Goal: Task Accomplishment & Management: Complete application form

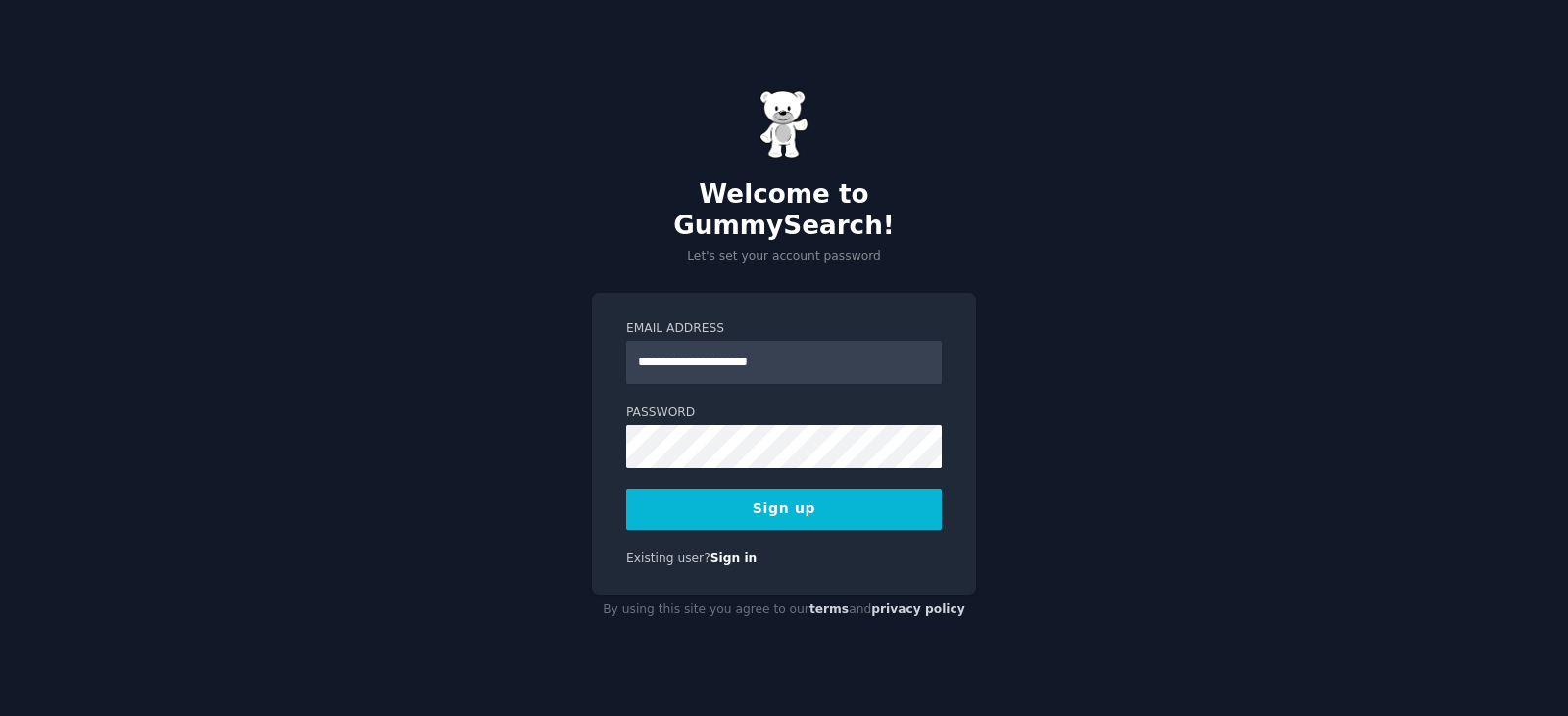
click at [1034, 287] on div "**********" at bounding box center [784, 358] width 1568 height 716
click at [716, 551] on link "Sign in" at bounding box center [734, 558] width 47 height 14
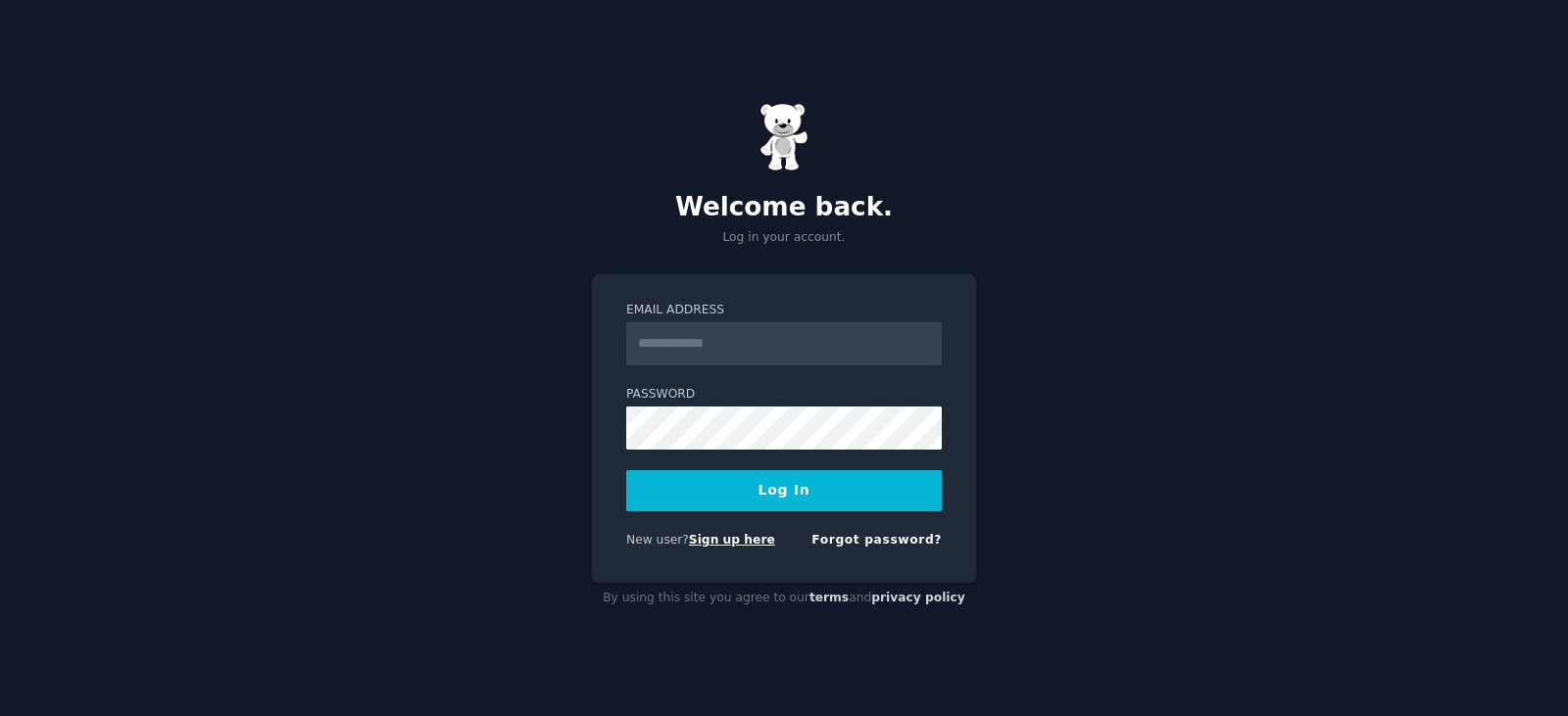
click at [701, 544] on link "Sign up here" at bounding box center [731, 539] width 86 height 14
click at [681, 338] on input "Email Address" at bounding box center [784, 344] width 315 height 43
type input "**********"
click at [622, 424] on div "**********" at bounding box center [784, 429] width 384 height 309
click at [626, 470] on button "Log In" at bounding box center [784, 491] width 315 height 41
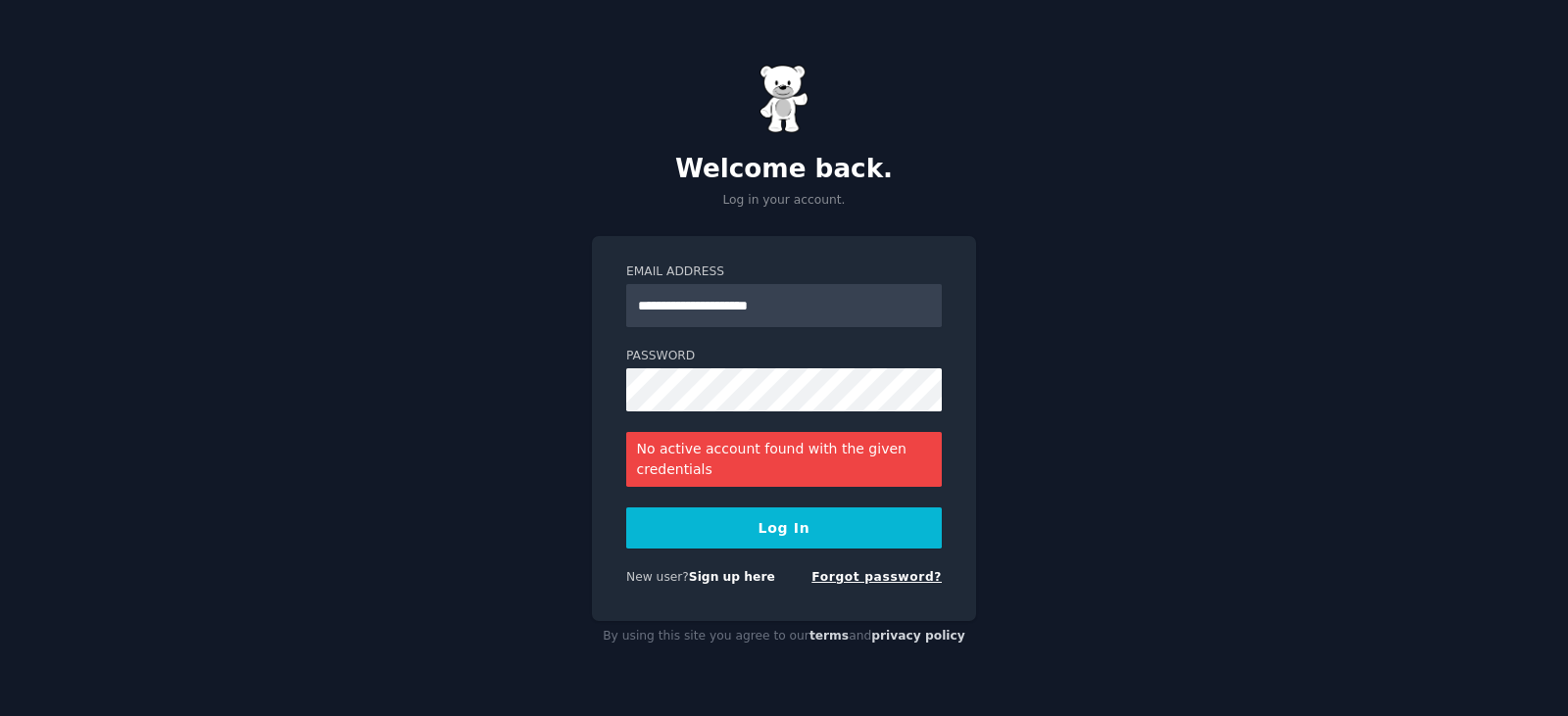
click at [884, 575] on link "Forgot password?" at bounding box center [876, 577] width 130 height 14
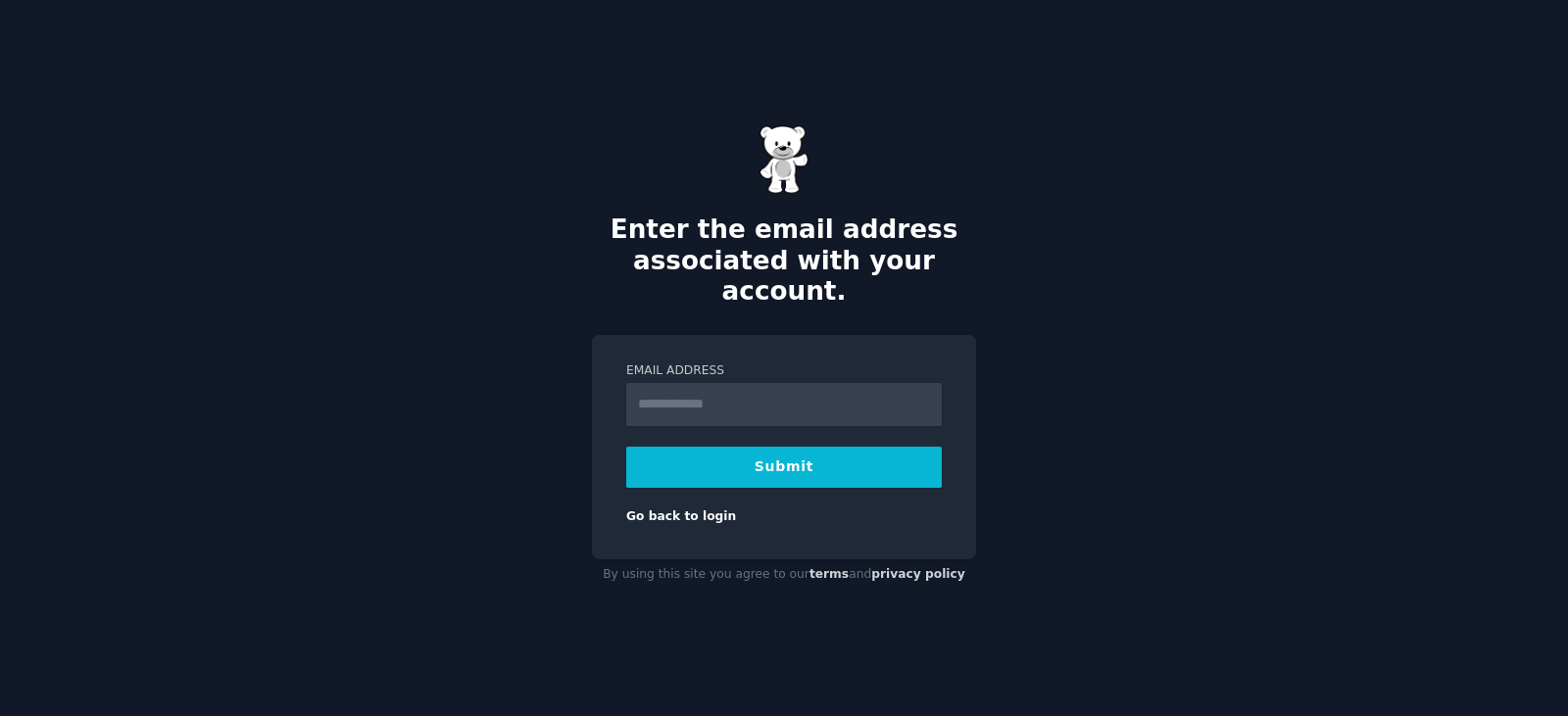
click at [829, 391] on input "Email Address" at bounding box center [784, 405] width 315 height 43
type input "**********"
click at [807, 454] on button "Submit" at bounding box center [784, 467] width 315 height 41
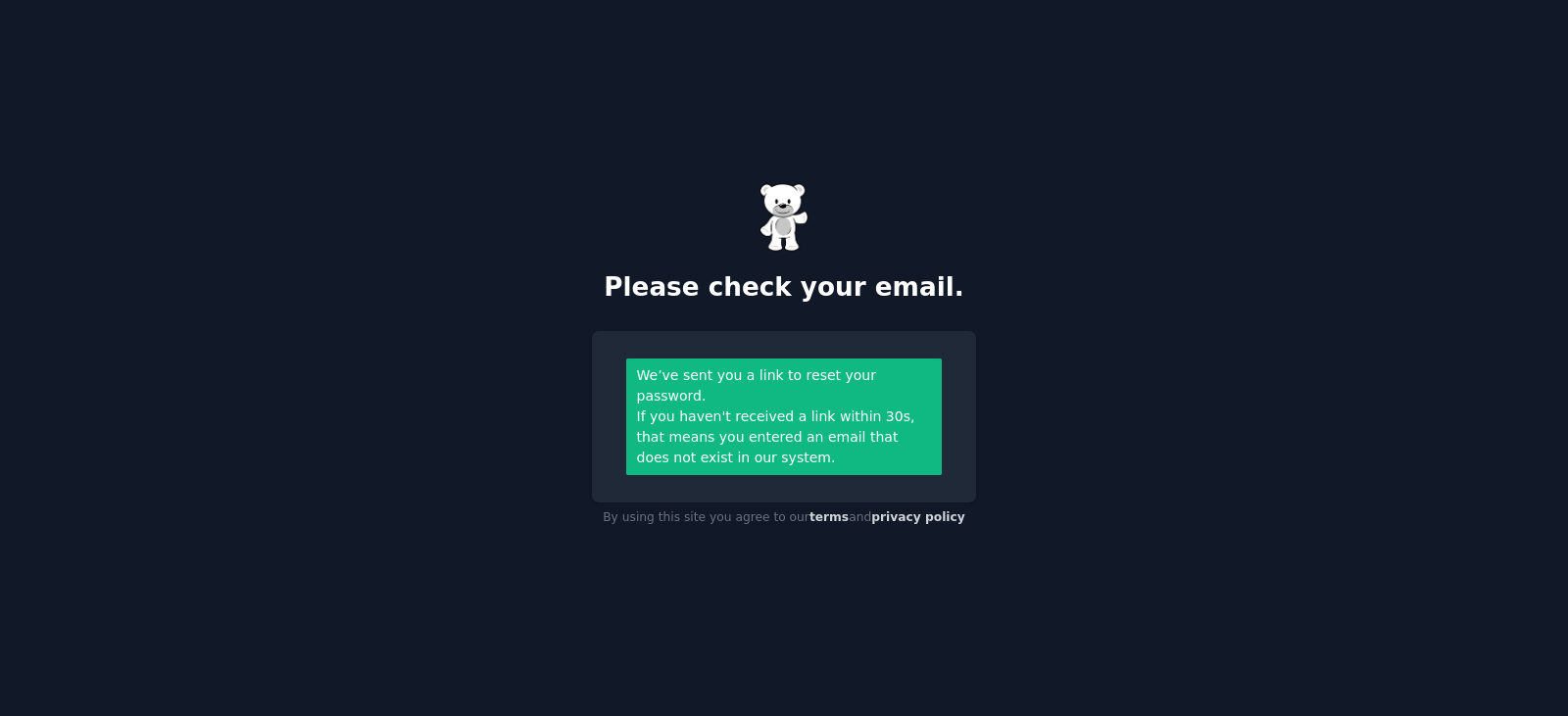
click at [817, 428] on div "If you haven't received a link within 30s, that means you entered an email that…" at bounding box center [784, 438] width 294 height 61
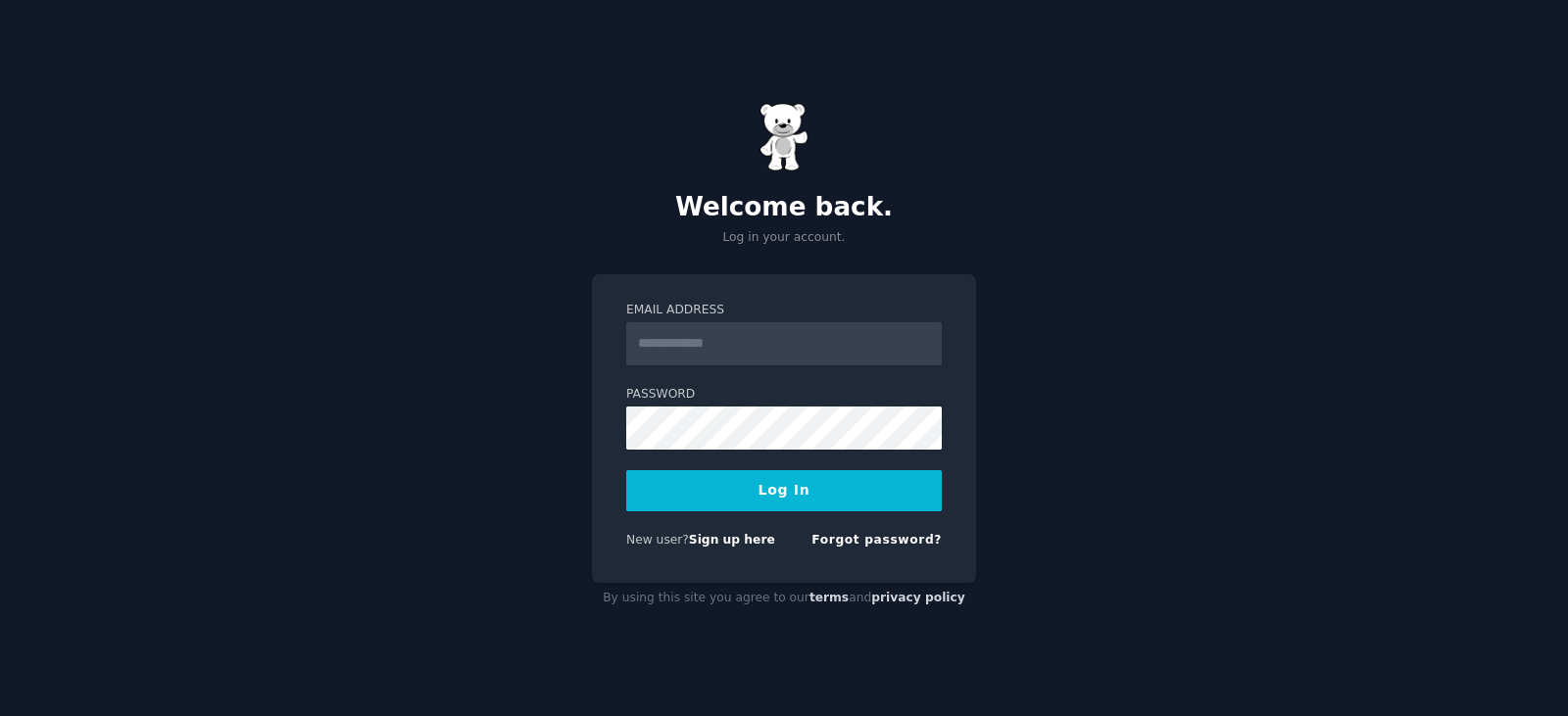
click at [1281, 316] on div "Welcome back. Log in your account. Email Address Password Log In New user? Sign…" at bounding box center [784, 358] width 1568 height 716
click at [859, 541] on link "Forgot password?" at bounding box center [876, 539] width 130 height 14
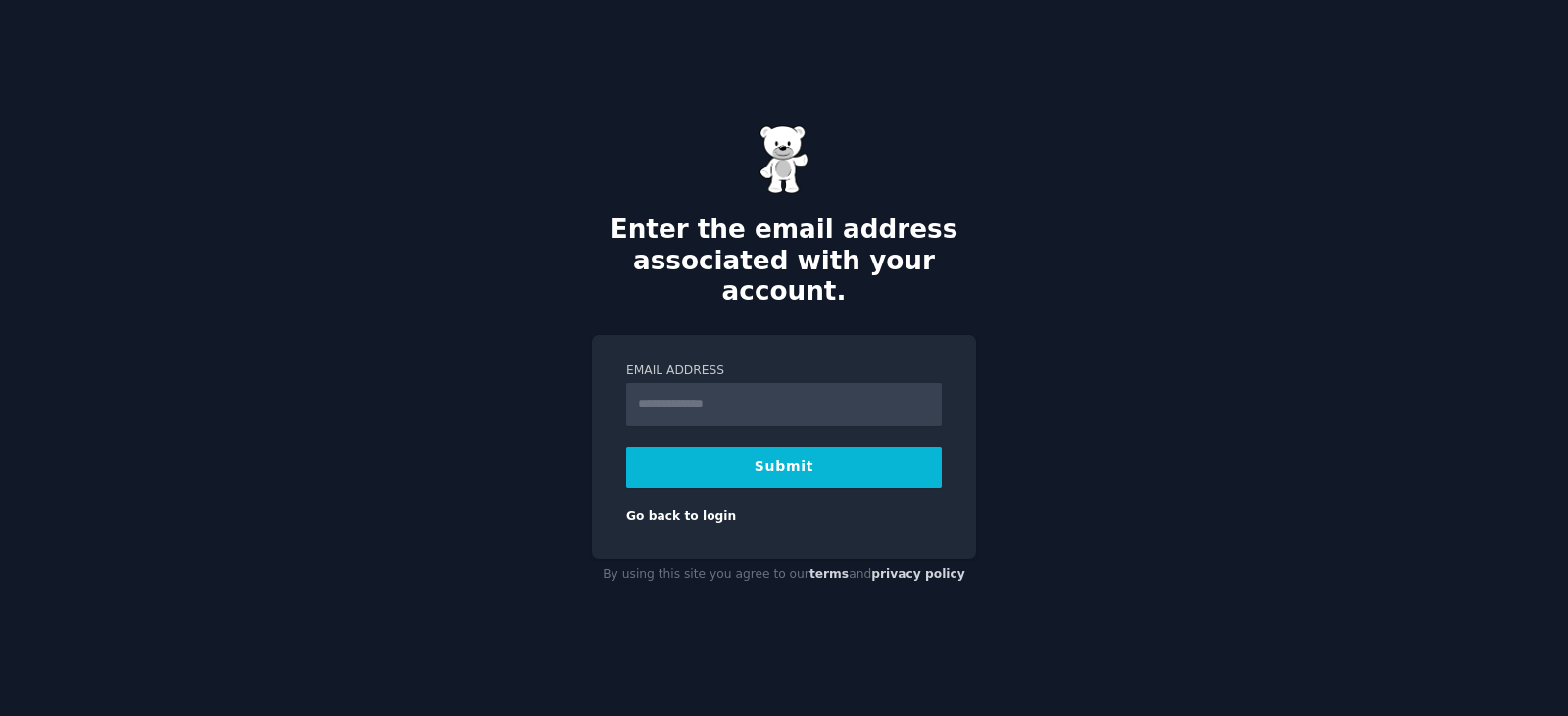
click at [686, 393] on input "Email Address" at bounding box center [784, 405] width 315 height 43
drag, startPoint x: 820, startPoint y: 394, endPoint x: 688, endPoint y: 393, distance: 132.0
click at [688, 393] on input "**********" at bounding box center [784, 405] width 315 height 43
type input "**********"
click at [772, 458] on button "Submit" at bounding box center [784, 467] width 315 height 41
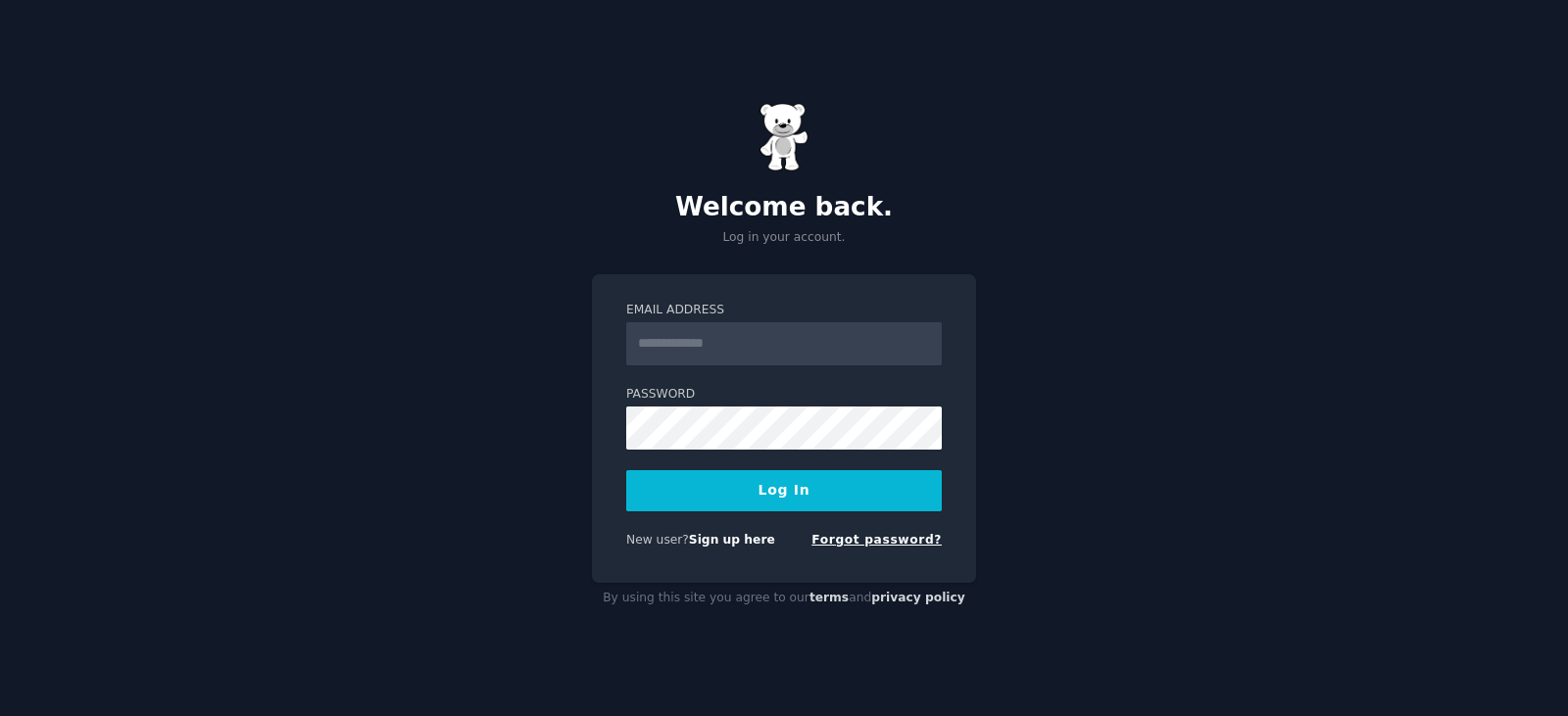
click at [881, 540] on link "Forgot password?" at bounding box center [876, 539] width 130 height 14
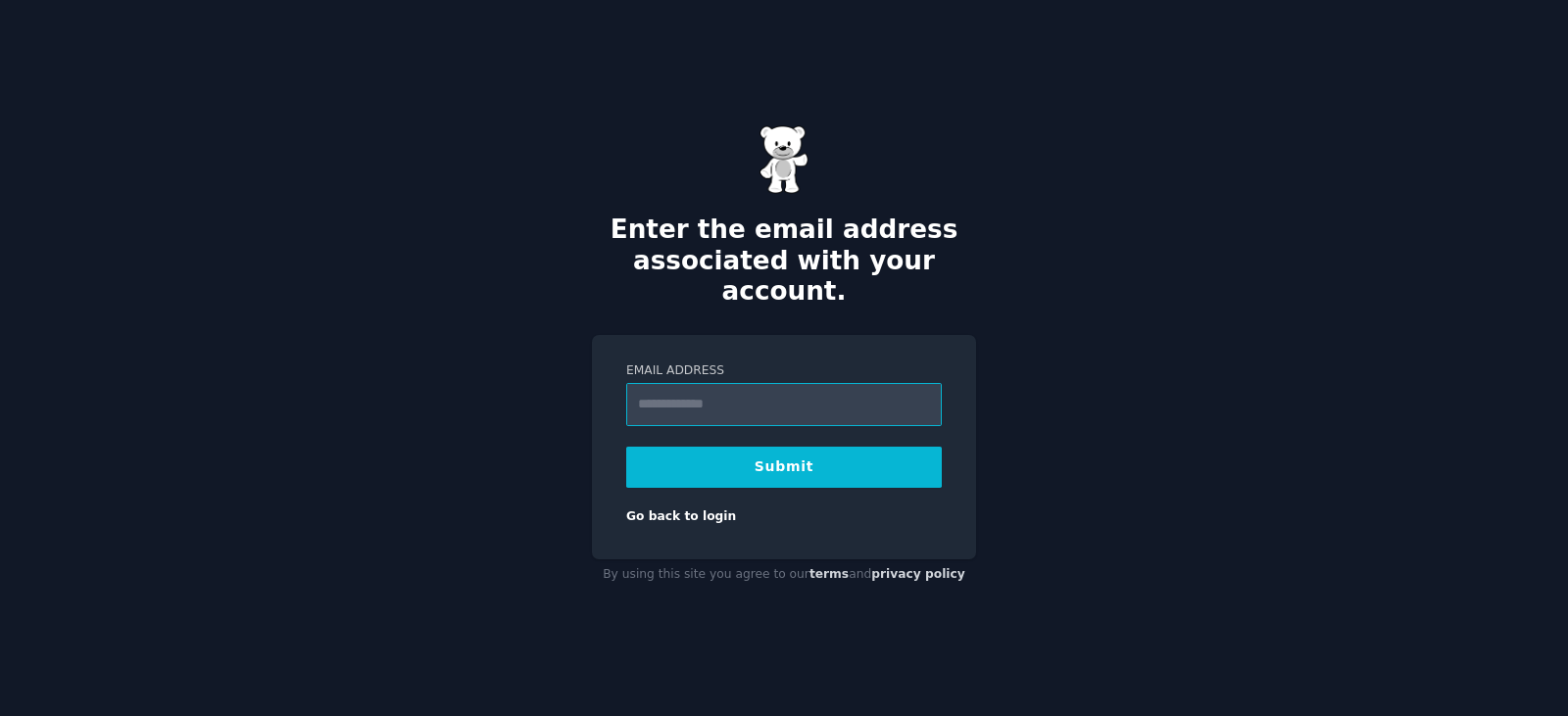
click at [706, 386] on input "Email Address" at bounding box center [784, 405] width 315 height 43
type input "**********"
click at [795, 455] on button "Submit" at bounding box center [784, 467] width 315 height 41
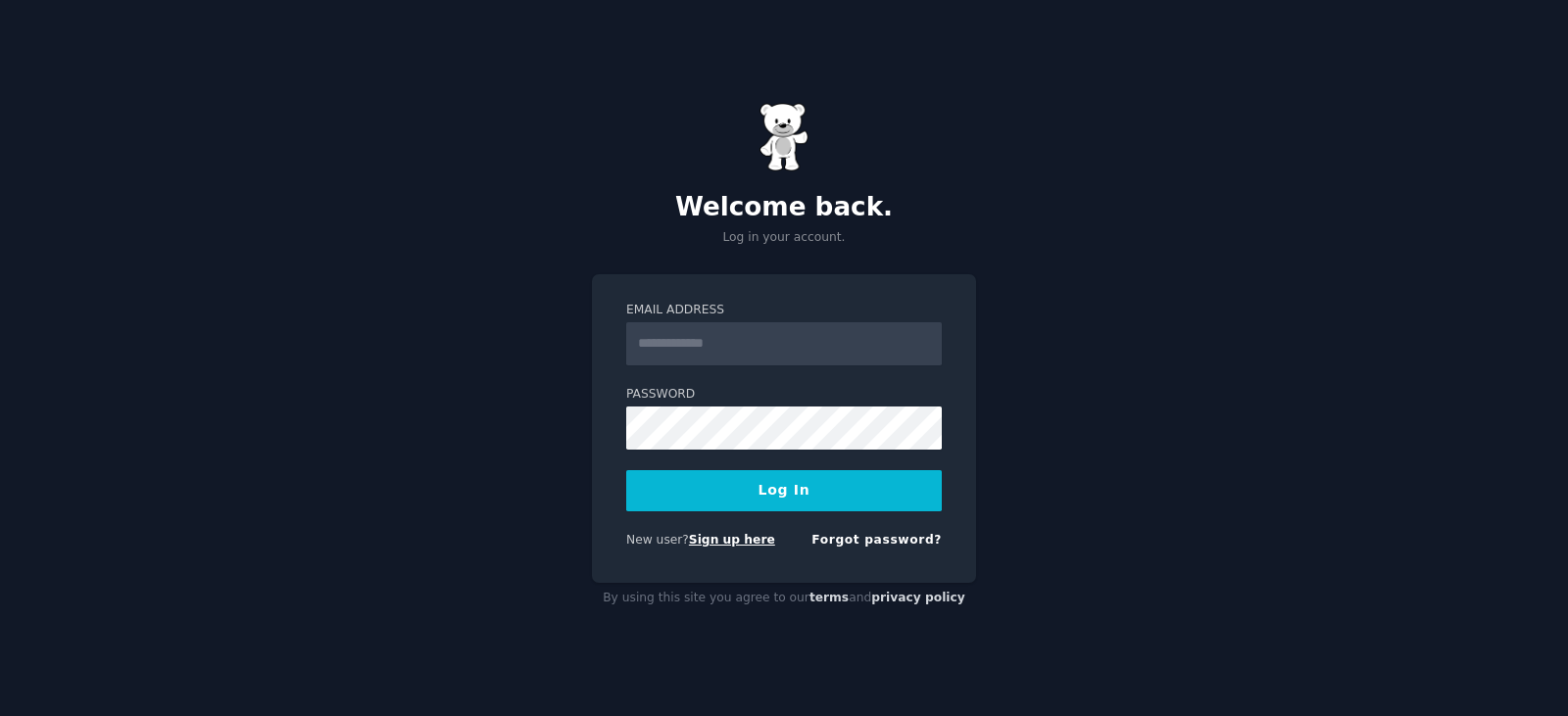
click at [726, 535] on link "Sign up here" at bounding box center [731, 539] width 86 height 14
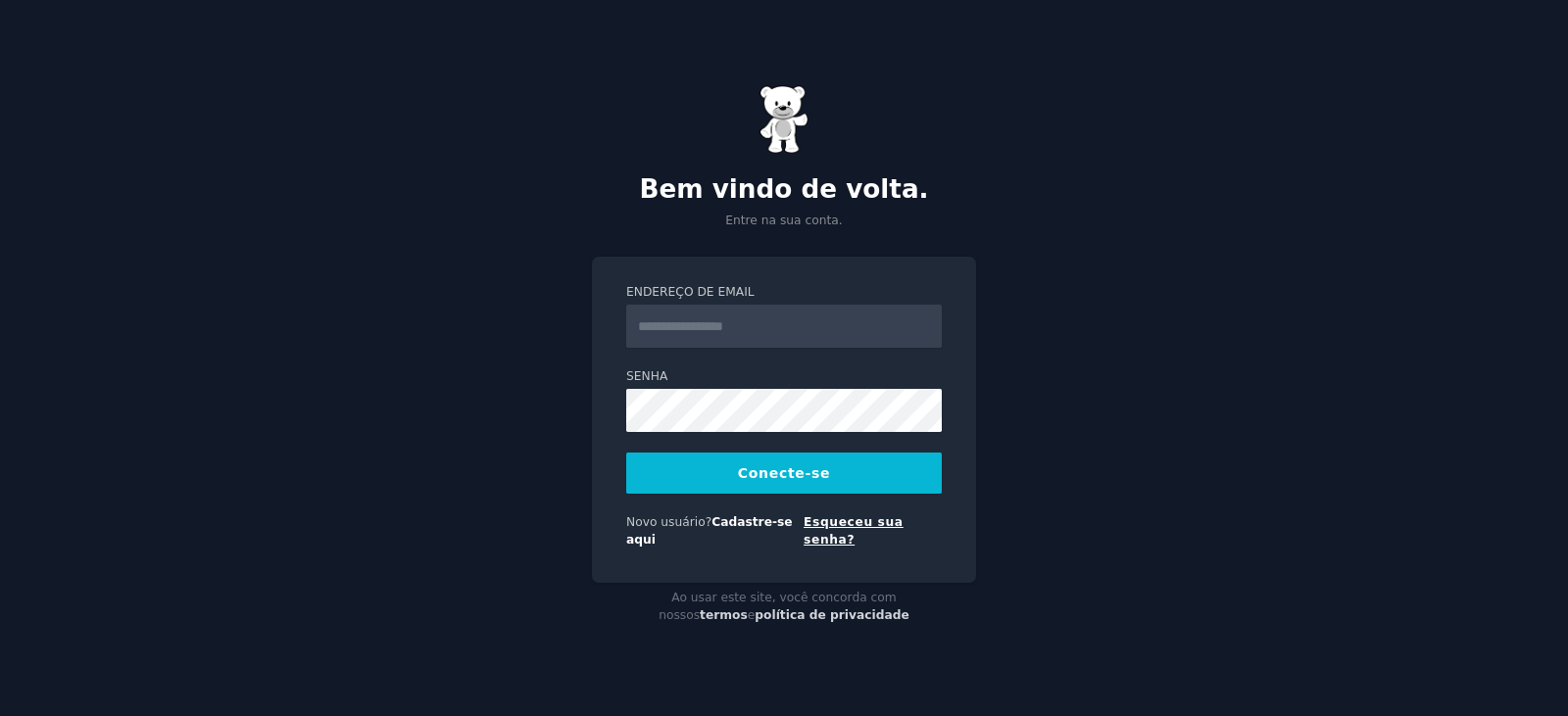
click at [856, 533] on font "Esqueceu sua senha?" at bounding box center [853, 531] width 100 height 32
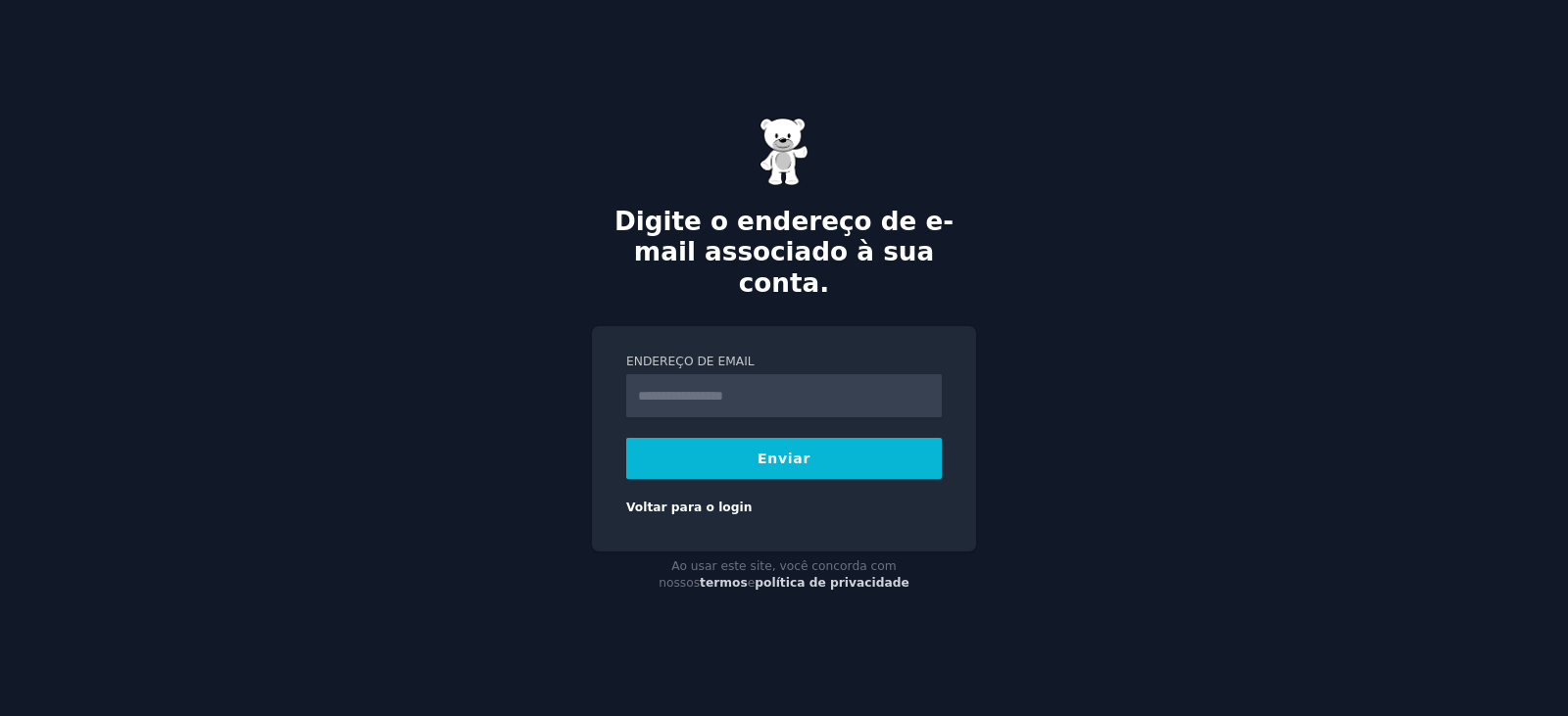
click at [771, 374] on input "Endereço de email" at bounding box center [784, 396] width 315 height 43
type input "**********"
click at [726, 460] on button "Enviar" at bounding box center [784, 458] width 315 height 41
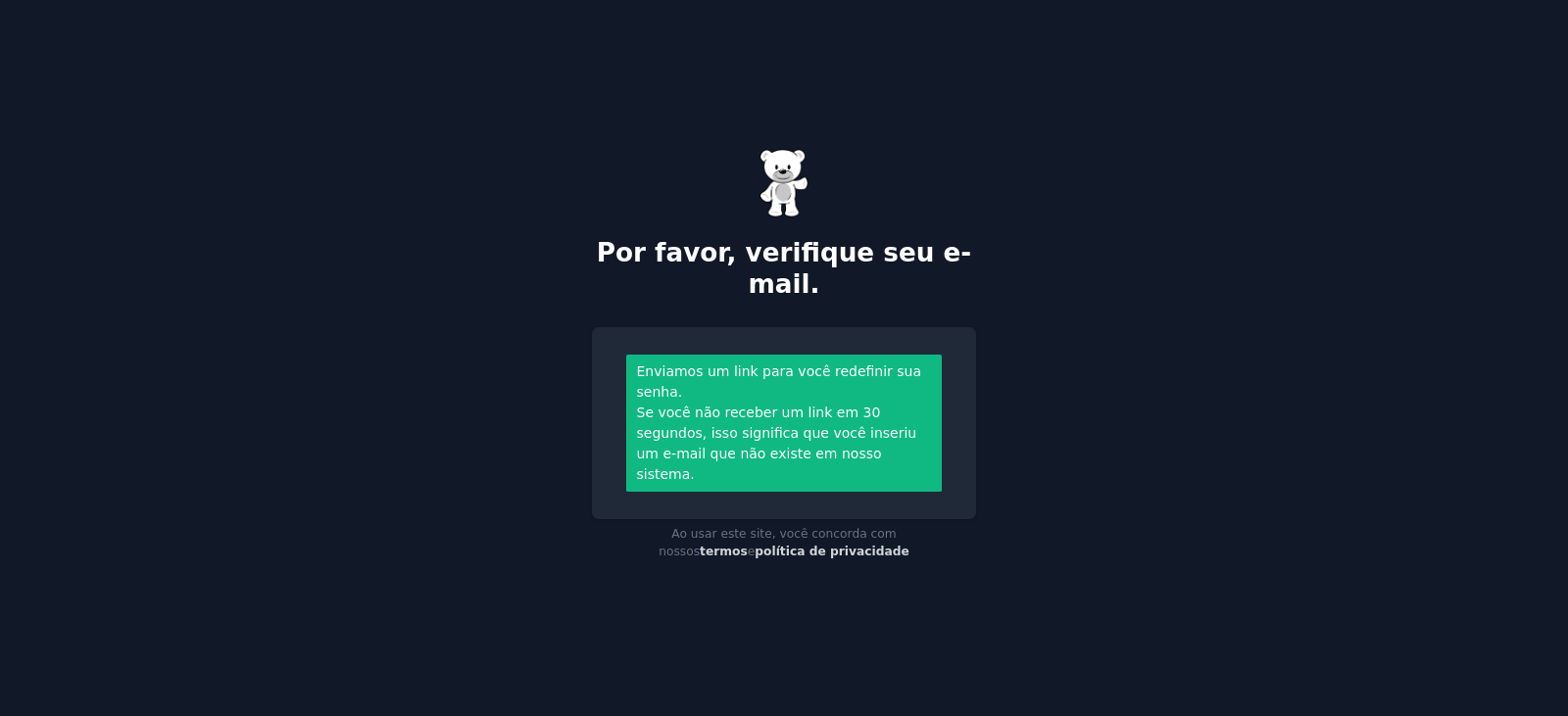
click at [743, 444] on font "Se você não receber um link em 30 segundos, isso significa que você inseriu um …" at bounding box center [778, 443] width 281 height 77
click at [701, 401] on div "Enviamos um link para você redefinir sua senha." at bounding box center [784, 382] width 294 height 41
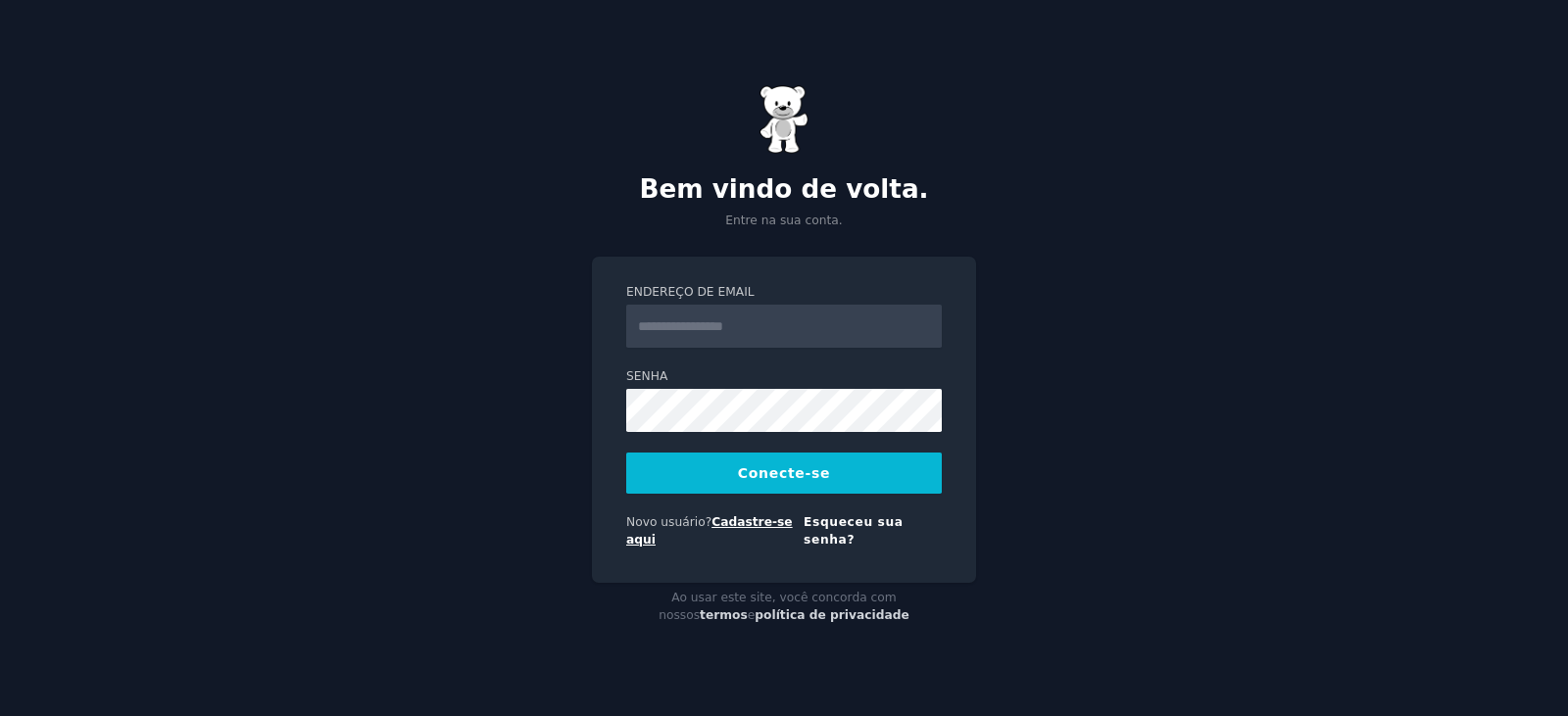
click at [784, 533] on font "Cadastre-se aqui" at bounding box center [709, 531] width 167 height 32
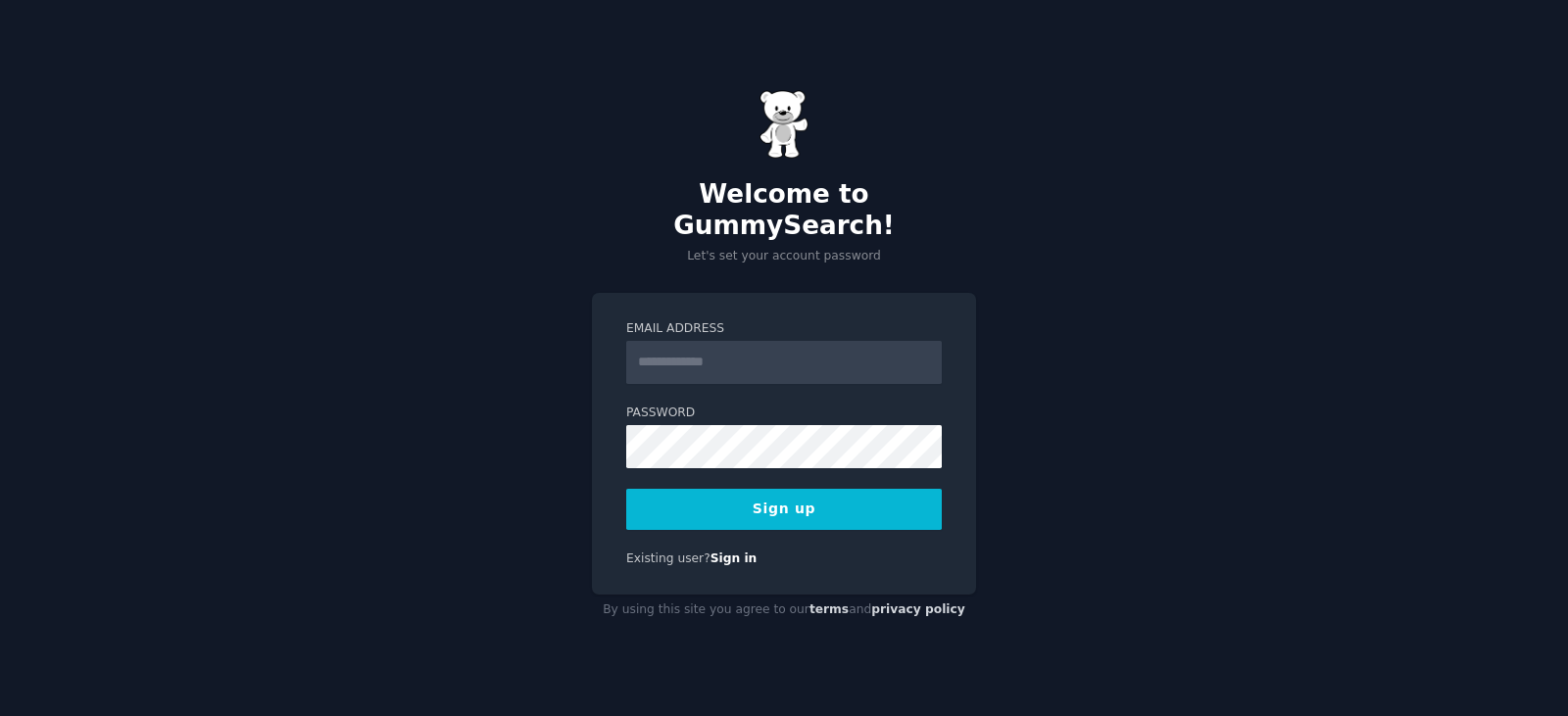
click at [733, 346] on input "Email Address" at bounding box center [784, 362] width 315 height 43
type input "**********"
click at [810, 499] on button "Sign up" at bounding box center [784, 510] width 315 height 41
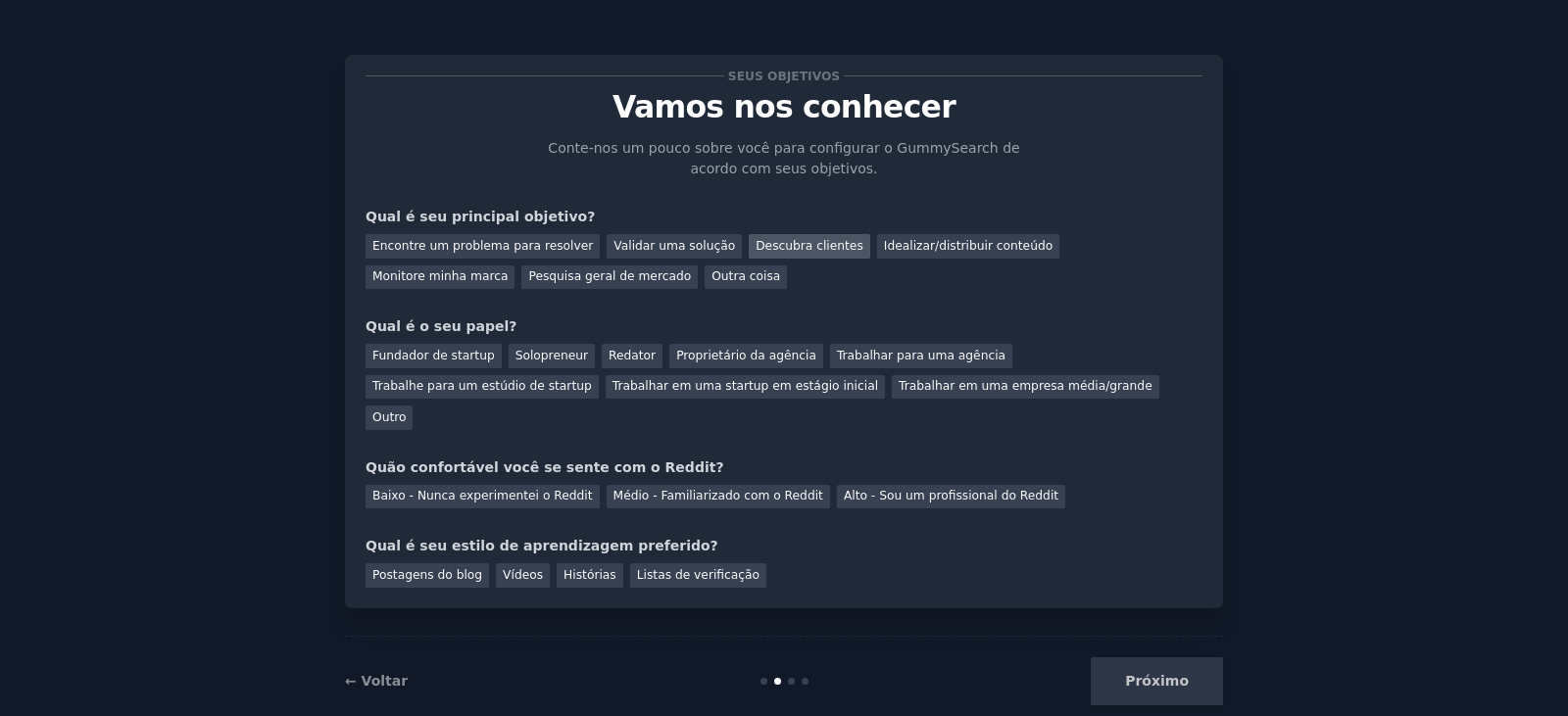
click at [761, 240] on font "Descubra clientes" at bounding box center [809, 246] width 108 height 14
click at [479, 358] on div "Fundador de startup" at bounding box center [434, 356] width 136 height 25
click at [511, 489] on font "Baixo - Nunca experimentei o Reddit" at bounding box center [482, 496] width 220 height 14
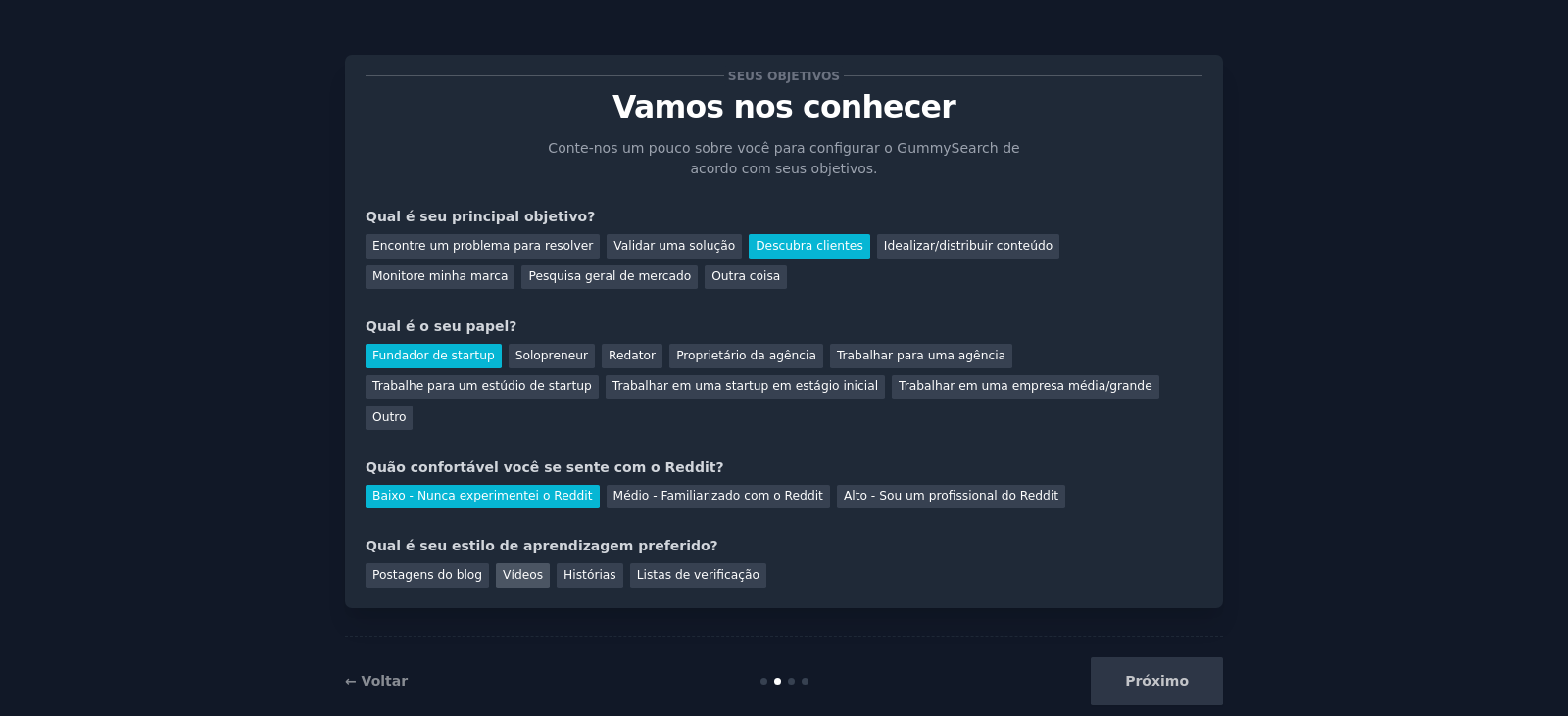
click at [512, 568] on font "Vídeos" at bounding box center [523, 575] width 41 height 14
click at [1190, 658] on button "Próximo" at bounding box center [1157, 680] width 132 height 48
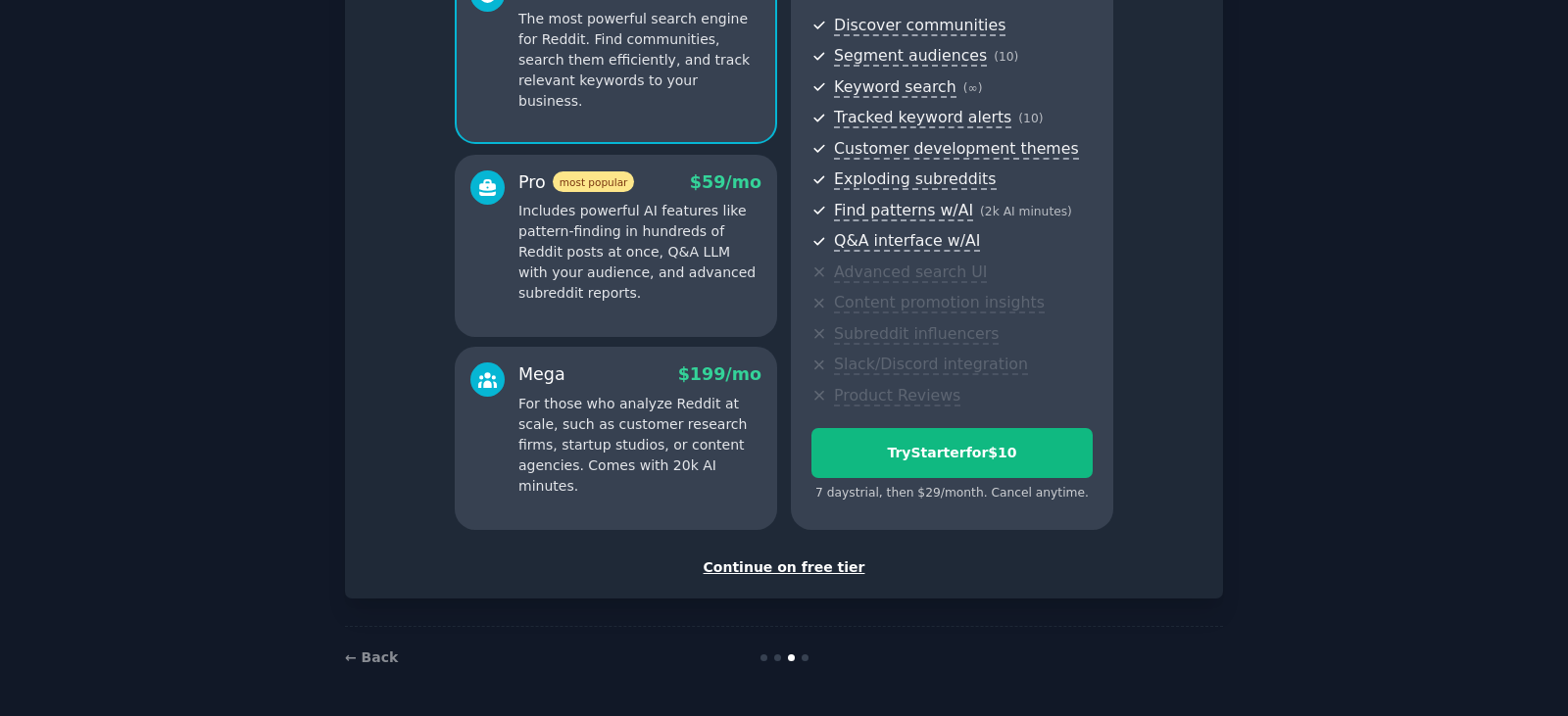
click at [824, 570] on div "Continue on free tier" at bounding box center [784, 567] width 837 height 21
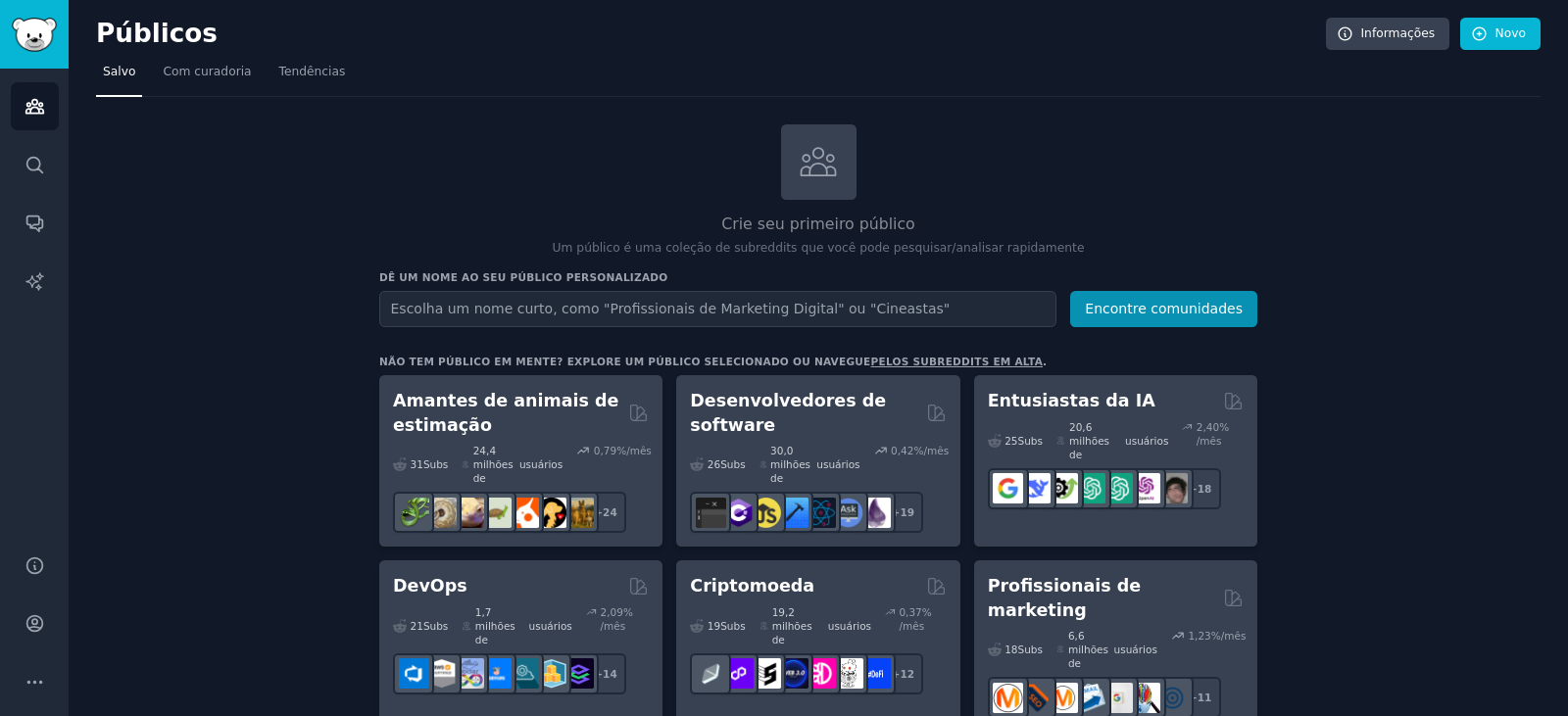
click at [193, 74] on font "Com curadoria" at bounding box center [206, 71] width 88 height 14
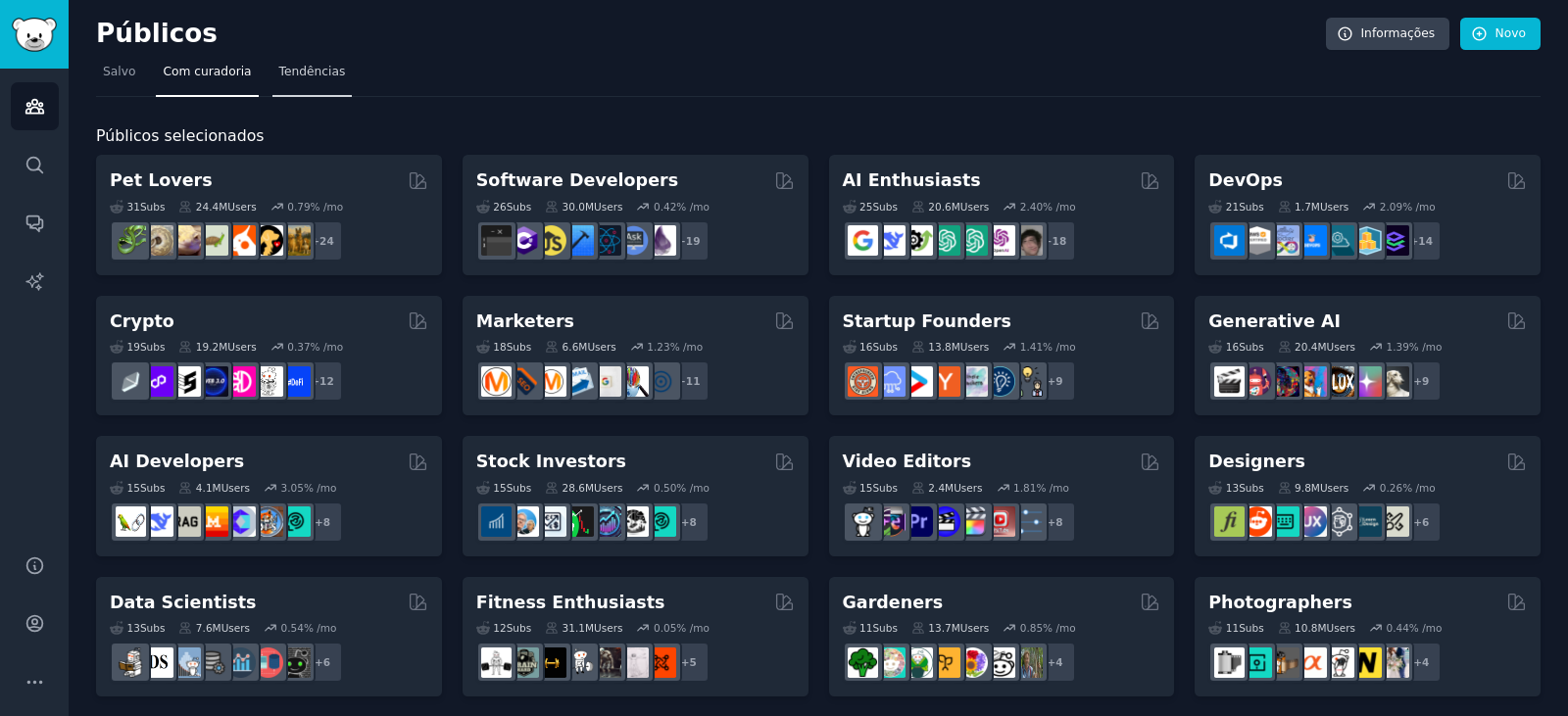
click at [293, 68] on font "Tendências" at bounding box center [312, 71] width 66 height 14
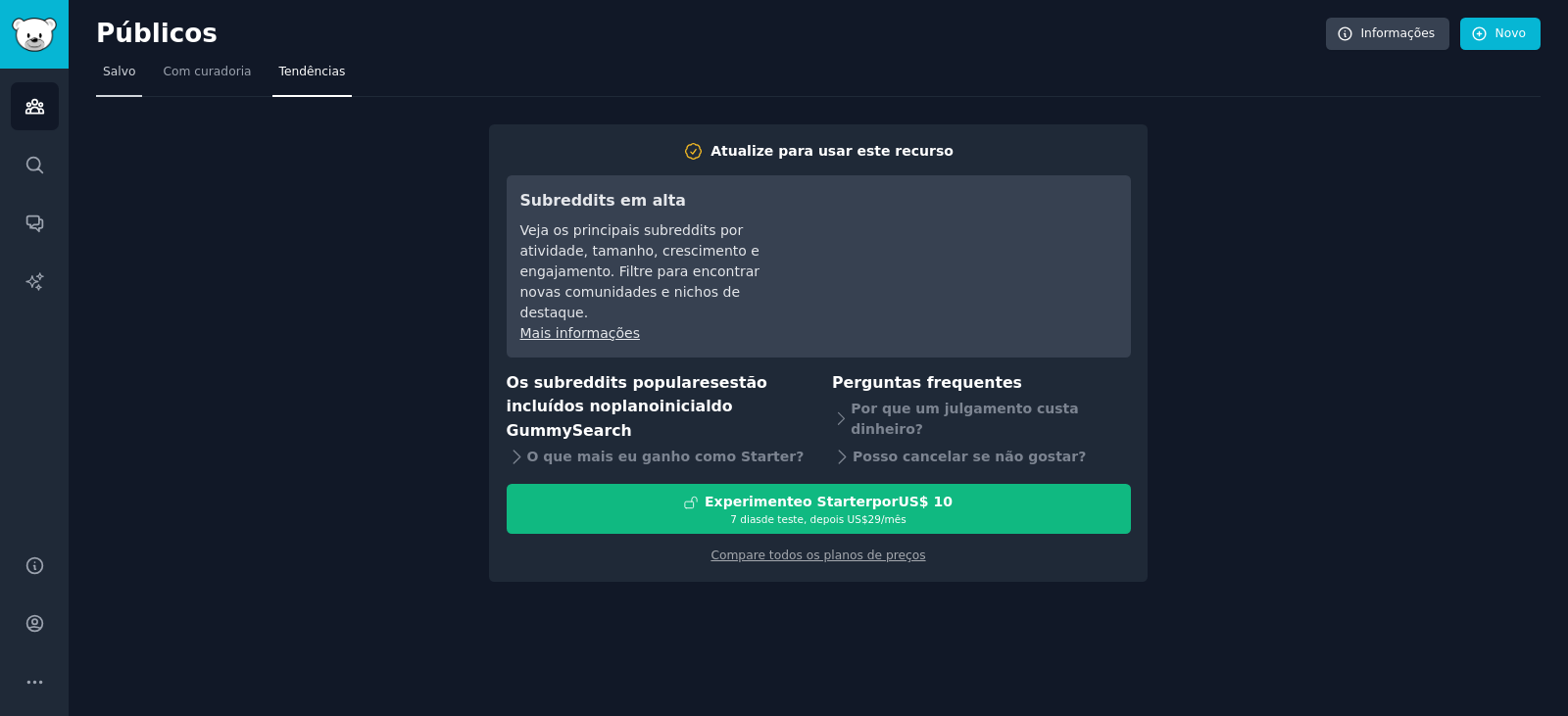
click at [113, 75] on font "Salvo" at bounding box center [119, 71] width 33 height 14
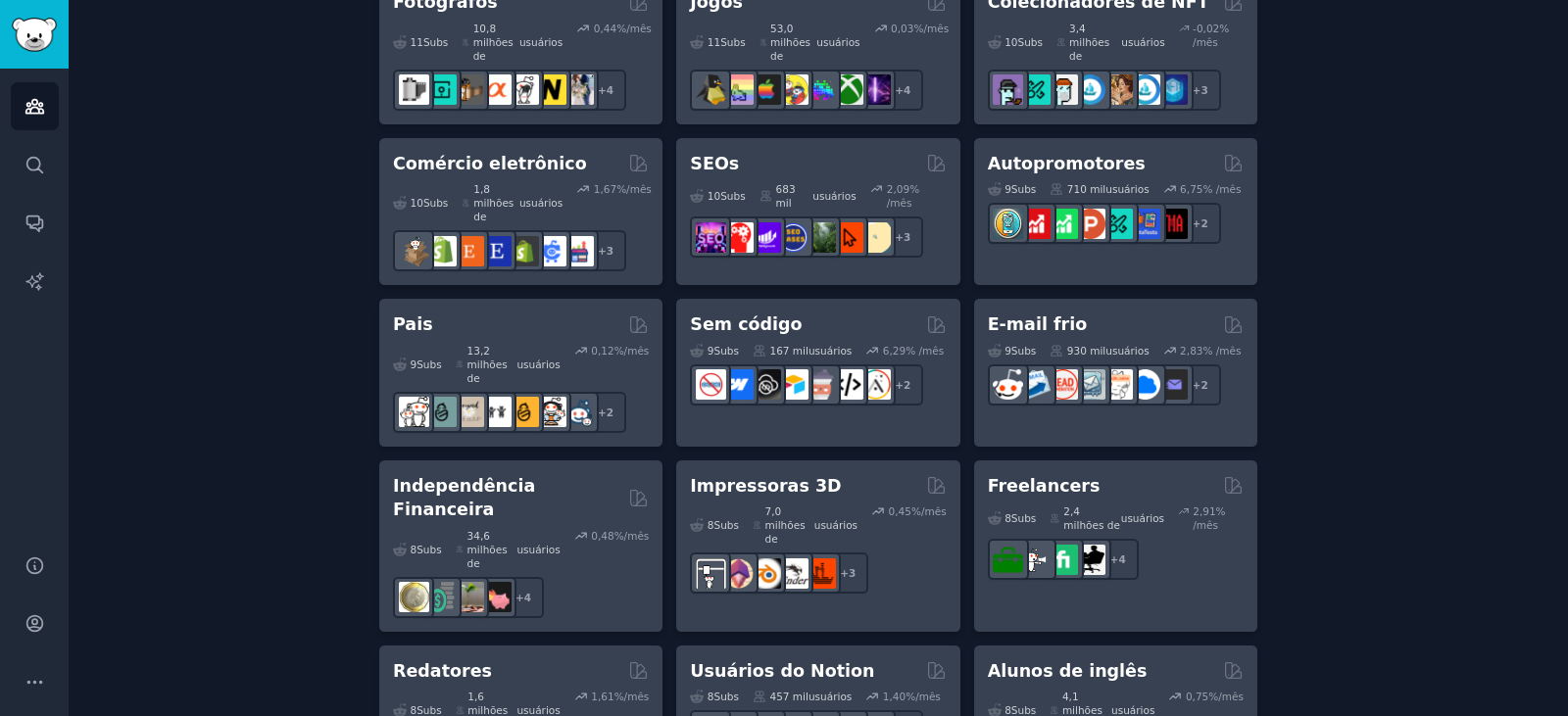
scroll to position [1395, 0]
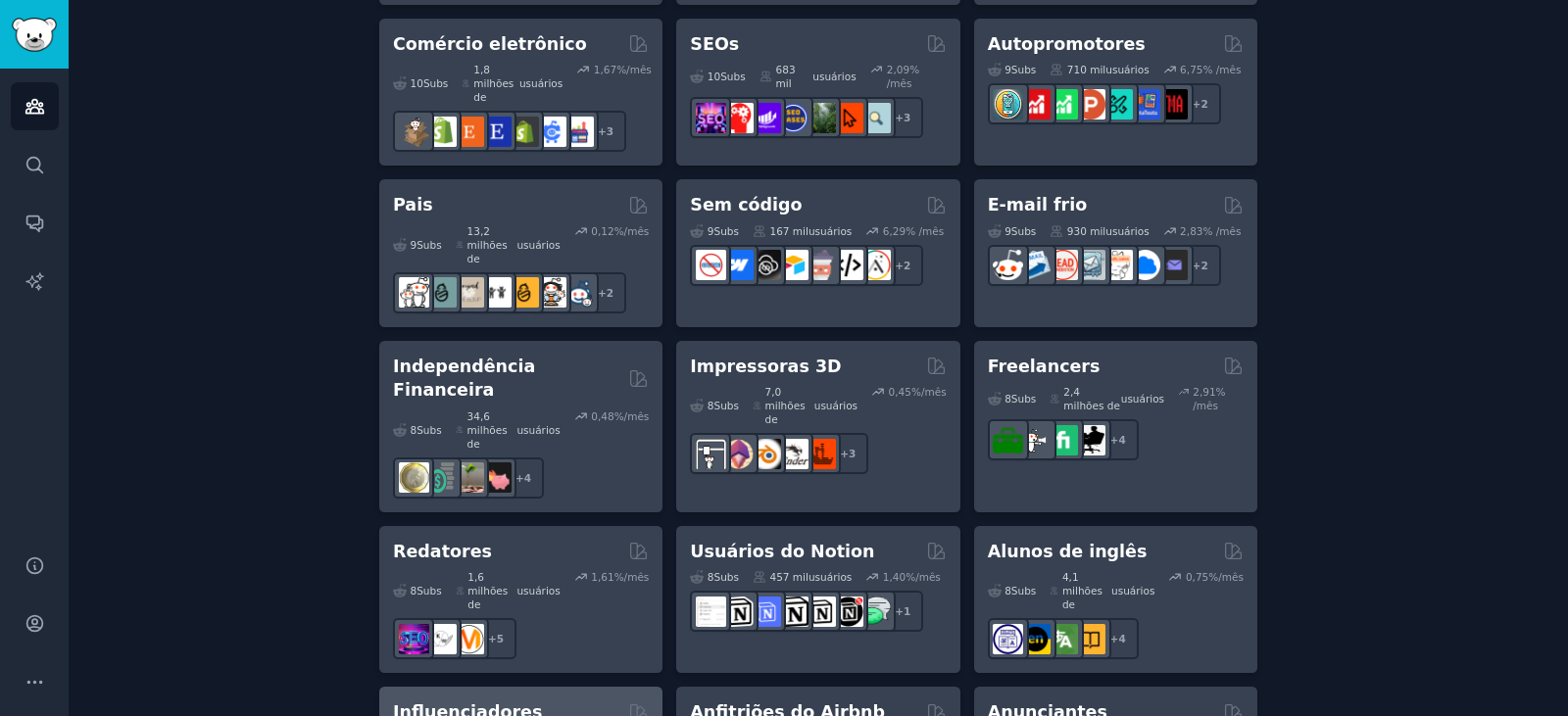
click at [452, 702] on font "Influenciadores" at bounding box center [467, 712] width 149 height 20
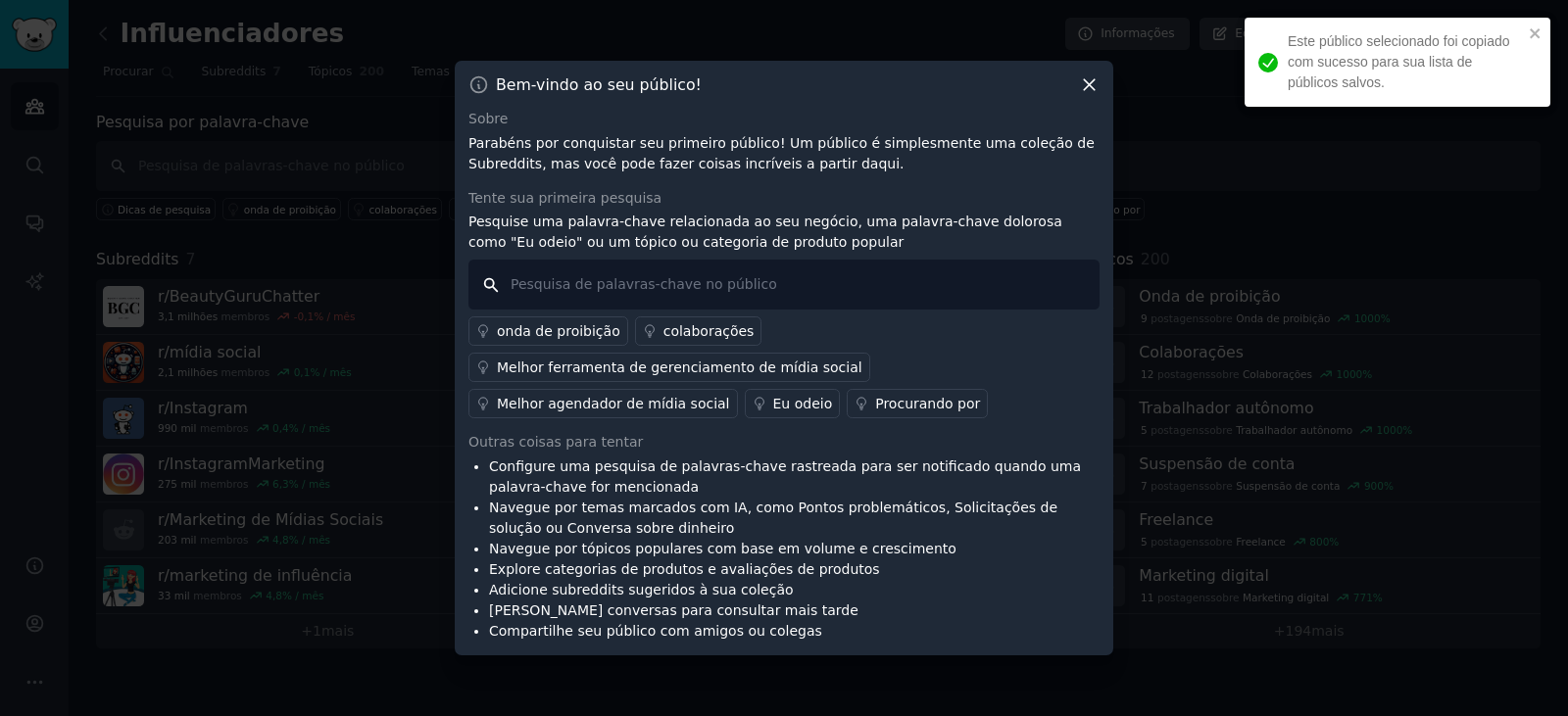
click at [619, 287] on input "text" at bounding box center [784, 284] width 631 height 50
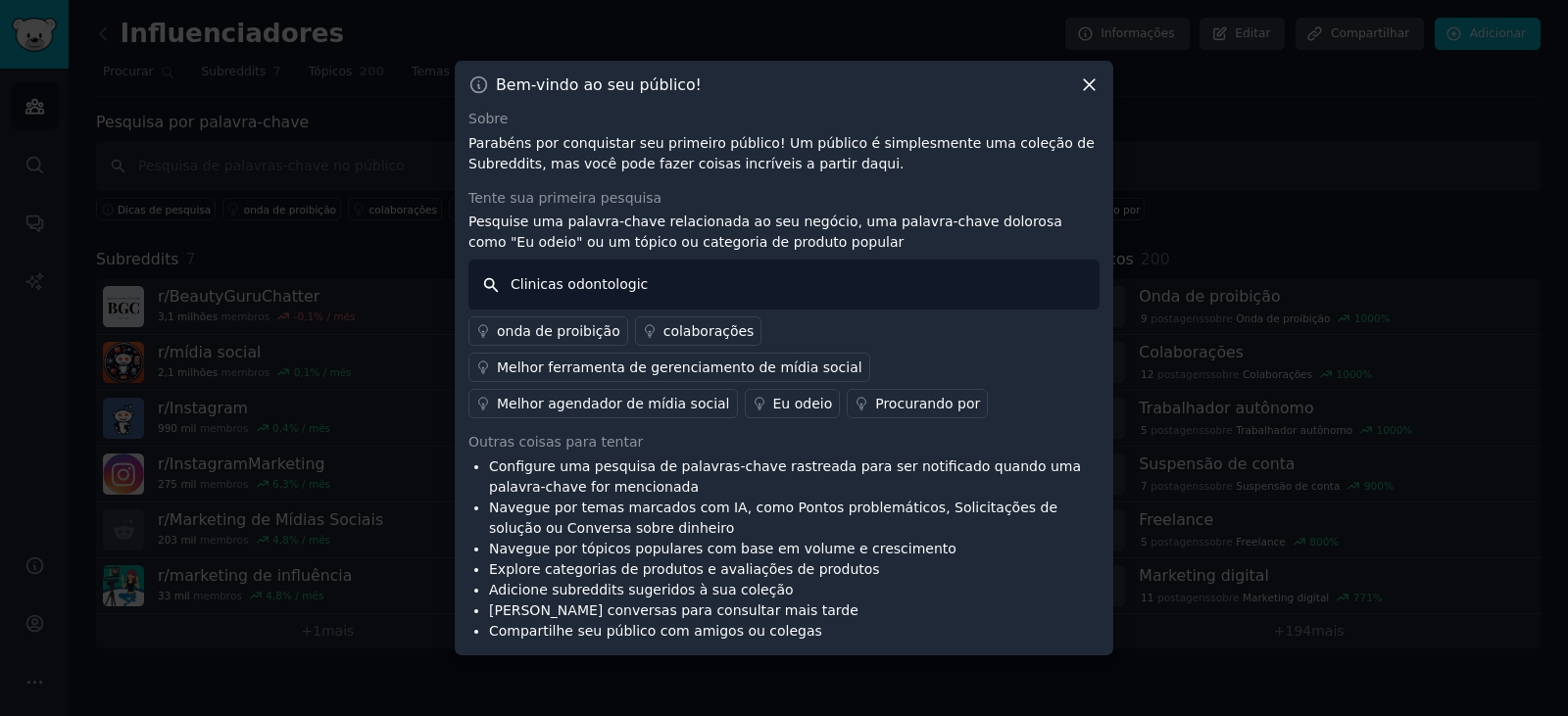
type input "Clinicas odontologica"
click at [814, 283] on input "Clinicas odontologica" at bounding box center [784, 284] width 631 height 50
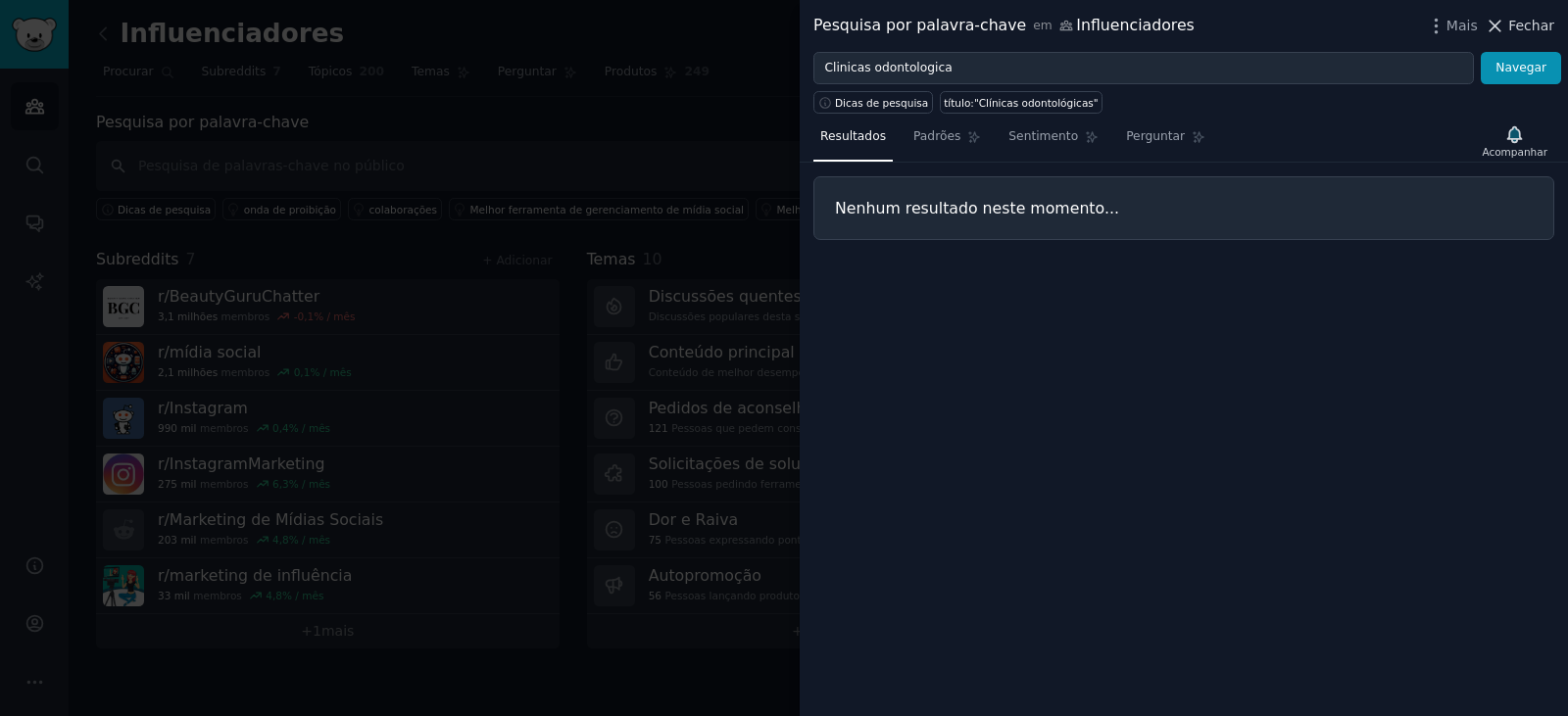
click at [1522, 23] on font "Fechar" at bounding box center [1530, 26] width 46 height 16
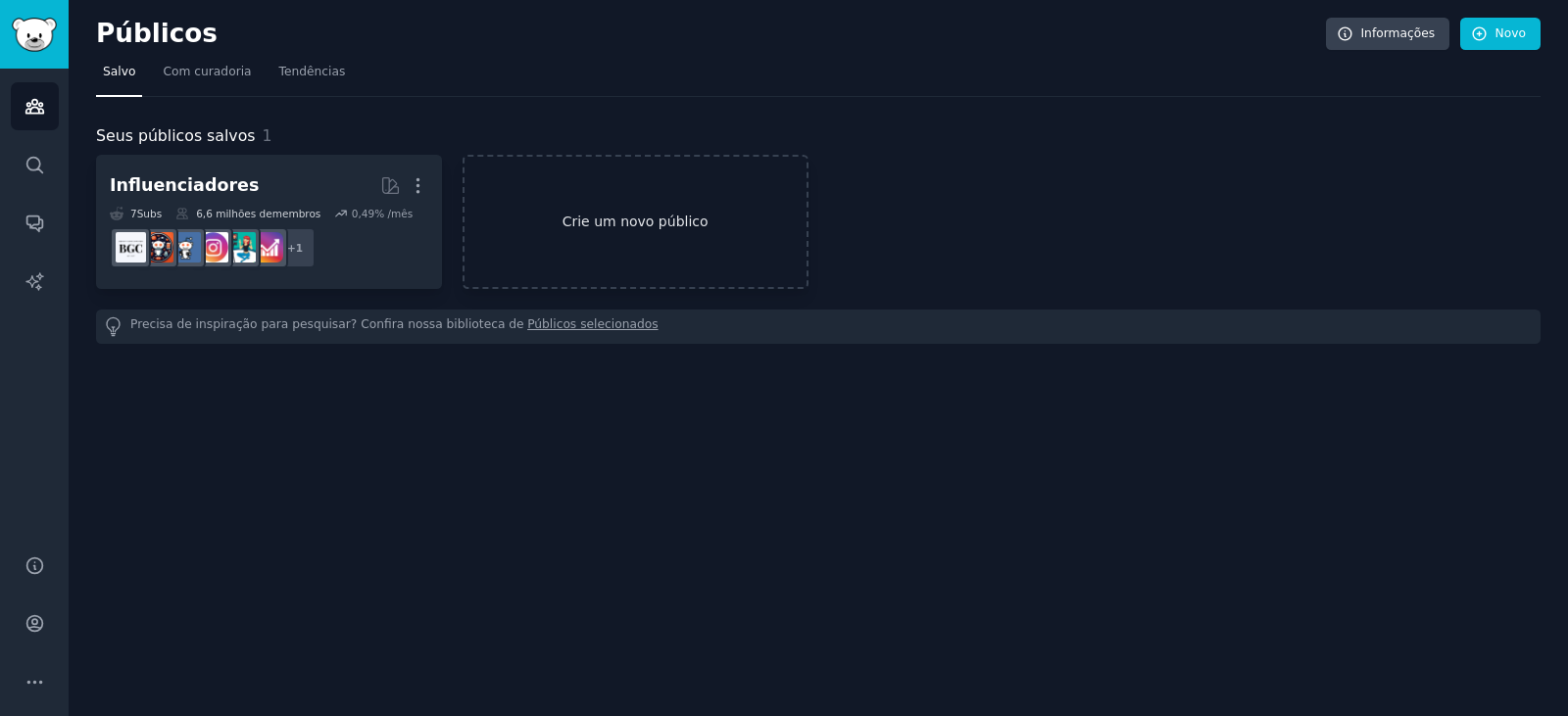
click at [623, 233] on link "Crie um novo público" at bounding box center [635, 222] width 346 height 134
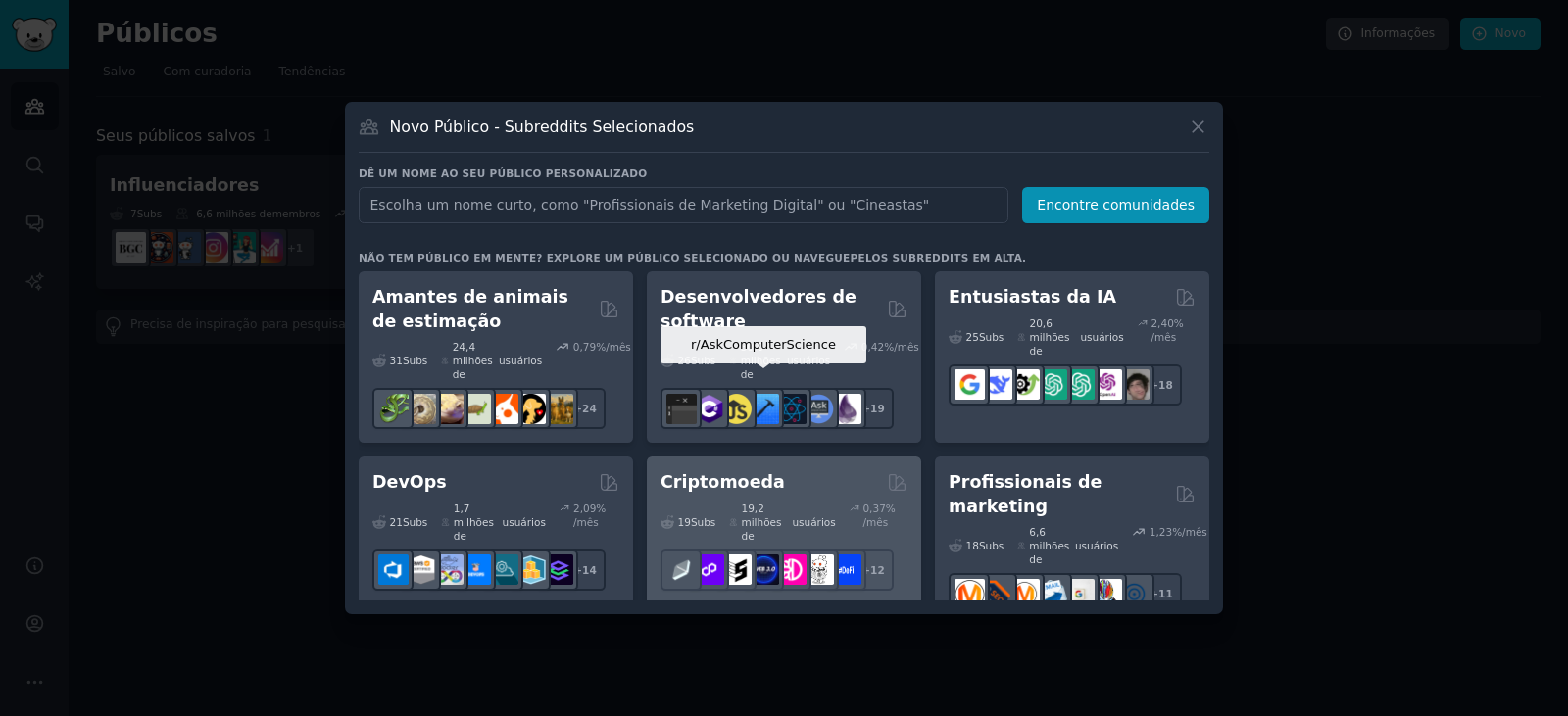
scroll to position [98, 0]
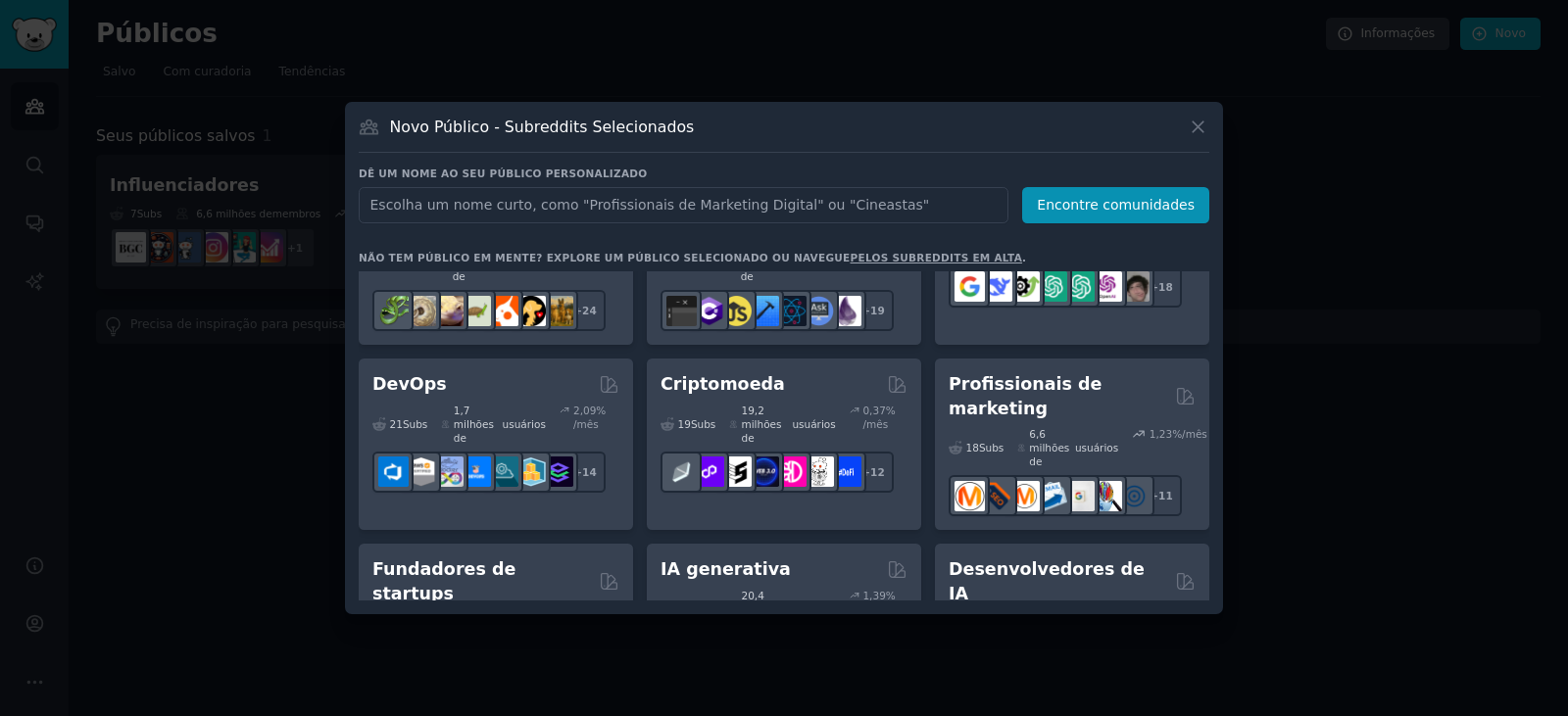
click at [545, 204] on input "text" at bounding box center [683, 204] width 649 height 37
type input "clin"
click button "Encontre comunidades" at bounding box center [1114, 204] width 187 height 37
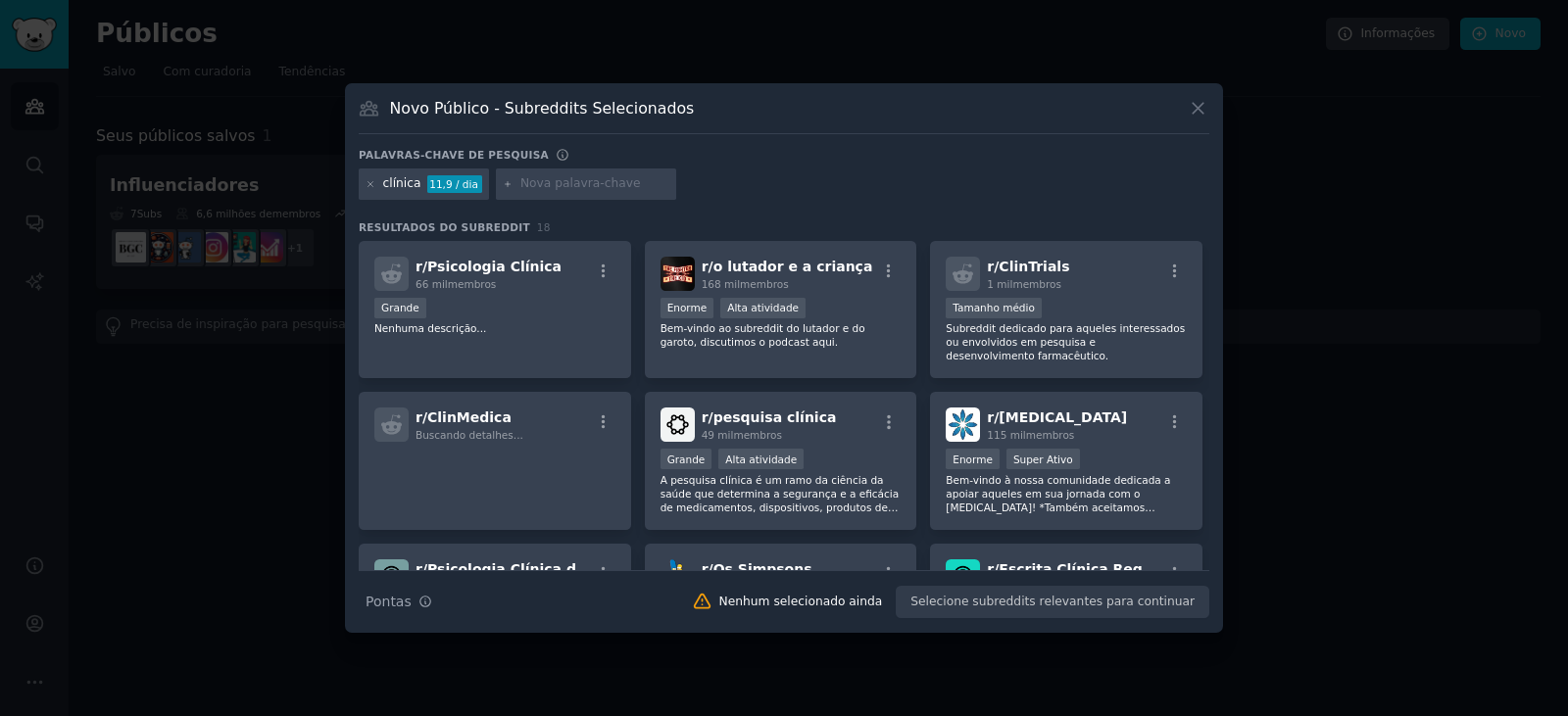
click at [364, 183] on div "clínica 11,9 / dia" at bounding box center [424, 185] width 130 height 32
click at [371, 183] on icon at bounding box center [371, 184] width 11 height 11
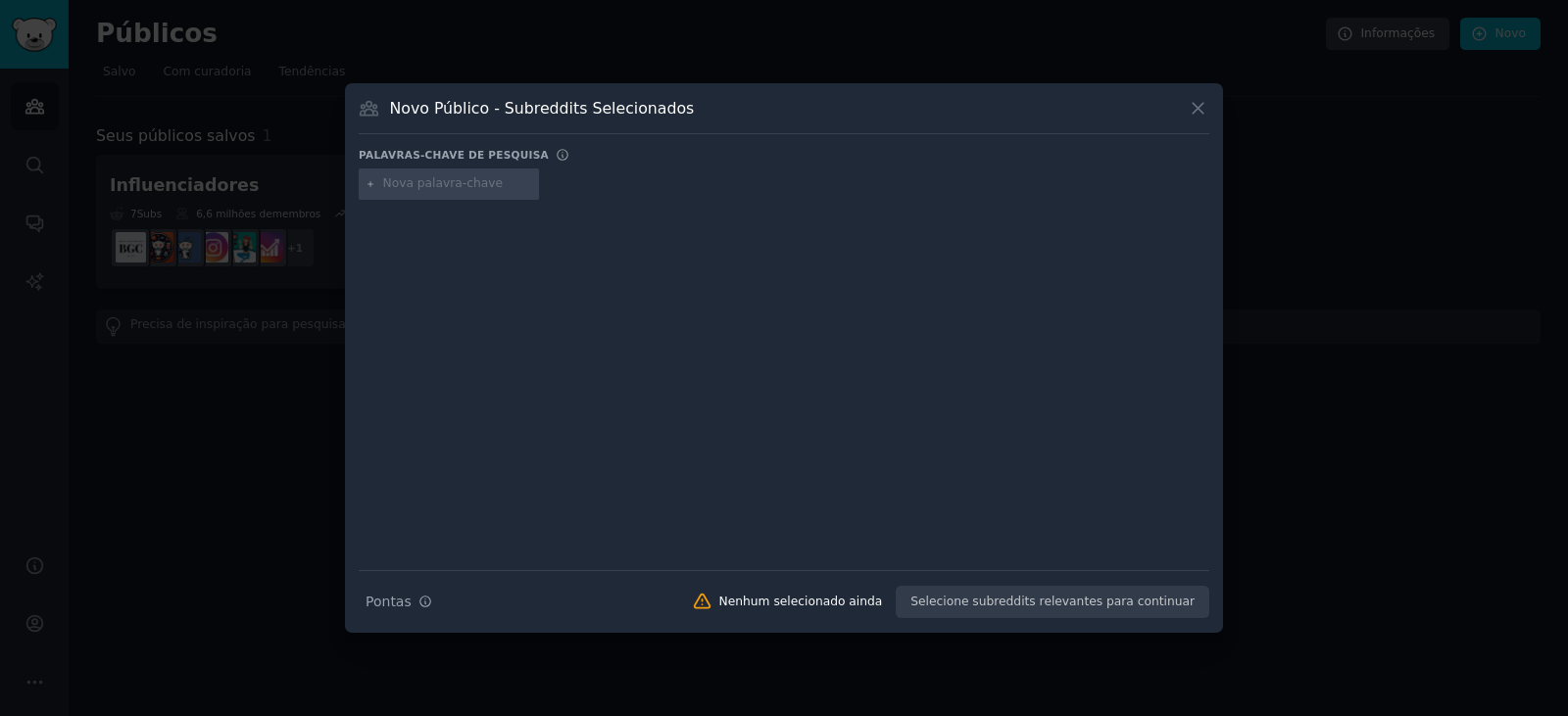
click at [472, 184] on input "text" at bounding box center [457, 184] width 149 height 18
paste input "Clínicas odontológicas"
type input "Clínicas odontológicas"
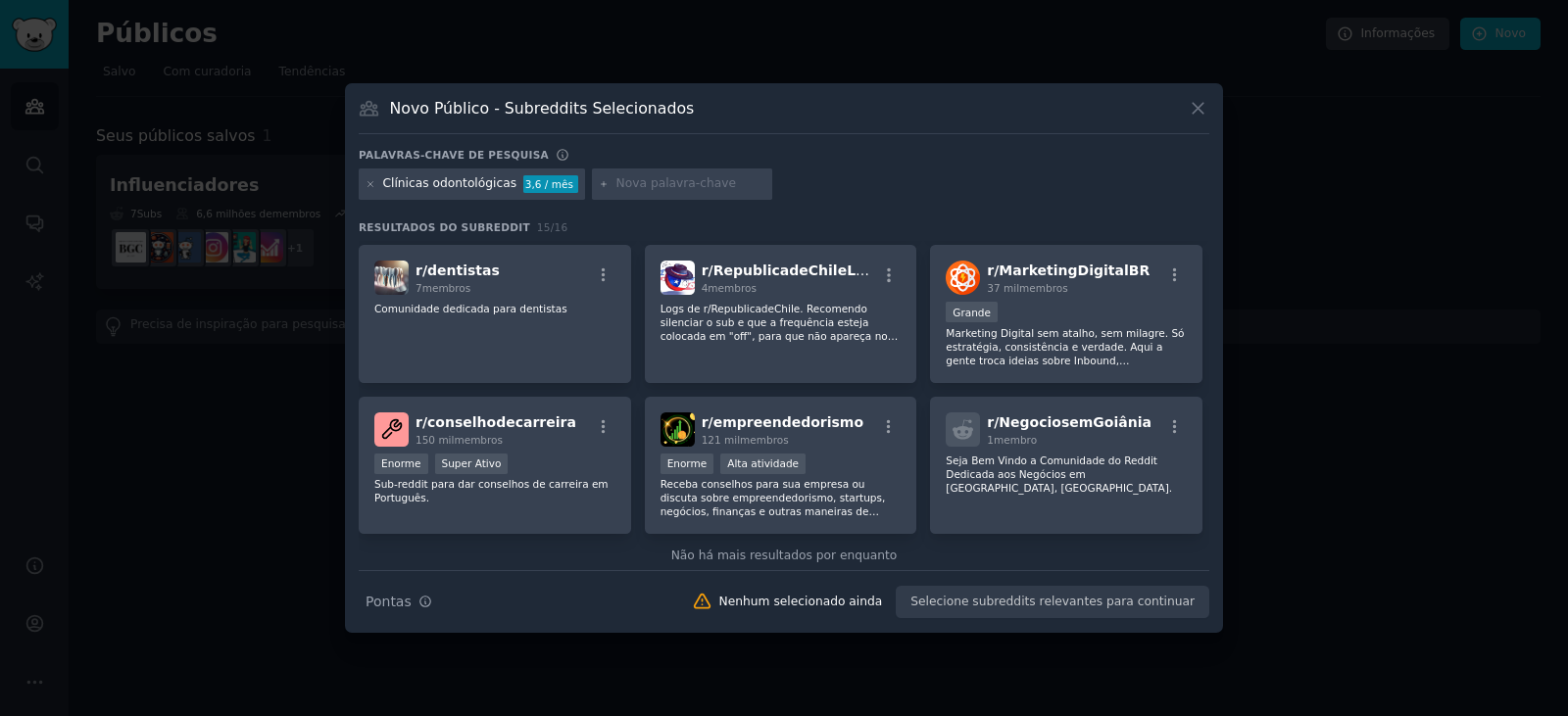
scroll to position [482, 0]
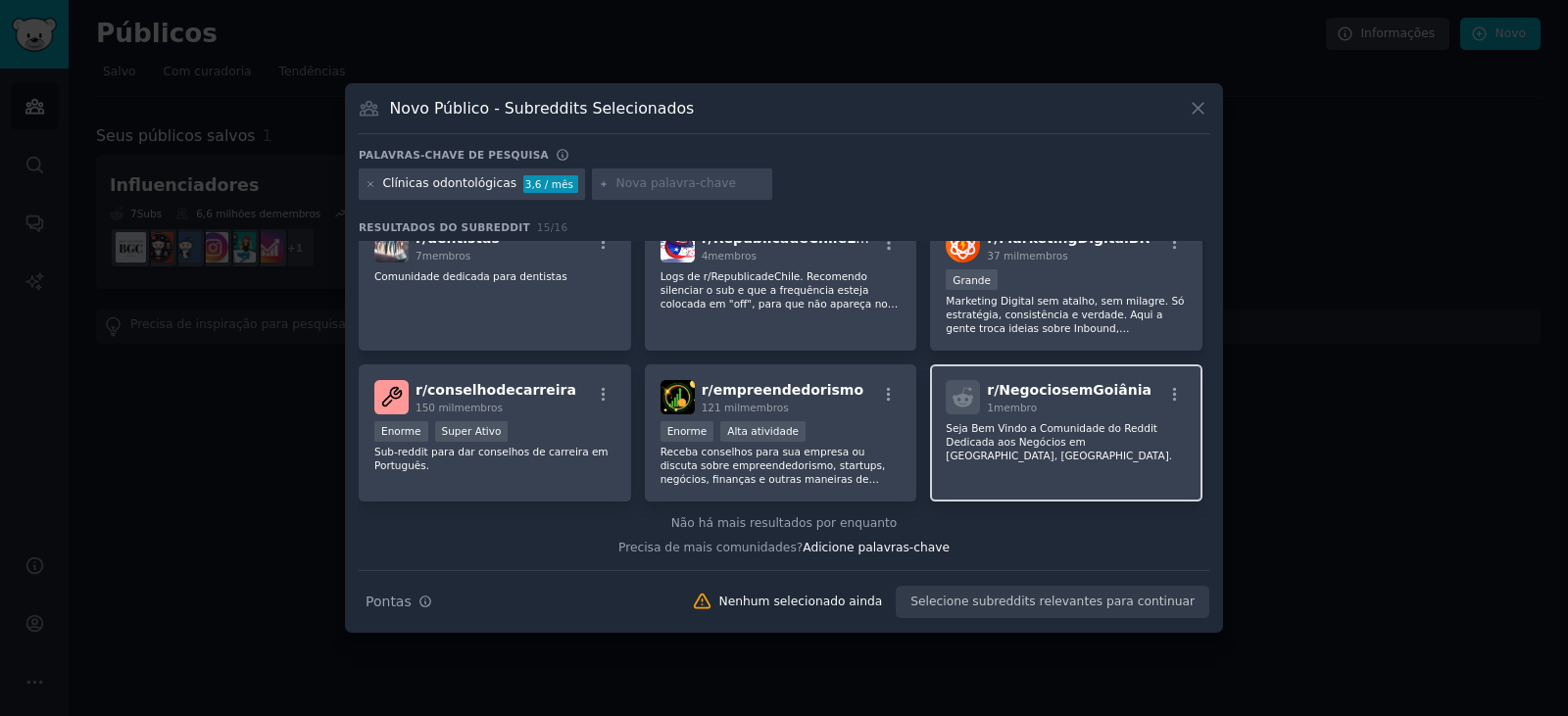
click at [1011, 409] on font "membro" at bounding box center [1015, 408] width 43 height 12
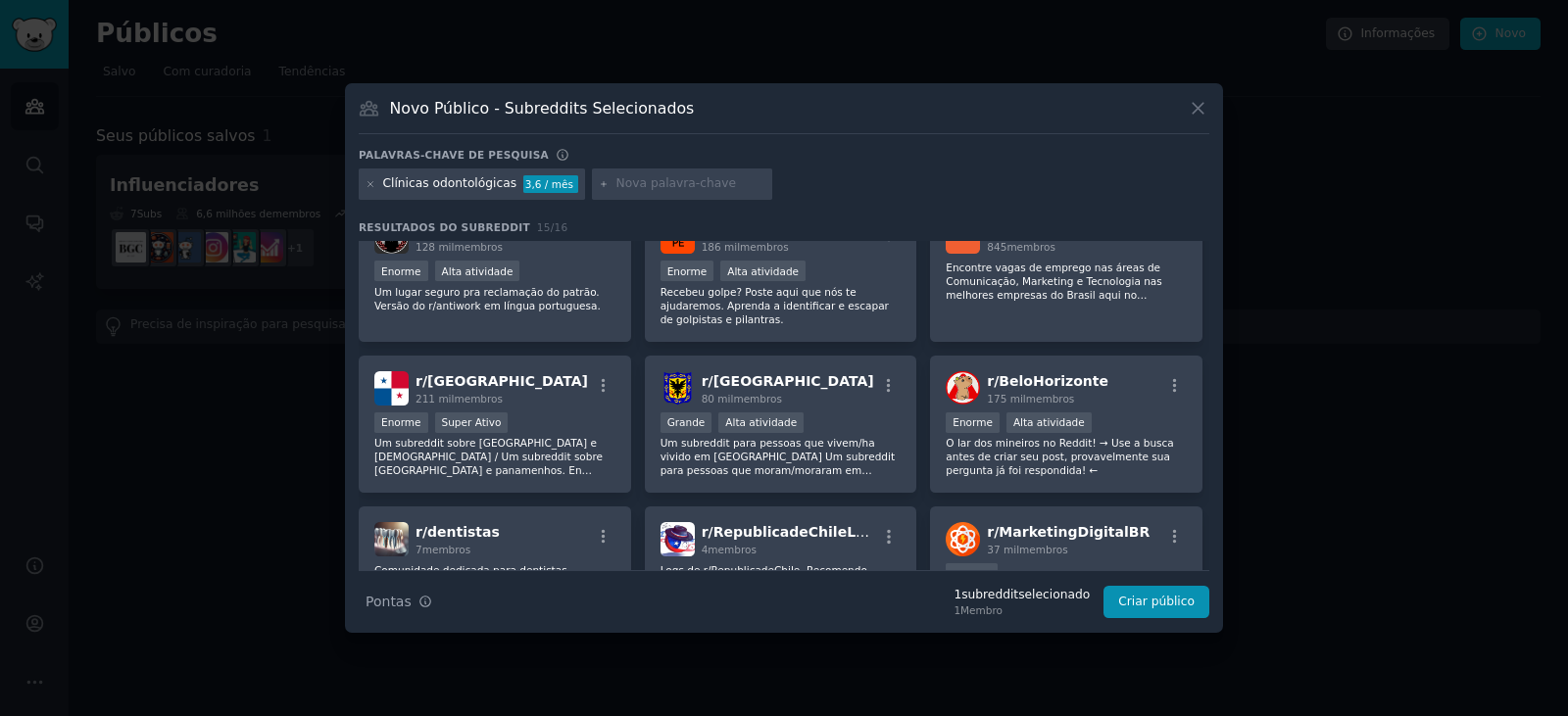
scroll to position [0, 0]
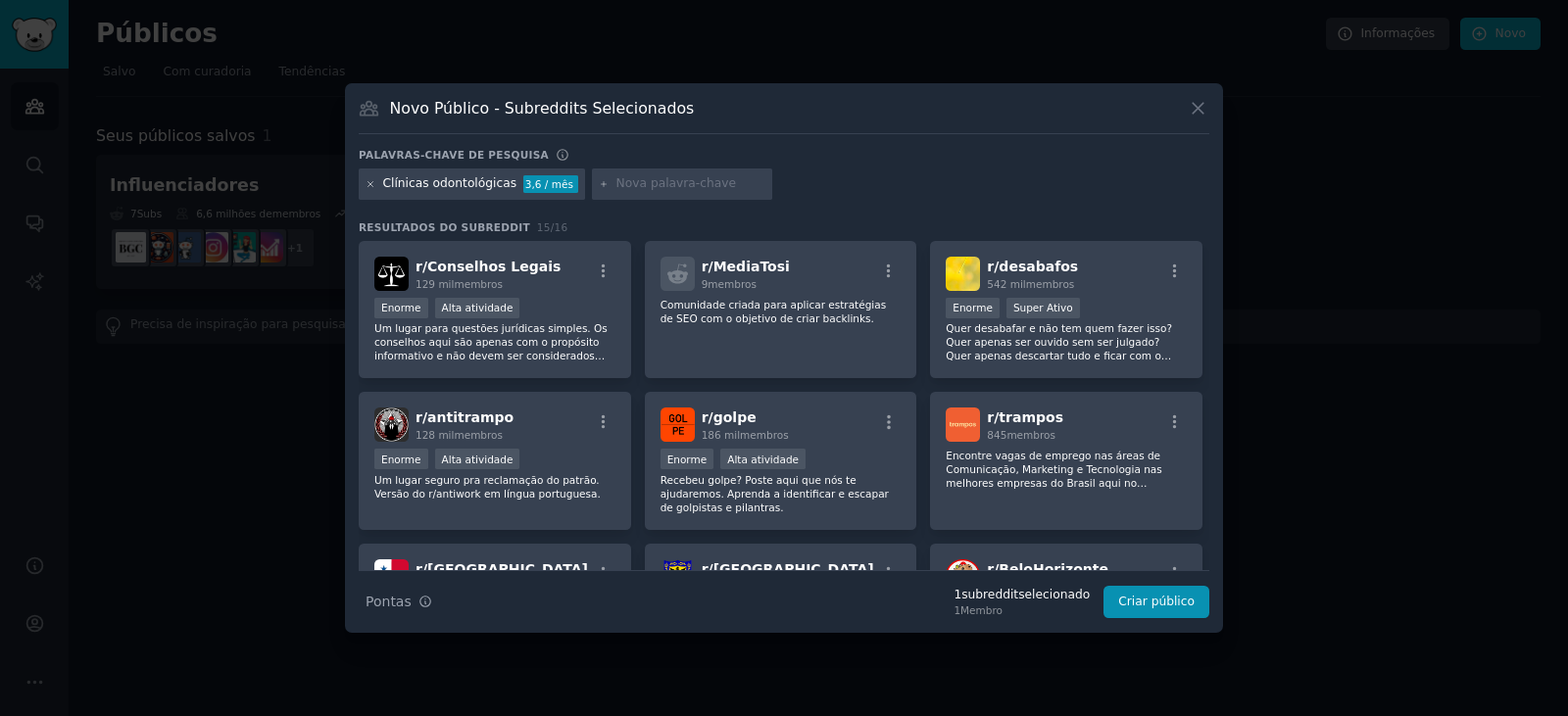
click at [366, 183] on icon at bounding box center [371, 184] width 11 height 11
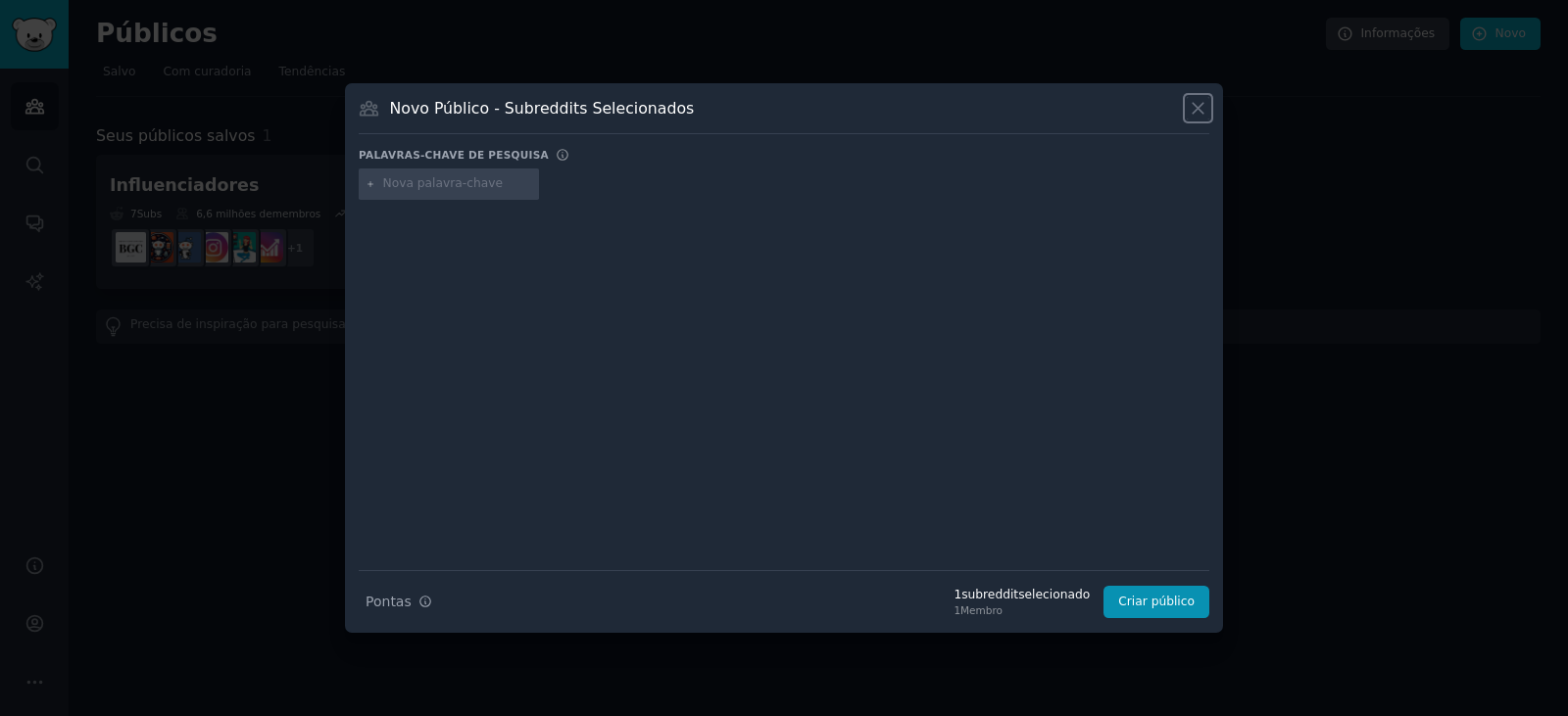
click at [1208, 109] on button at bounding box center [1197, 108] width 23 height 23
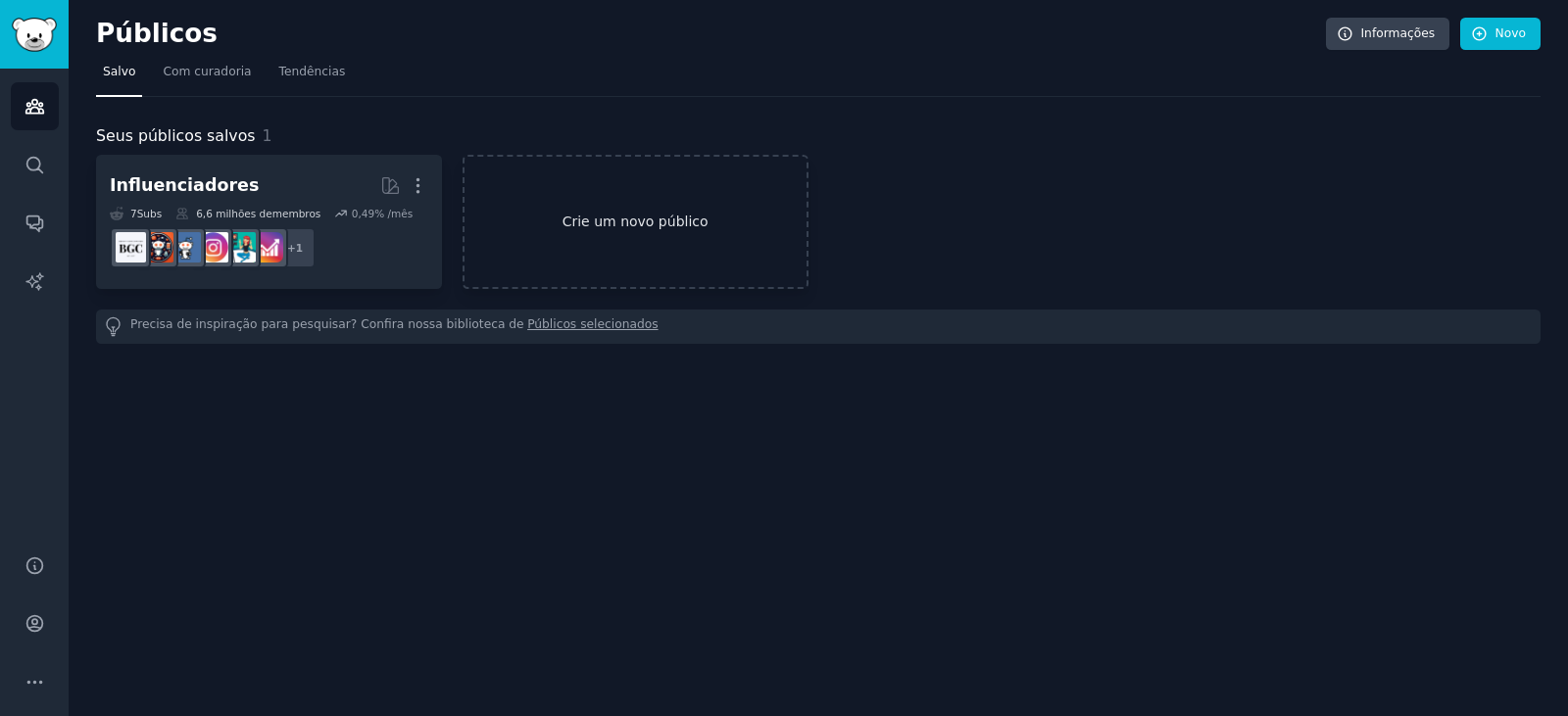
click at [604, 217] on font "Crie um novo público" at bounding box center [635, 221] width 146 height 16
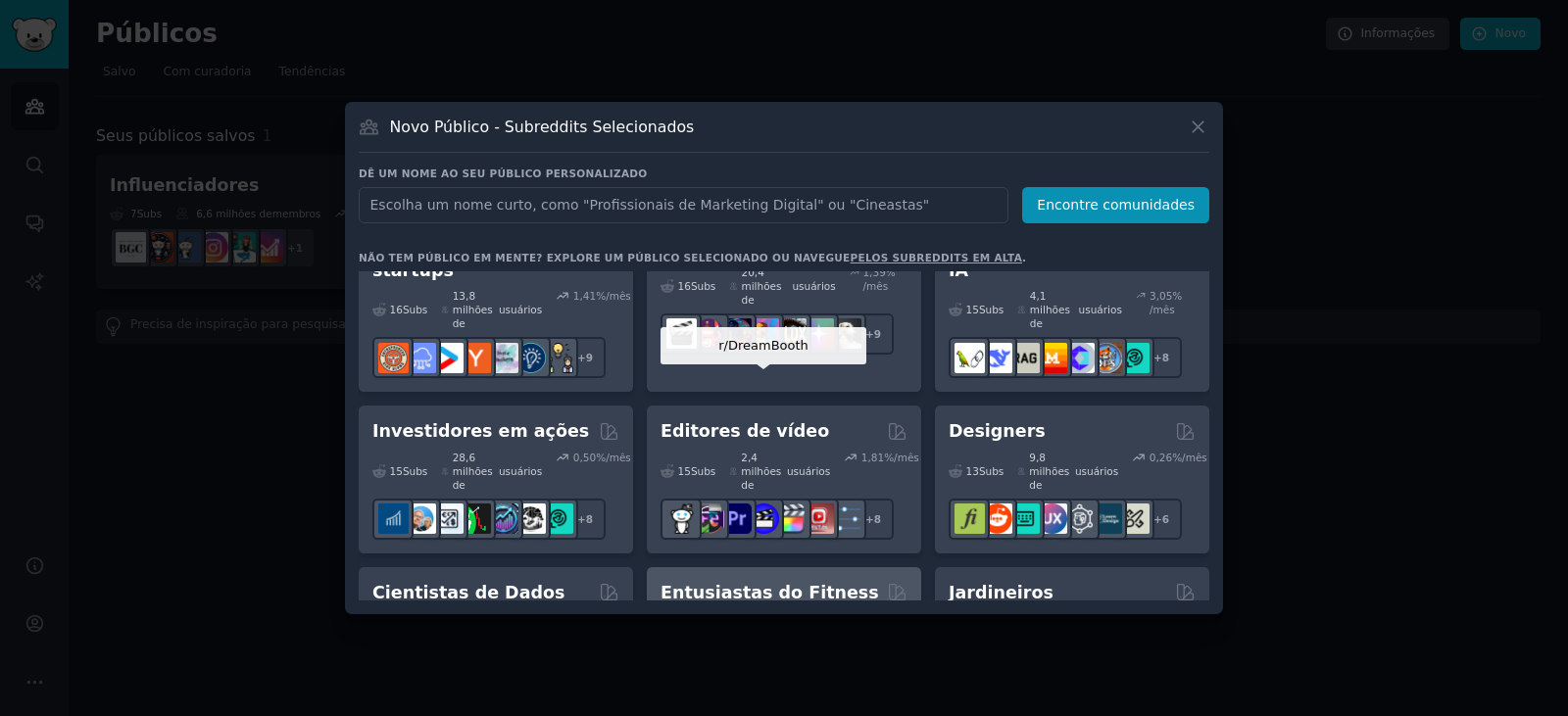
scroll to position [588, 0]
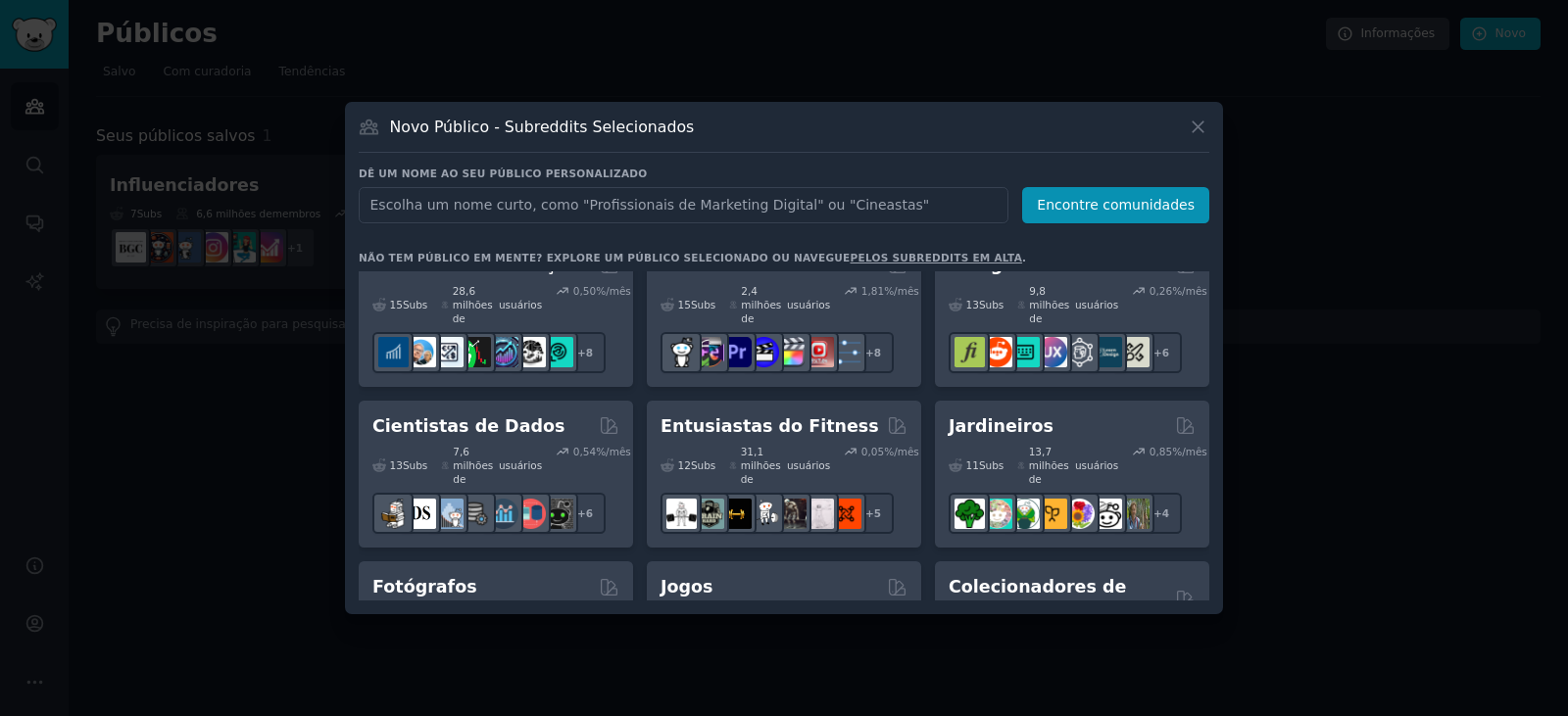
click at [530, 209] on input "text" at bounding box center [683, 204] width 649 height 37
drag, startPoint x: 419, startPoint y: 204, endPoint x: 659, endPoint y: 204, distance: 240.0
click at [659, 204] on input "Clínicas odontológicas" at bounding box center [683, 204] width 649 height 37
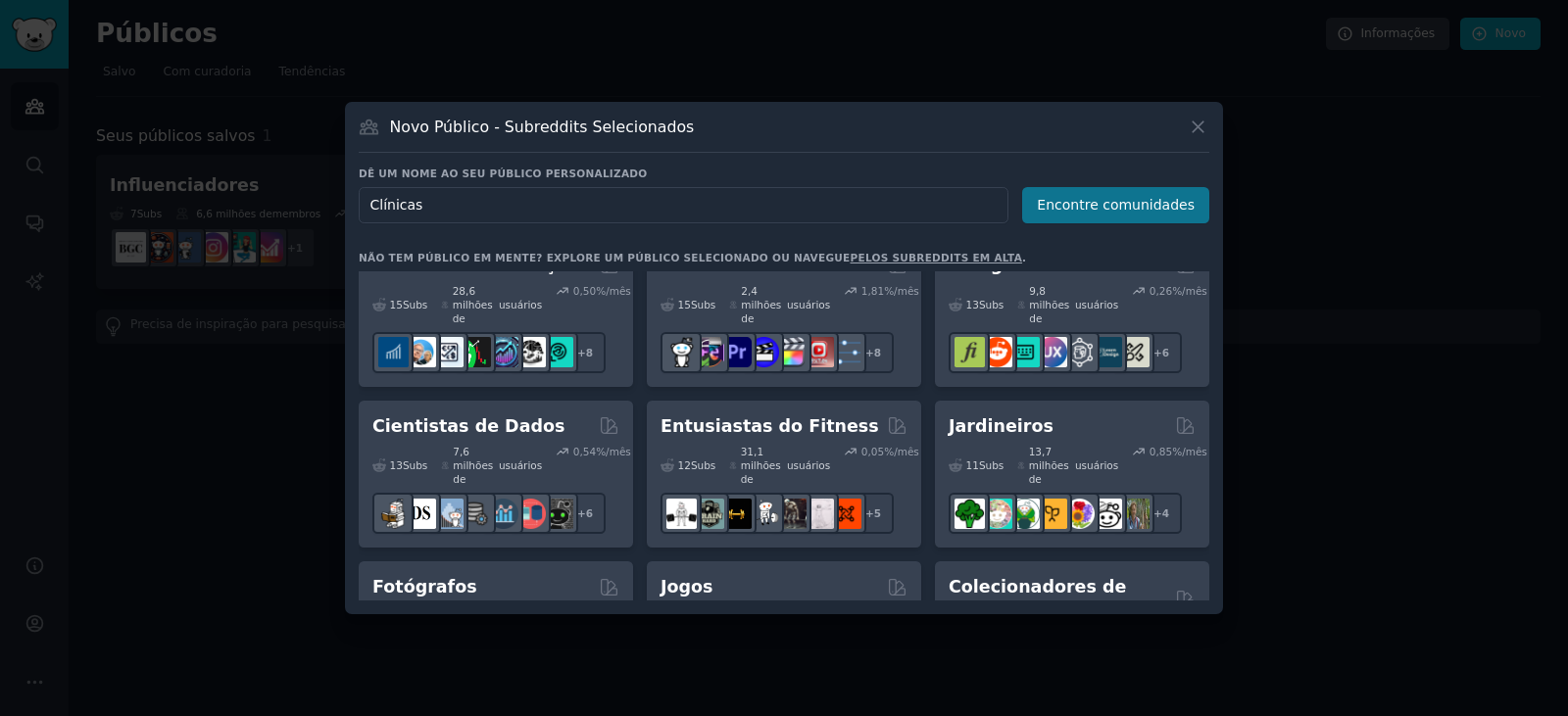
type input "Clínicas"
click at [1108, 205] on font "Encontre comunidades" at bounding box center [1115, 204] width 158 height 16
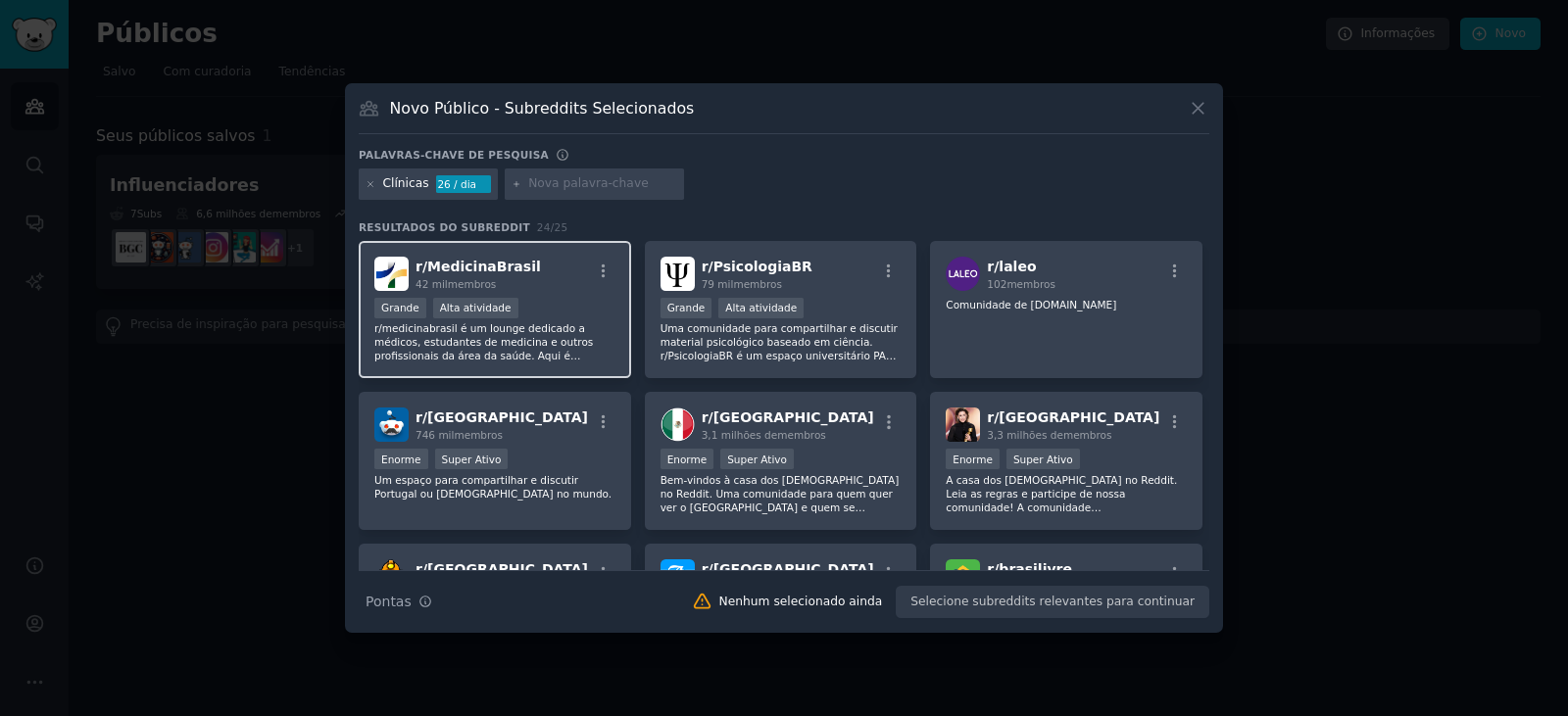
click at [551, 343] on font "r/medicinabrasil é um lounge dedicado a médicos, estudantes de medicina e outro…" at bounding box center [489, 375] width 230 height 108
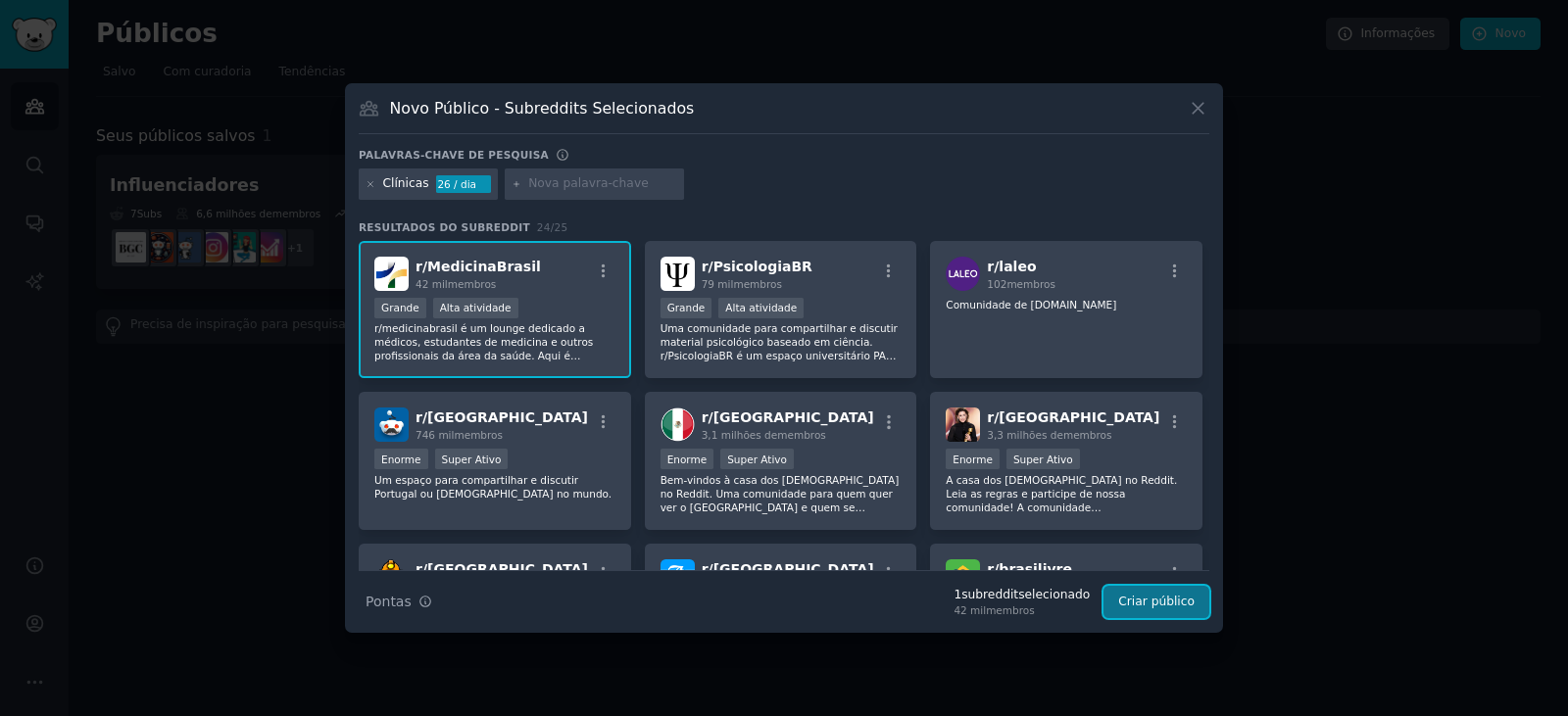
click at [1147, 608] on font "Criar público" at bounding box center [1155, 601] width 76 height 14
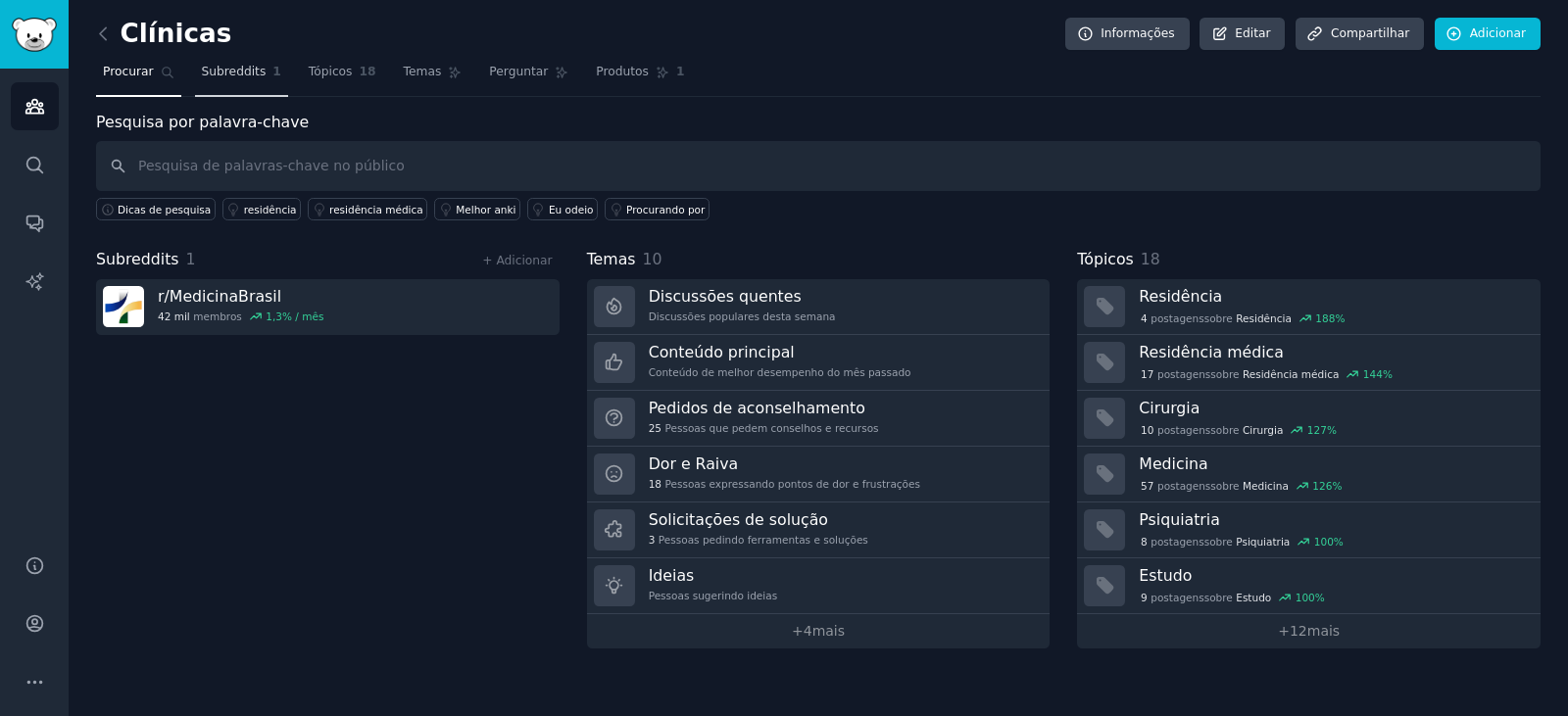
click at [226, 73] on font "Subreddits" at bounding box center [233, 71] width 64 height 14
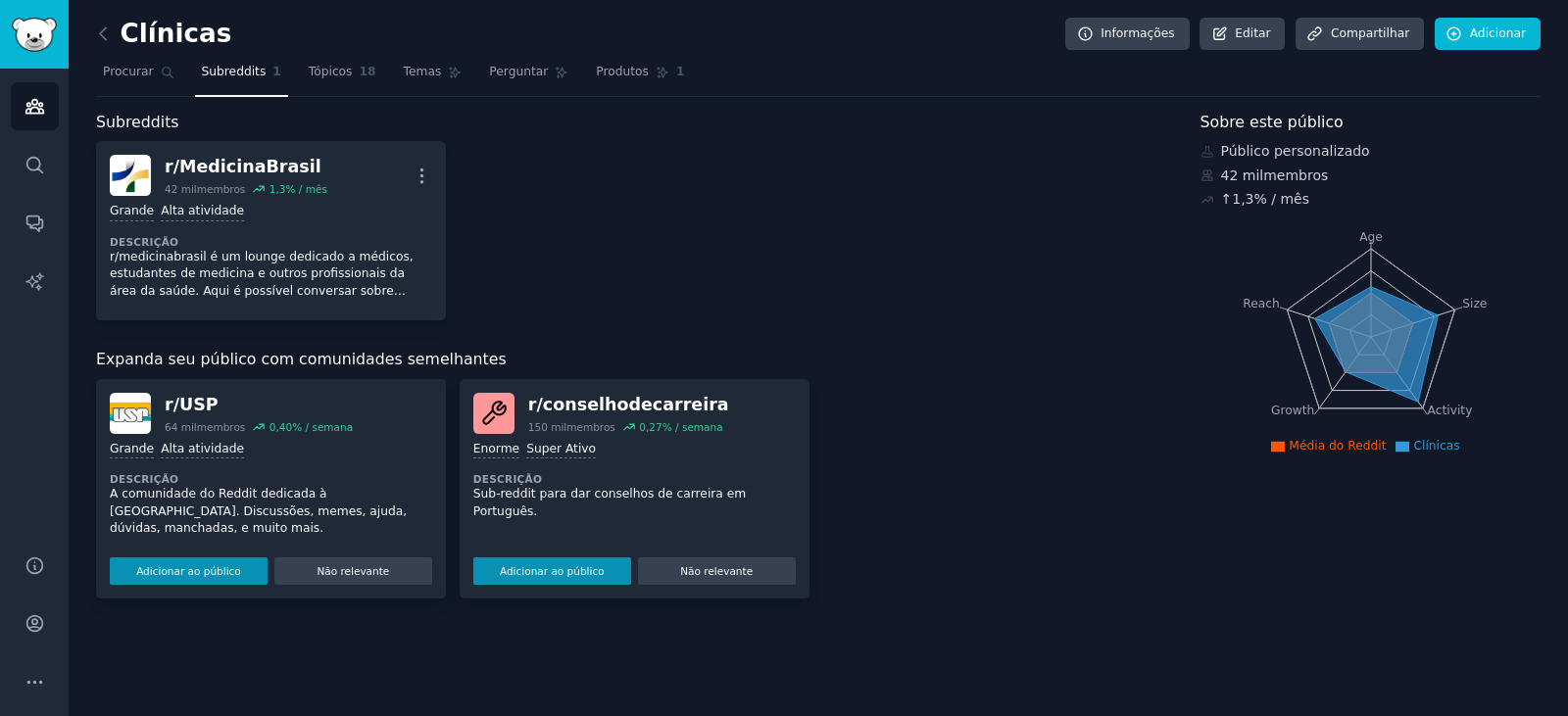
drag, startPoint x: 326, startPoint y: 67, endPoint x: 1313, endPoint y: 333, distance: 1022.2
click at [1313, 333] on icon at bounding box center [1369, 330] width 125 height 119
click at [1335, 443] on font "Média do Reddit" at bounding box center [1337, 445] width 97 height 14
click at [1375, 328] on icon at bounding box center [1375, 344] width 124 height 116
click at [1399, 446] on icon at bounding box center [1402, 445] width 14 height 11
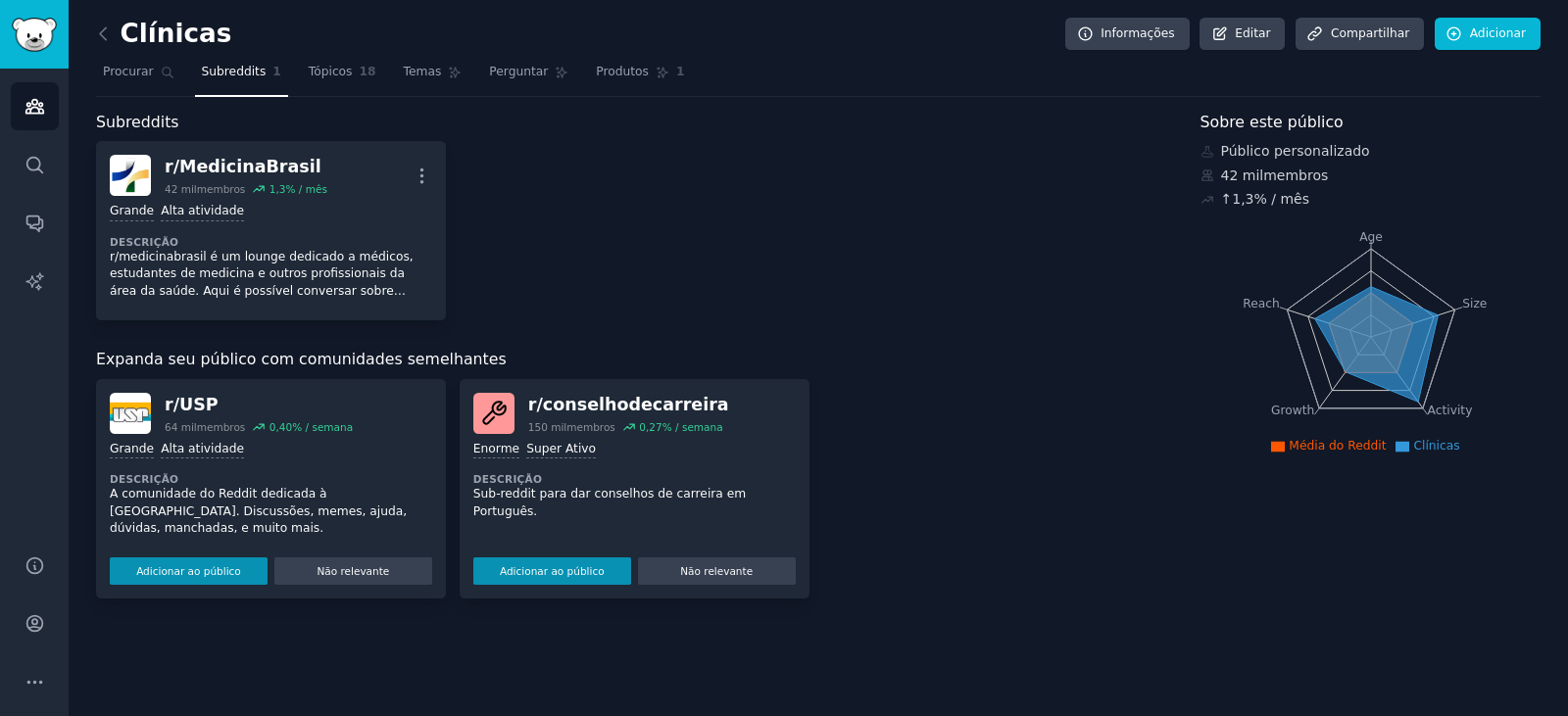
click at [1417, 445] on font "Clínicas" at bounding box center [1436, 445] width 46 height 14
click at [327, 65] on font "Tópicos" at bounding box center [330, 71] width 44 height 14
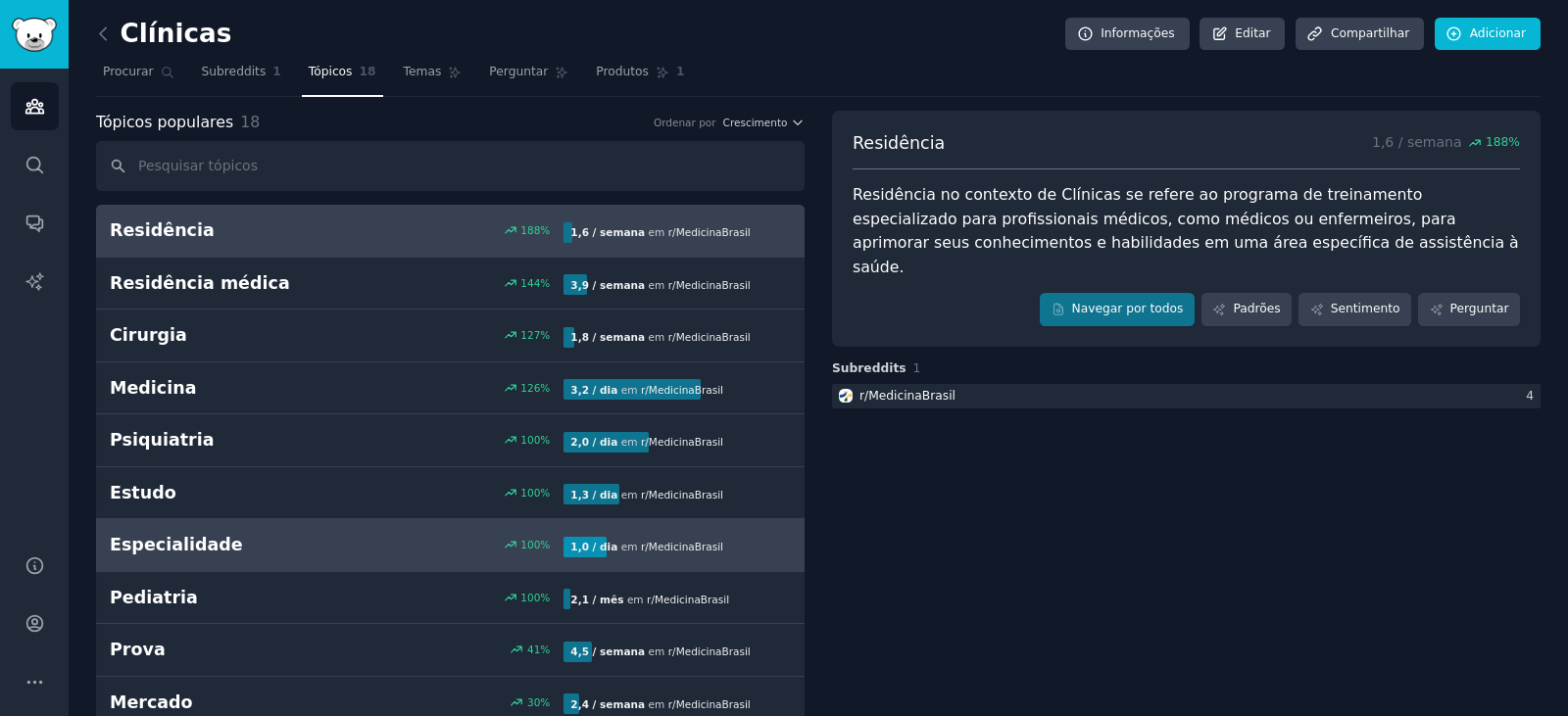
click at [260, 553] on h2 "Especialidade" at bounding box center [223, 544] width 227 height 25
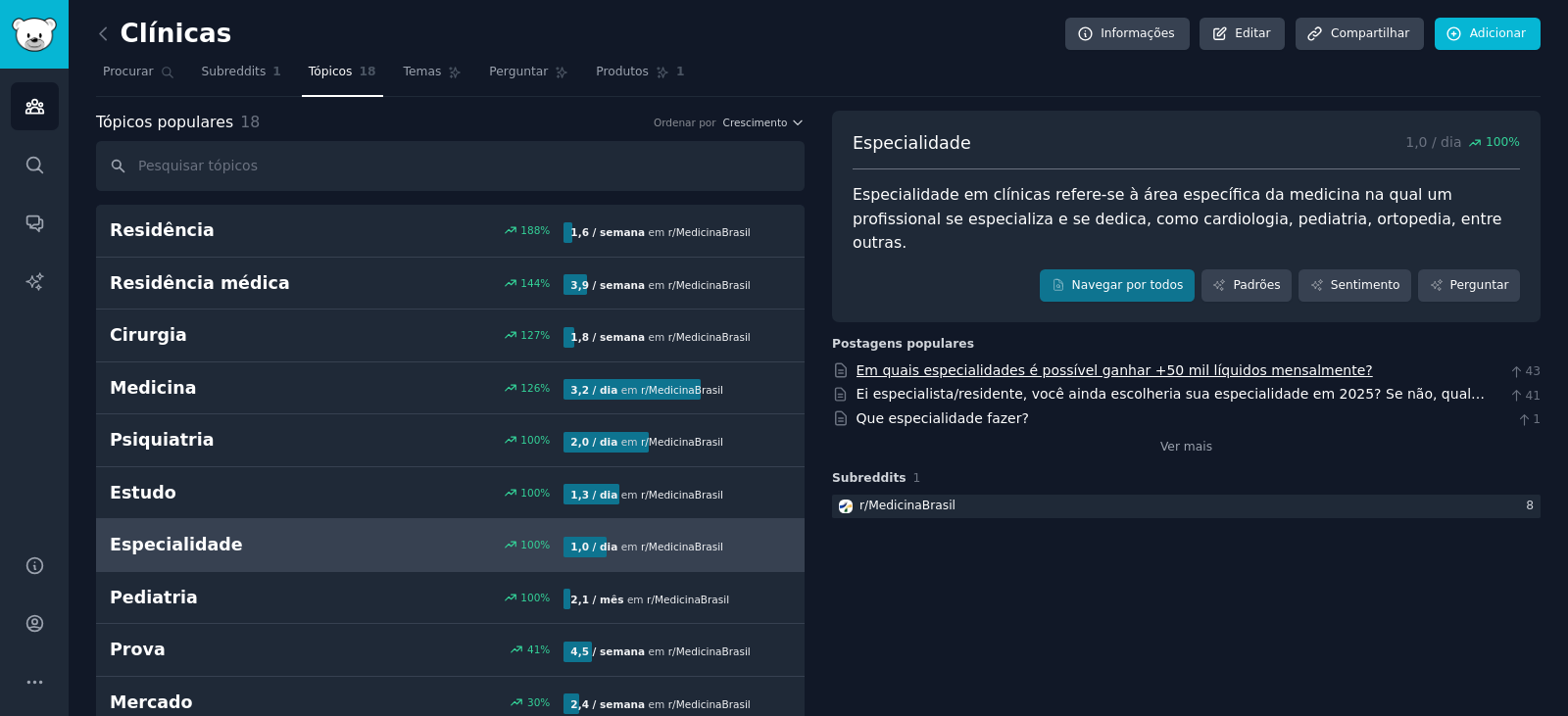
click at [1152, 362] on font "Em quais especialidades é possível ganhar +50 mil líquidos mensalmente?" at bounding box center [1114, 370] width 517 height 16
click at [1279, 278] on font "Padrões" at bounding box center [1256, 285] width 47 height 14
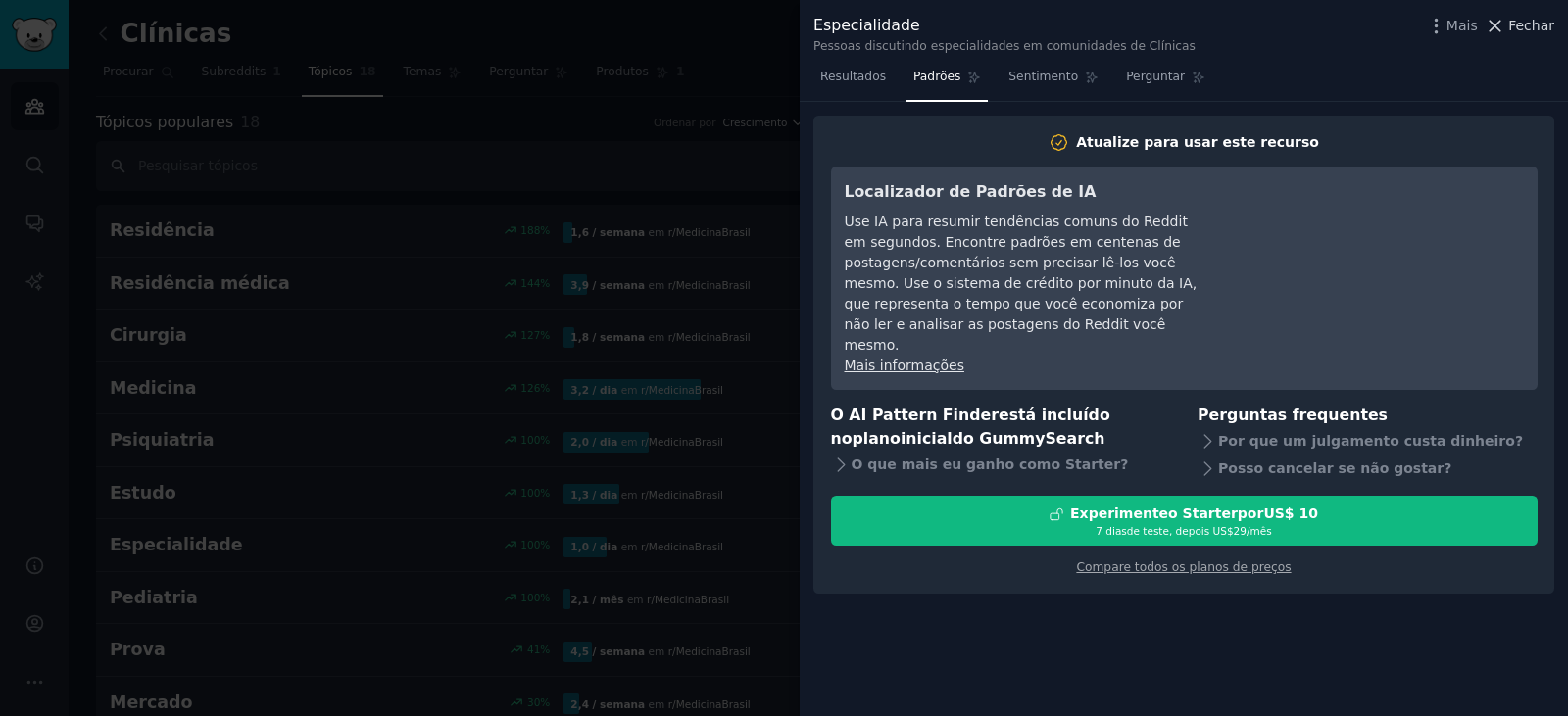
click at [1519, 24] on font "Fechar" at bounding box center [1530, 26] width 46 height 16
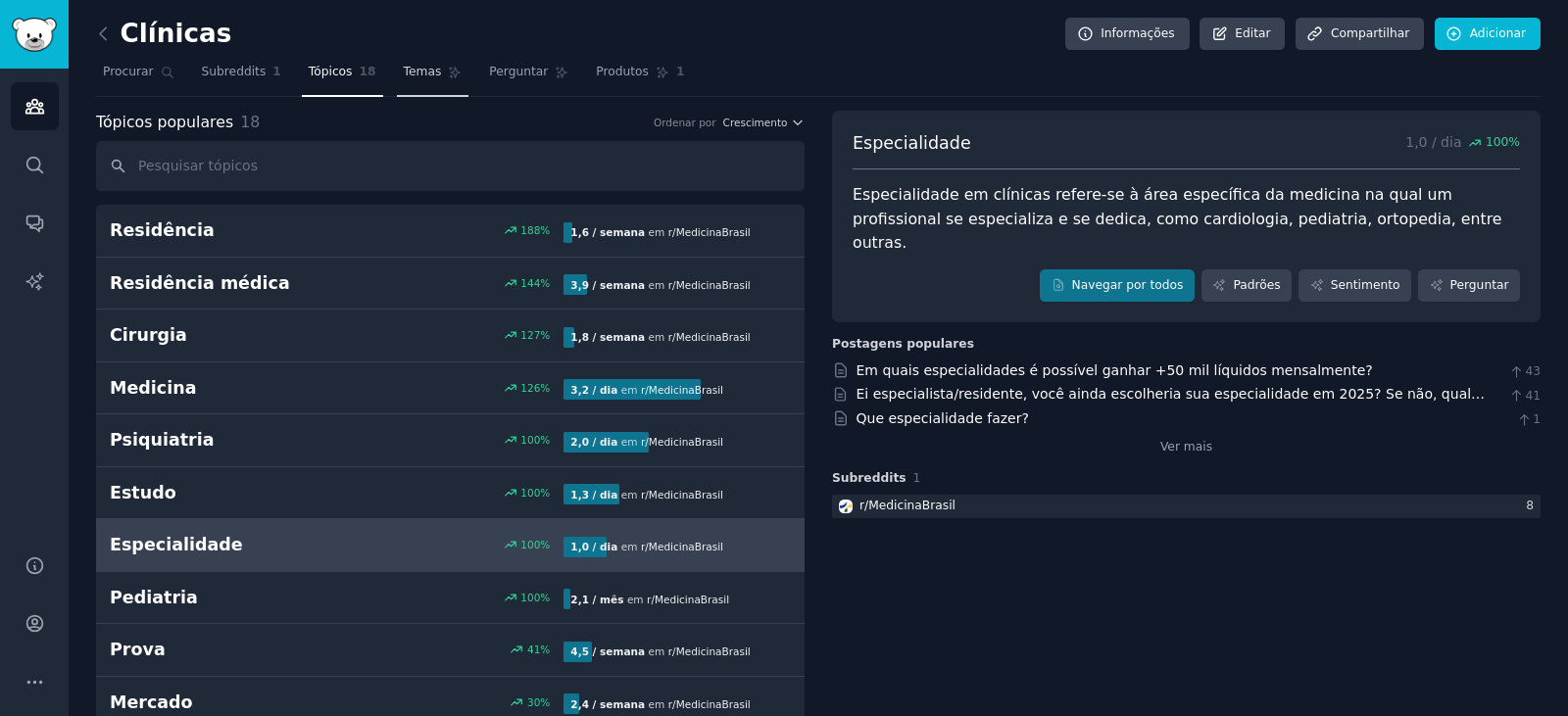
click at [424, 67] on link "Temas" at bounding box center [433, 77] width 72 height 40
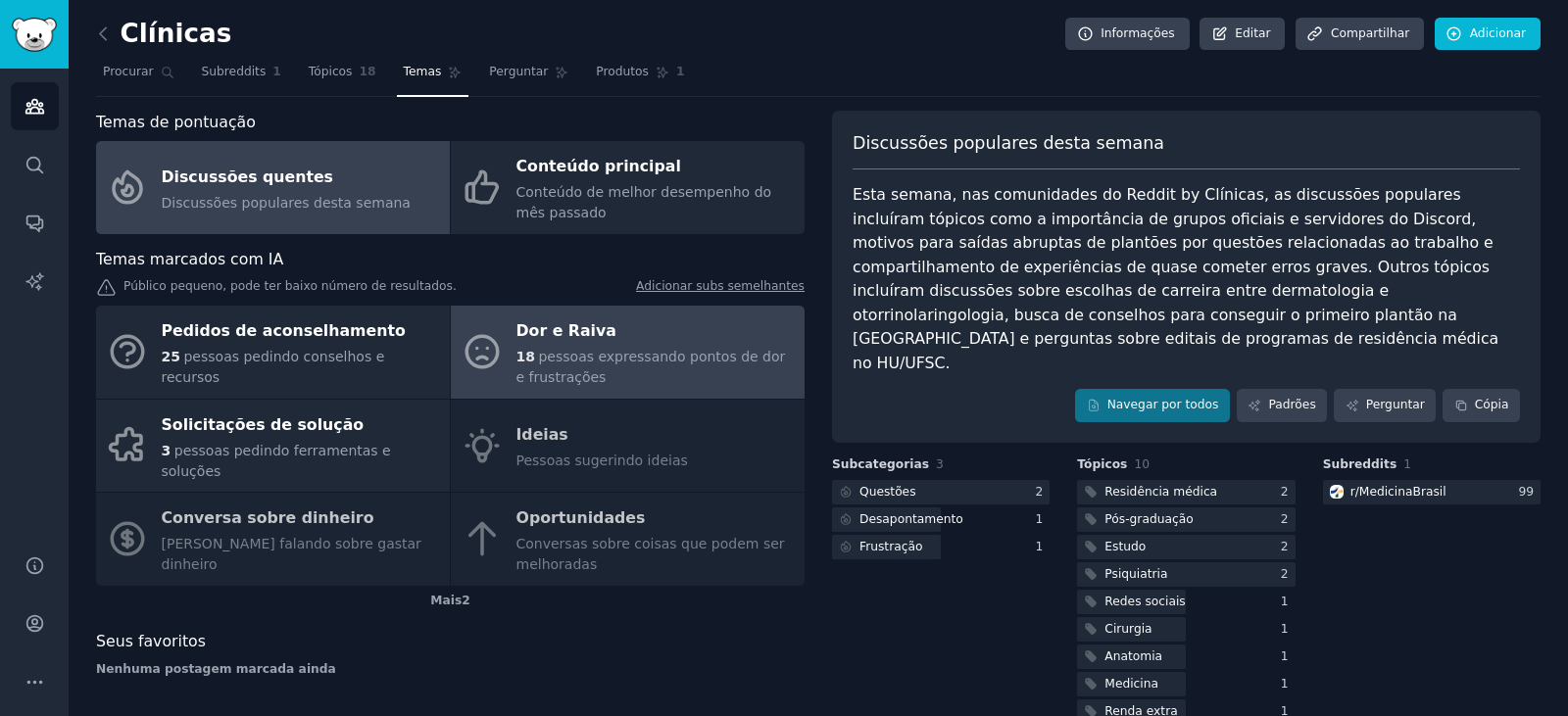
click at [593, 359] on font "pessoas expressando pontos de dor e frustrações" at bounding box center [651, 366] width 270 height 37
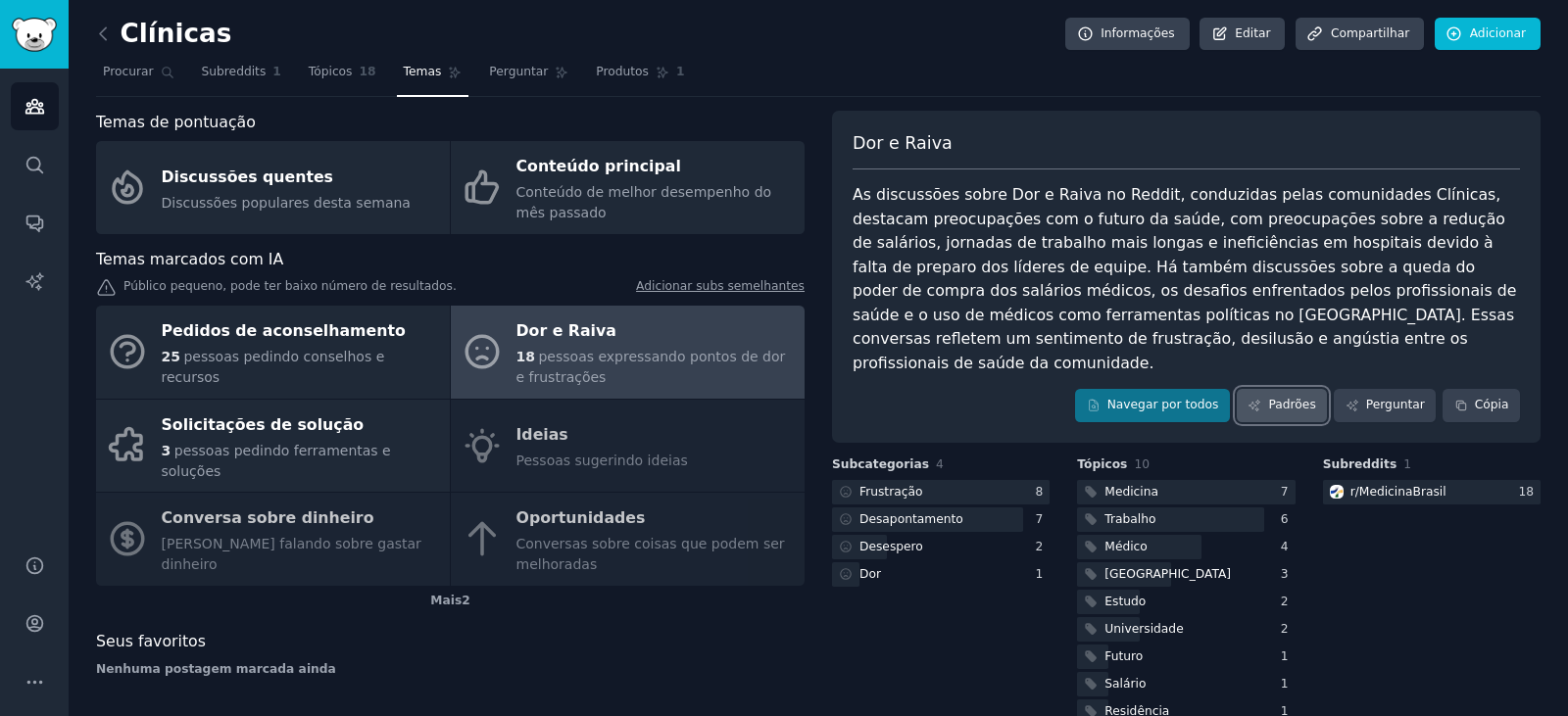
click at [1300, 398] on font "Padrões" at bounding box center [1291, 405] width 47 height 14
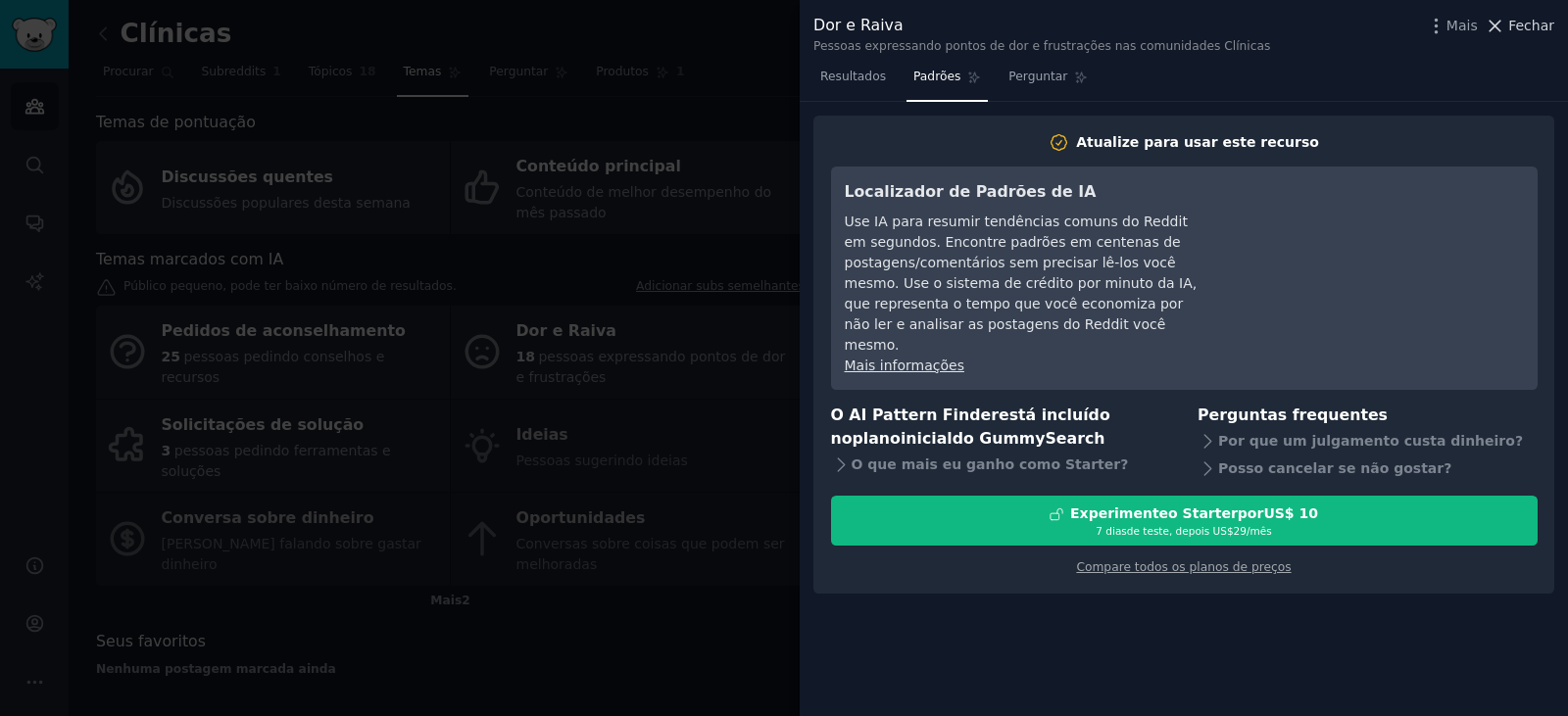
click at [1523, 22] on font "Fechar" at bounding box center [1530, 26] width 46 height 16
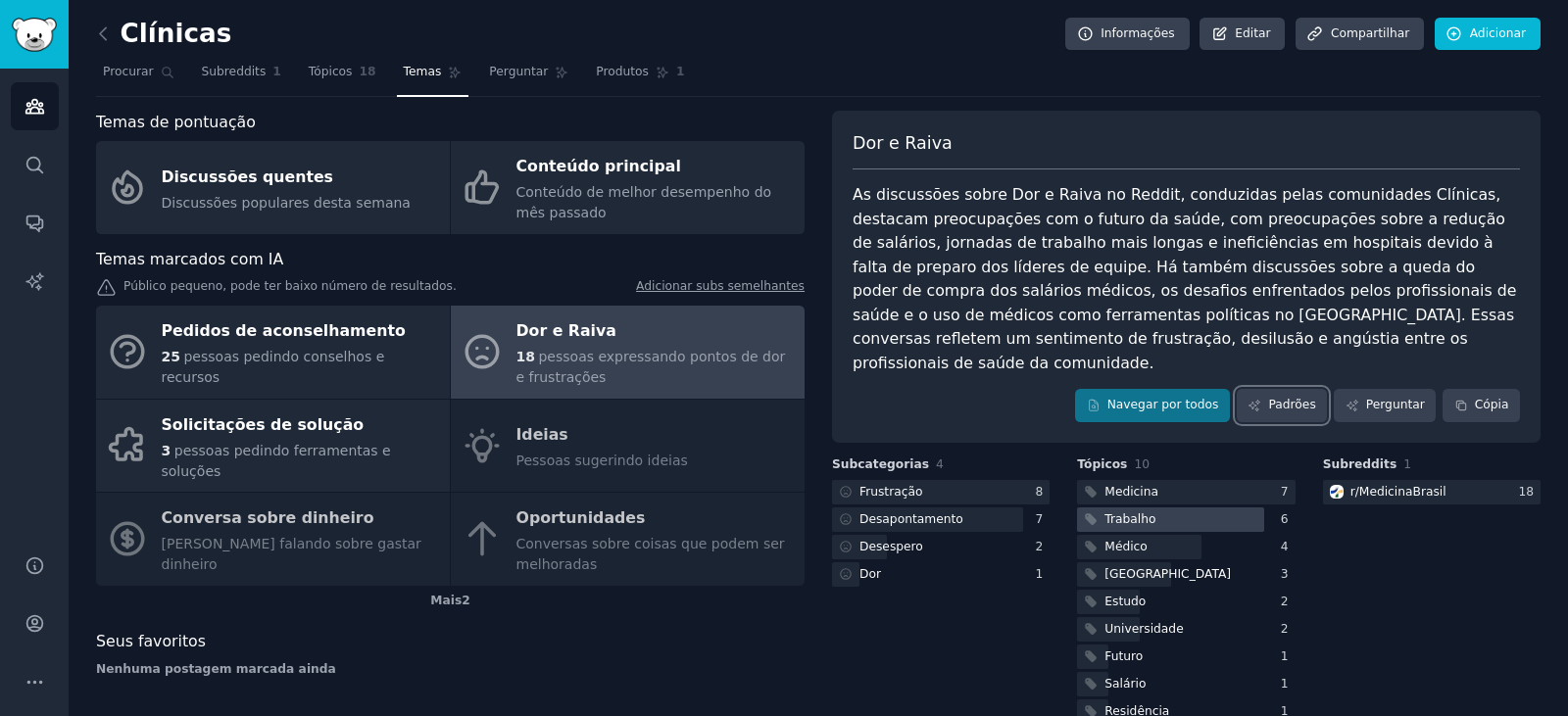
scroll to position [42, 0]
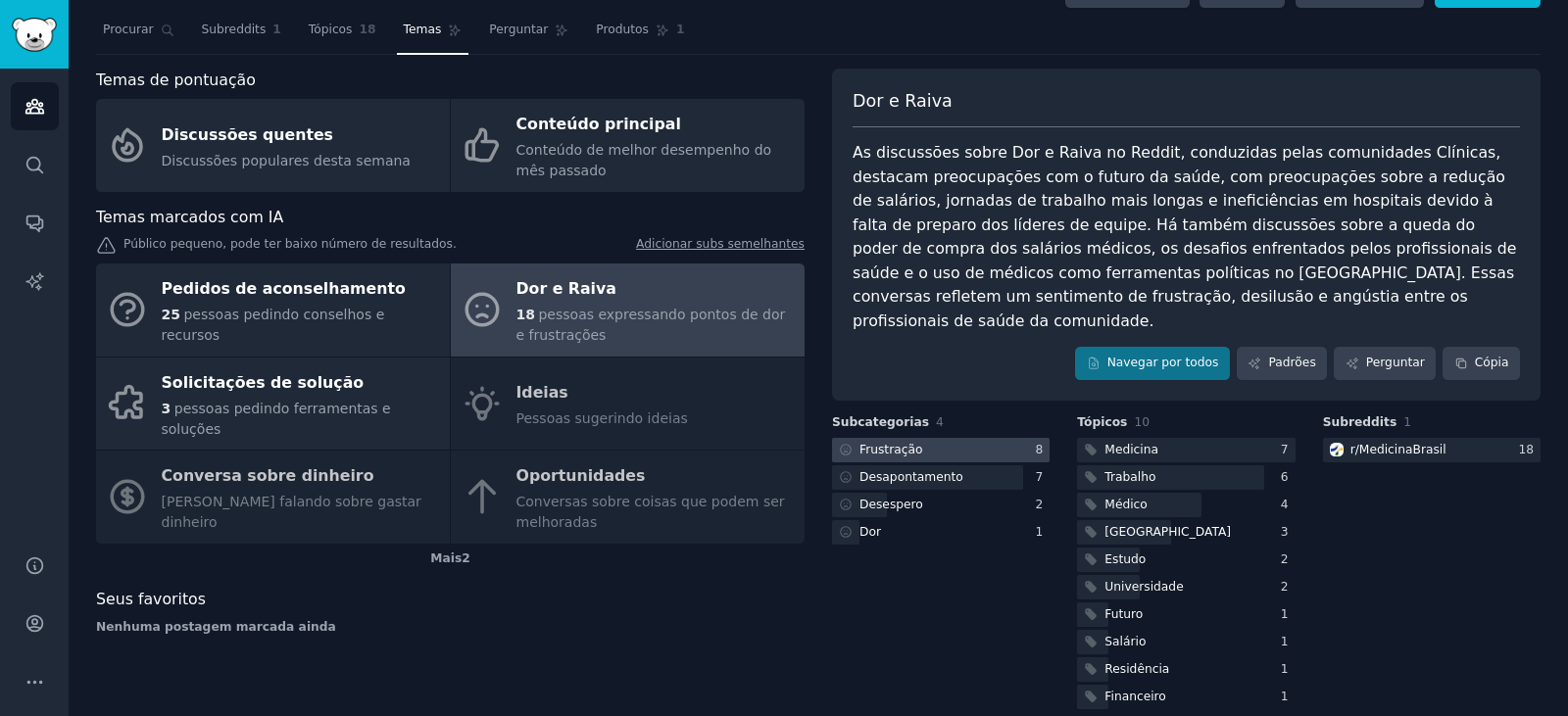
click at [941, 438] on div at bounding box center [941, 449] width 217 height 25
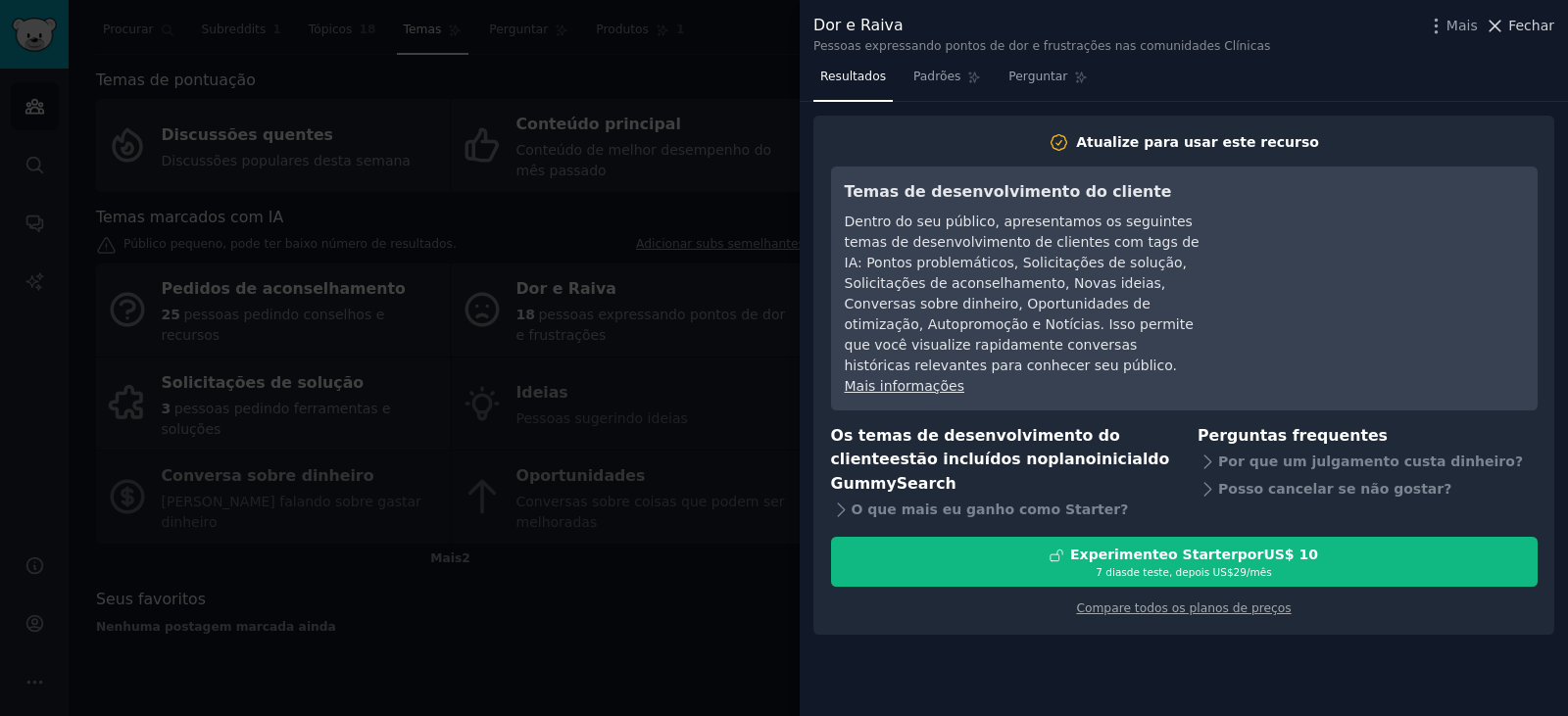
click at [1513, 29] on button "Fechar" at bounding box center [1519, 26] width 69 height 21
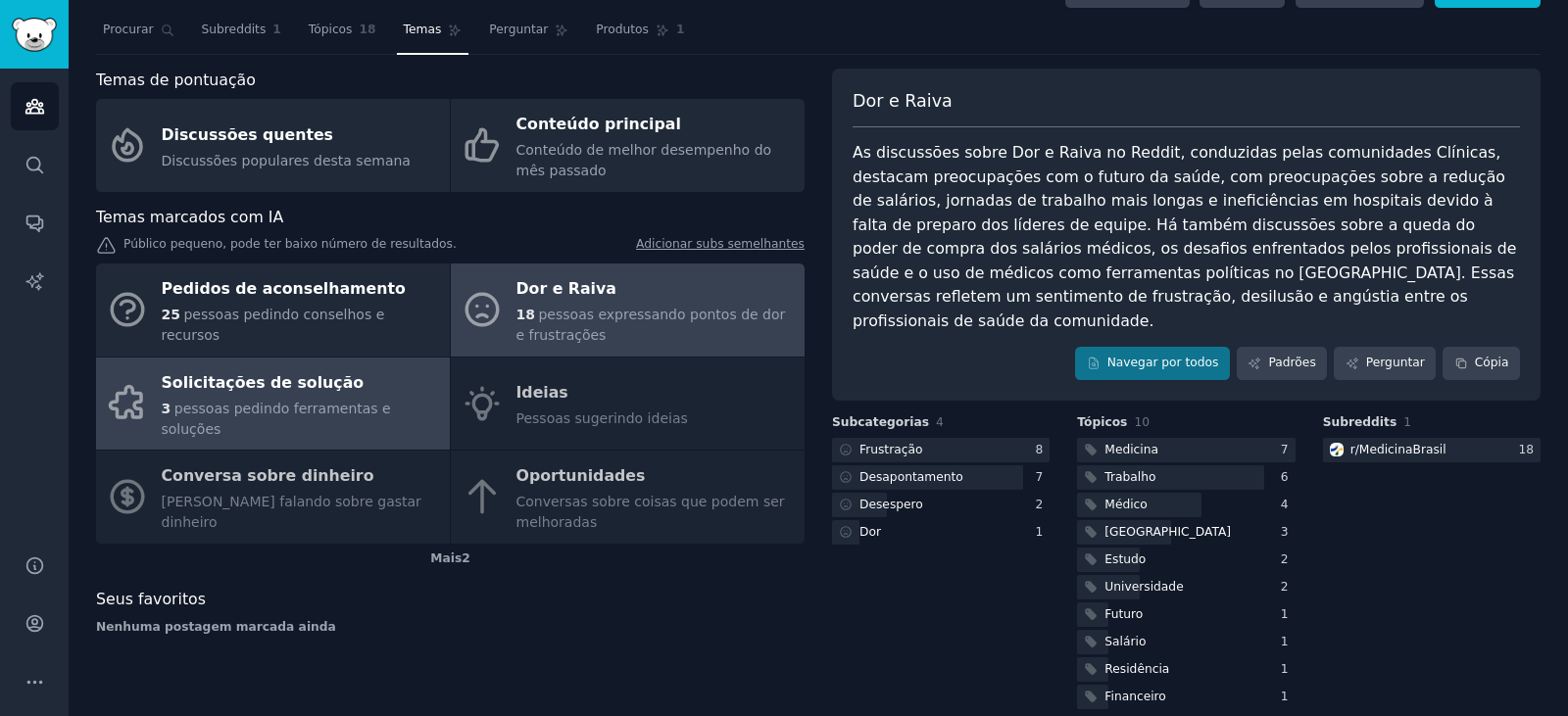
click at [395, 387] on div "Solicitações de solução" at bounding box center [301, 383] width 279 height 32
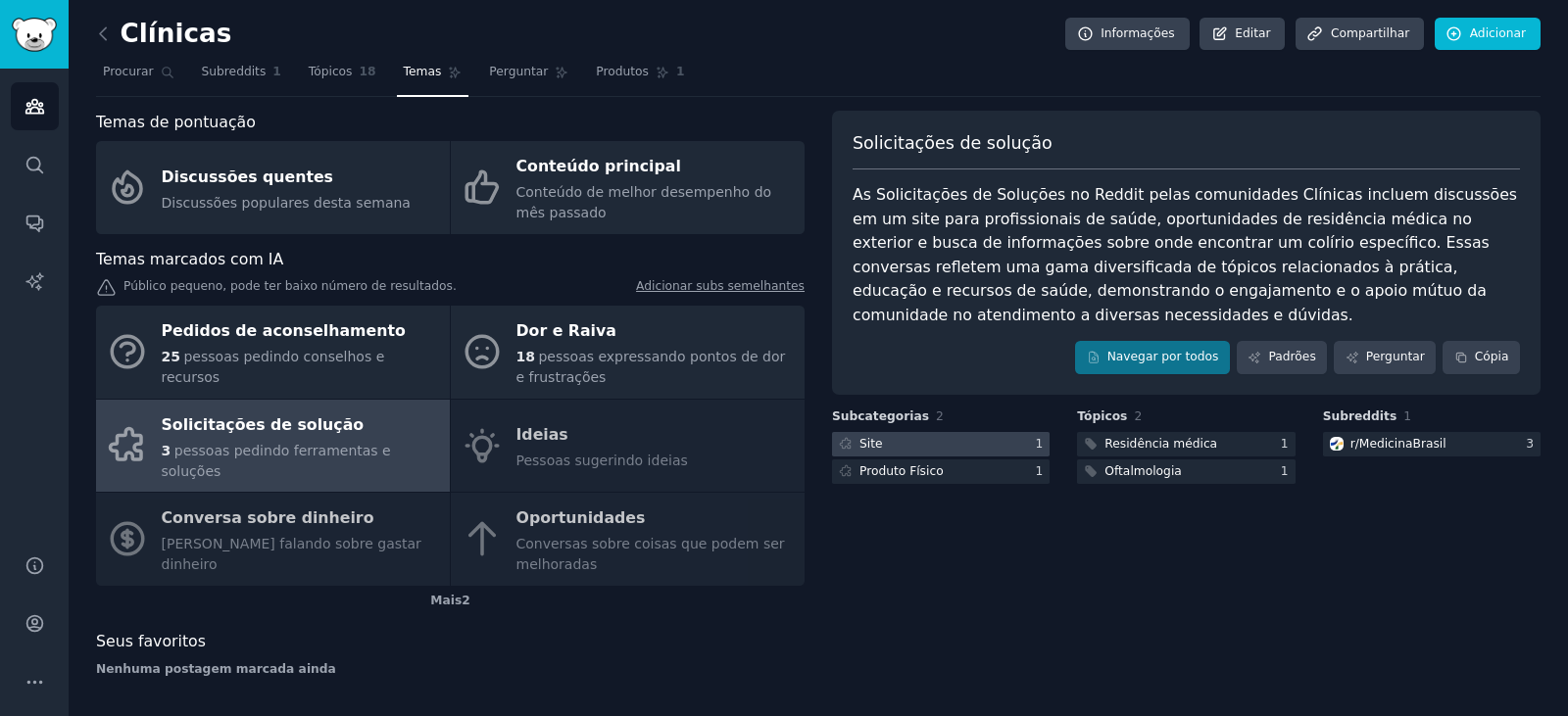
click at [885, 448] on div at bounding box center [941, 443] width 217 height 25
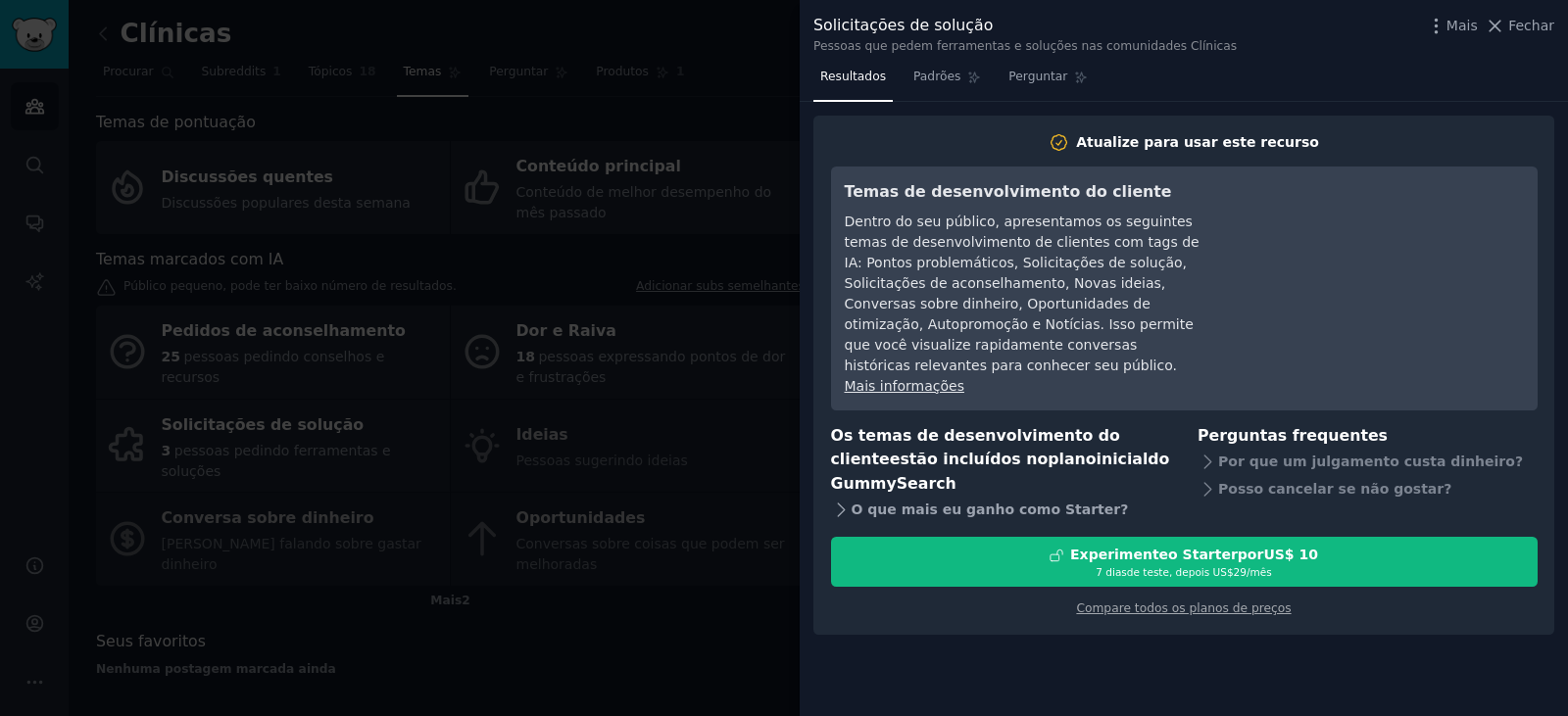
click at [833, 500] on icon at bounding box center [841, 510] width 21 height 21
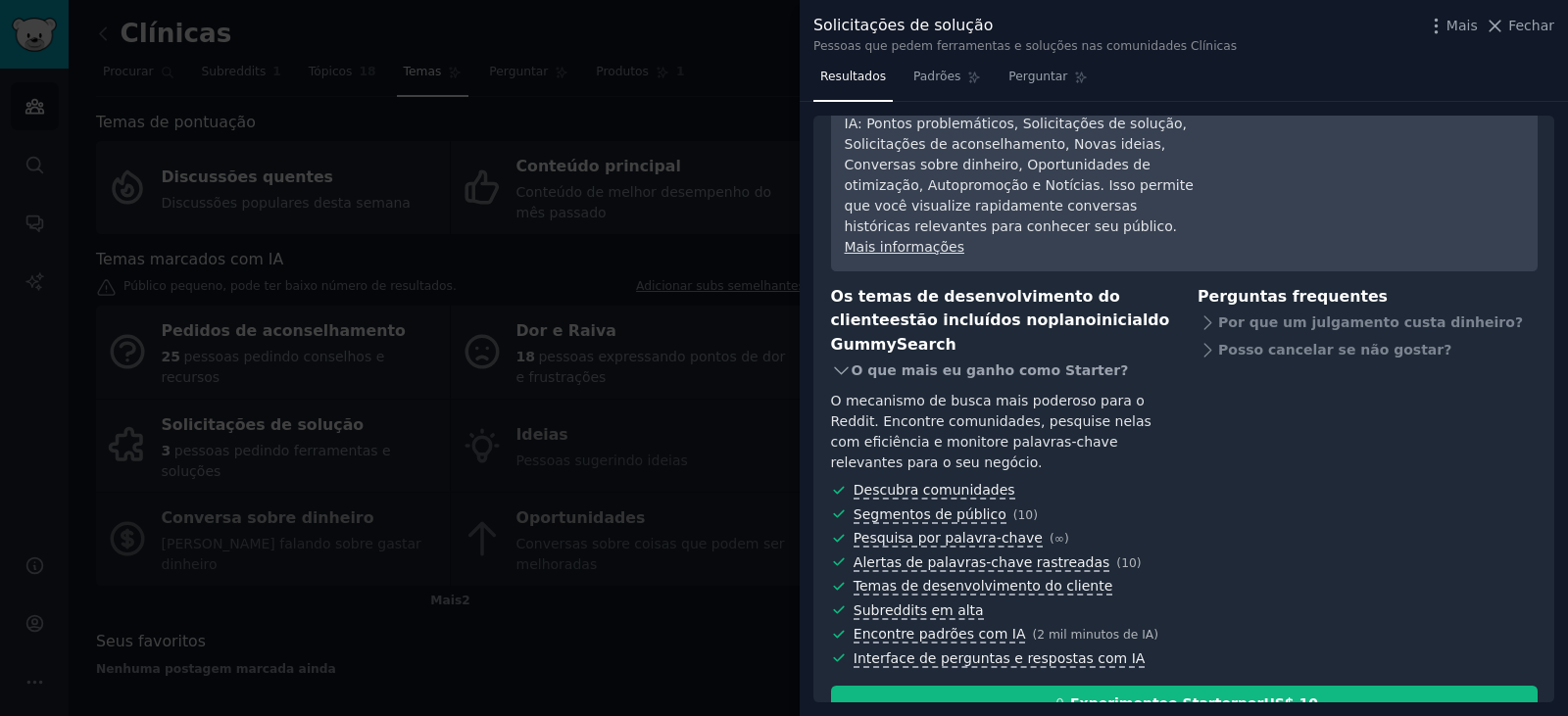
scroll to position [155, 0]
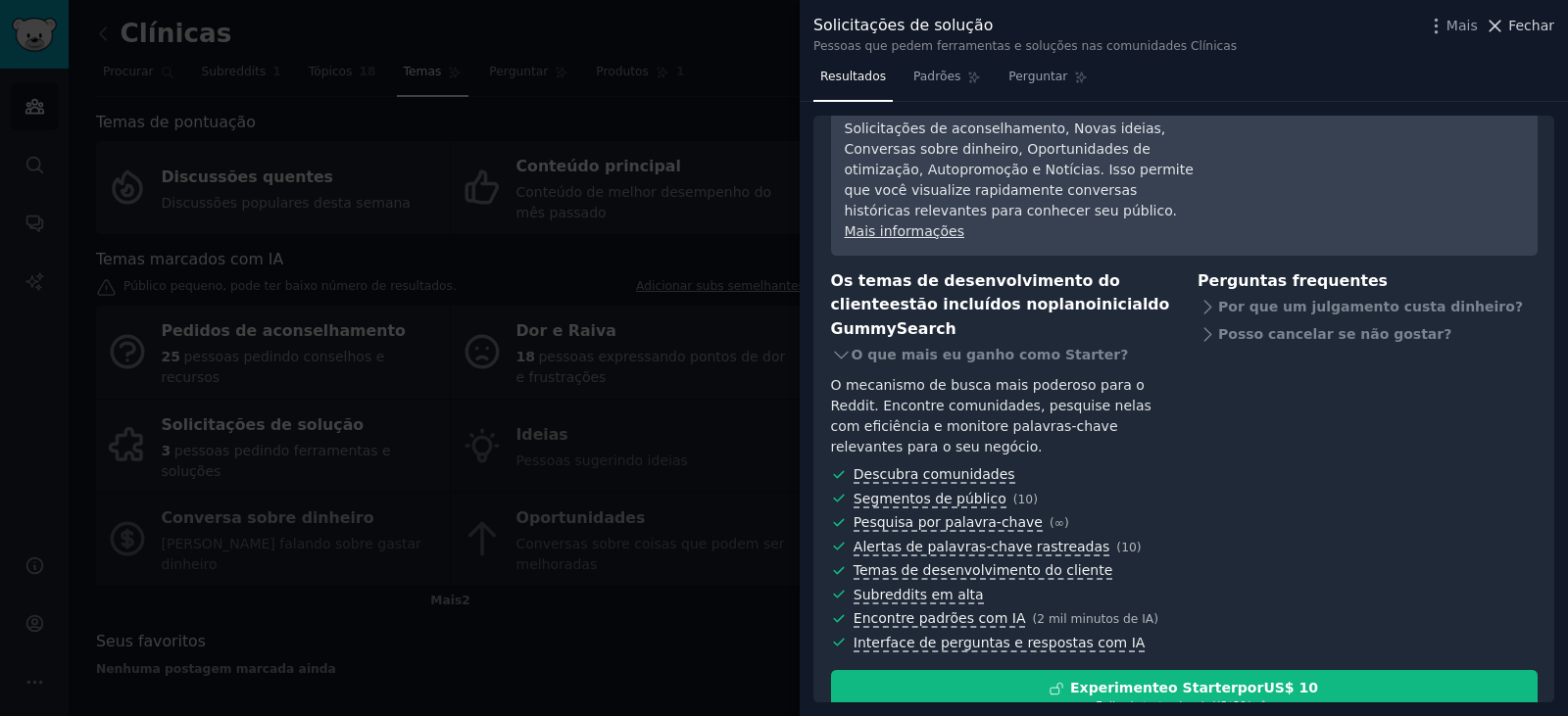
click at [1527, 30] on font "Fechar" at bounding box center [1530, 26] width 46 height 16
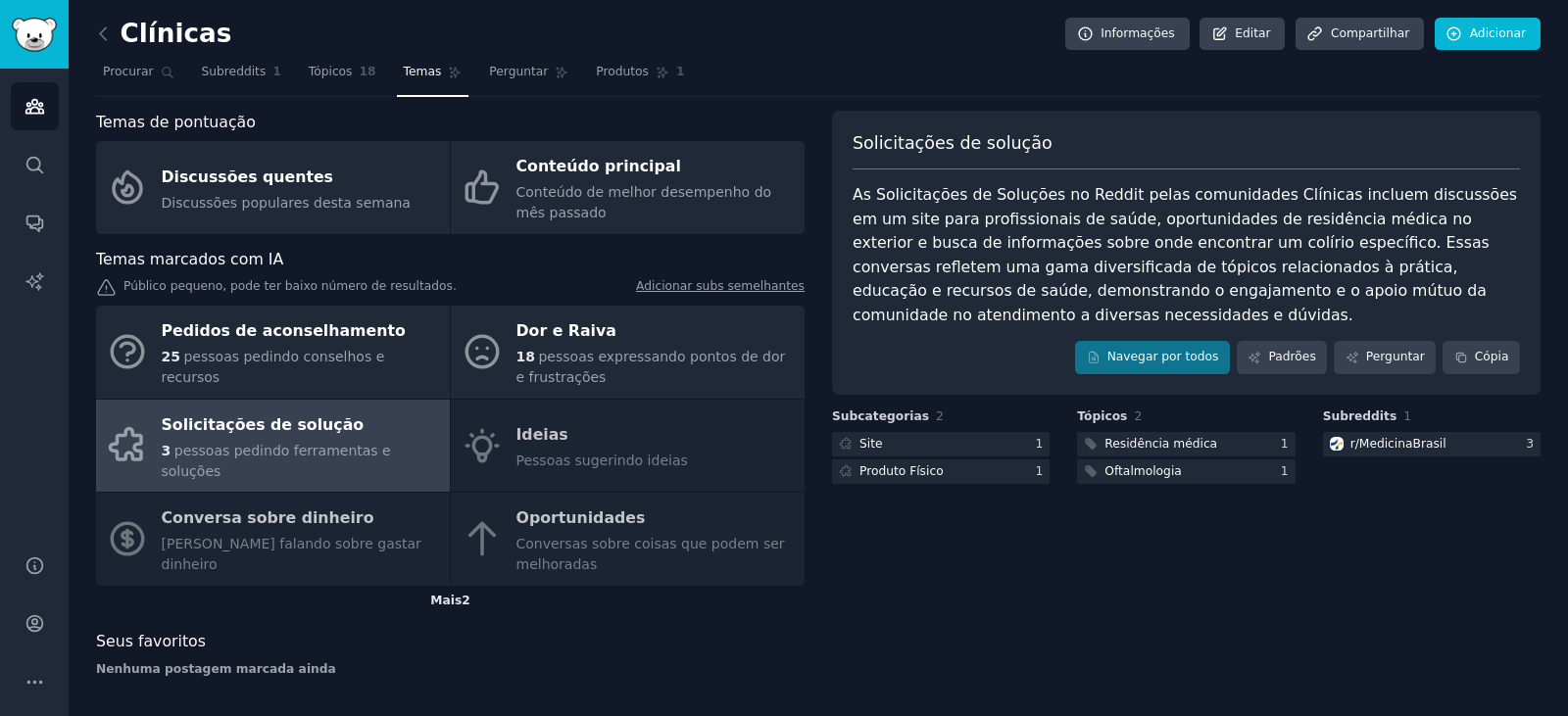
click at [445, 594] on font "Mais" at bounding box center [446, 600] width 32 height 14
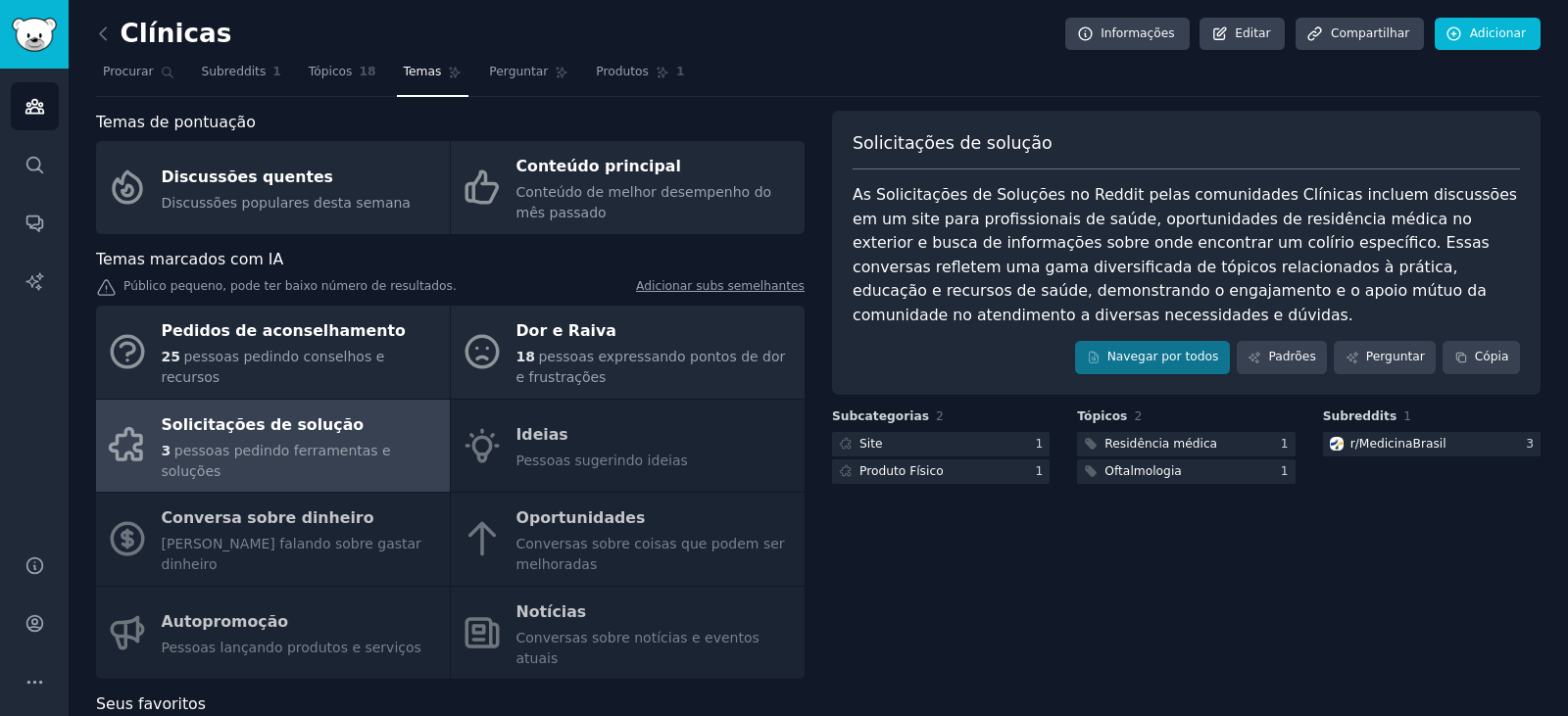
click at [306, 607] on div "Pedidos de aconselhamento 25 pessoas pedindo conselhos e recursos Dor e Raiva 1…" at bounding box center [450, 492] width 708 height 373
click at [227, 597] on div "Pedidos de aconselhamento 25 pessoas pedindo conselhos e recursos Dor e Raiva 1…" at bounding box center [450, 492] width 708 height 373
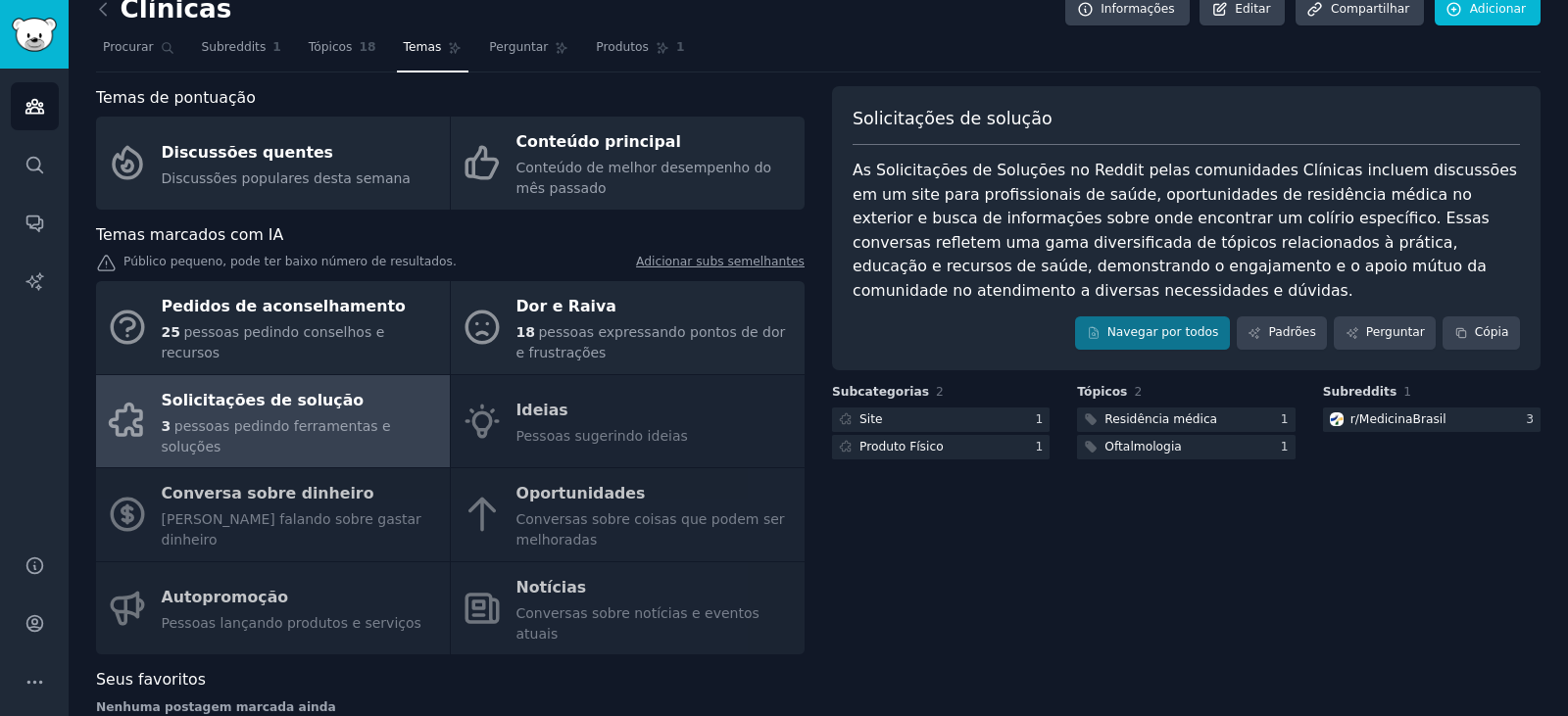
click at [329, 595] on div "Pedidos de aconselhamento 25 pessoas pedindo conselhos e recursos Dor e Raiva 1…" at bounding box center [450, 468] width 708 height 373
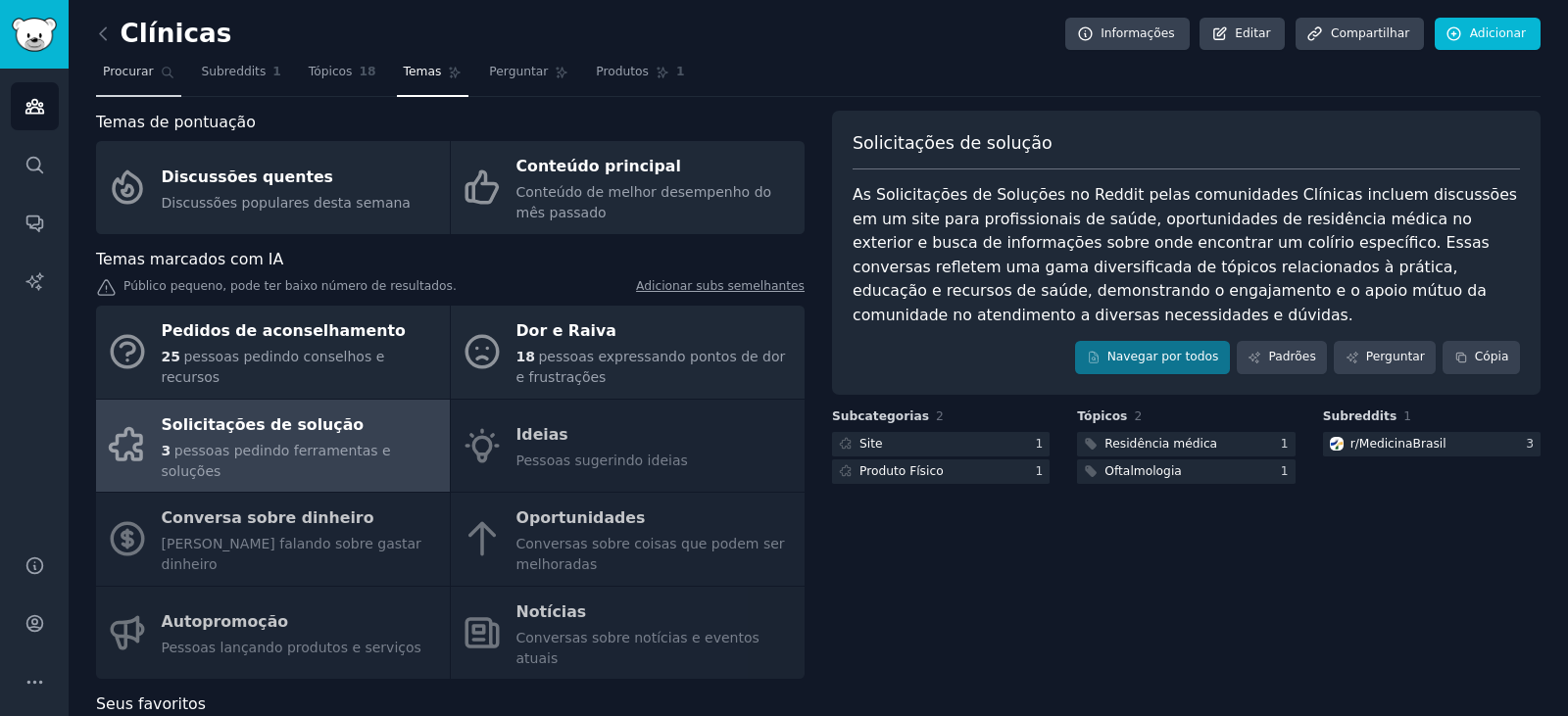
click at [129, 76] on font "Procurar" at bounding box center [128, 71] width 51 height 14
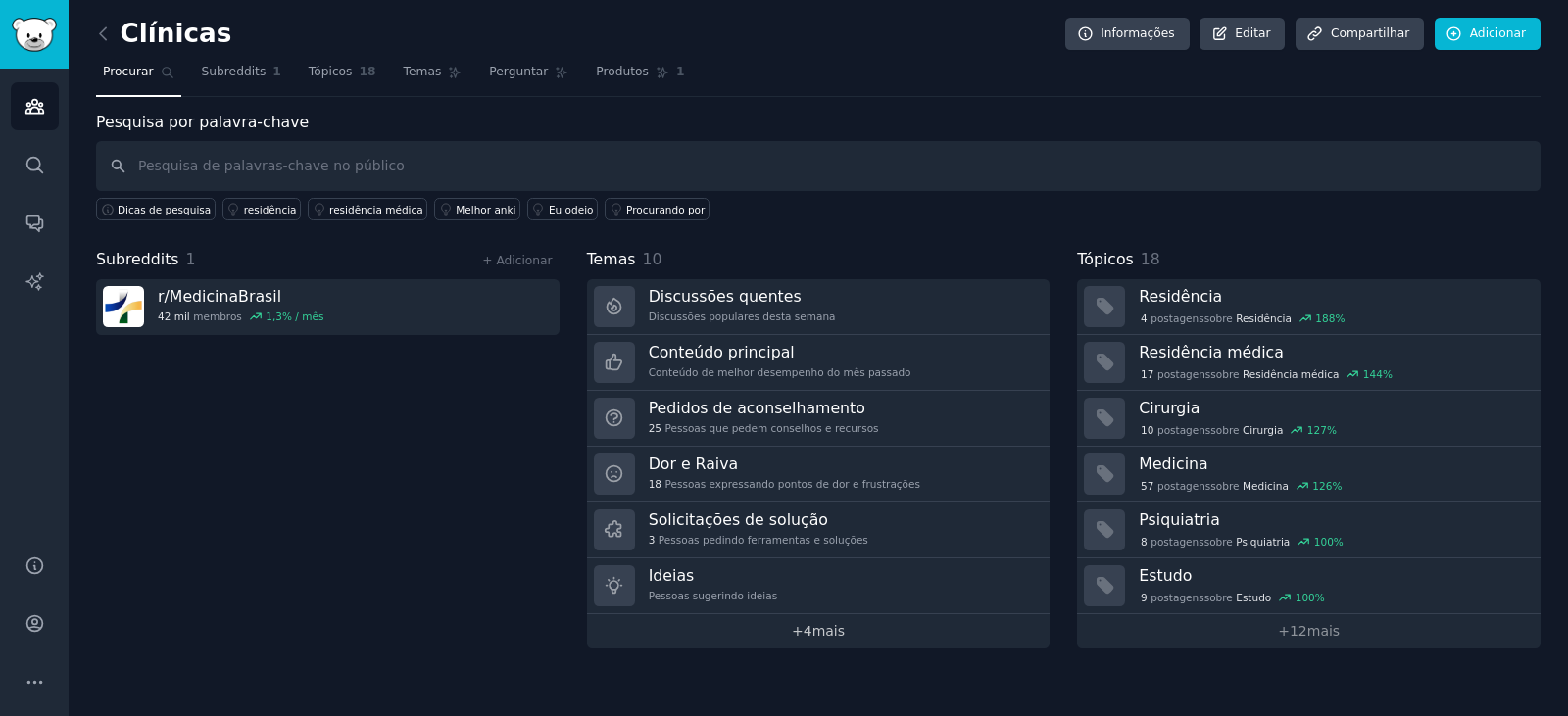
click at [816, 623] on font "mais" at bounding box center [828, 631] width 33 height 16
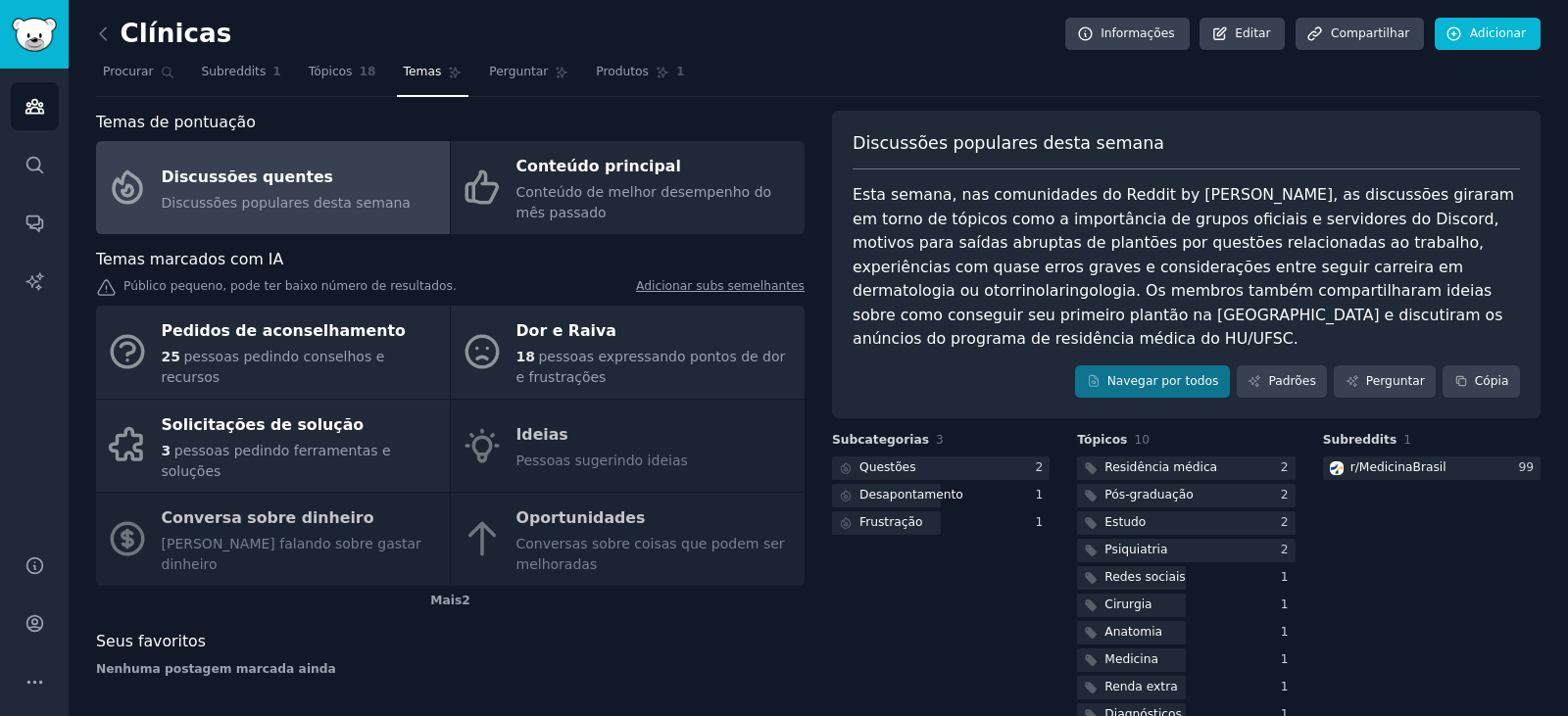
click at [278, 189] on div "Discussões quentes" at bounding box center [287, 178] width 249 height 32
click at [35, 41] on img "Barra lateral" at bounding box center [35, 35] width 45 height 35
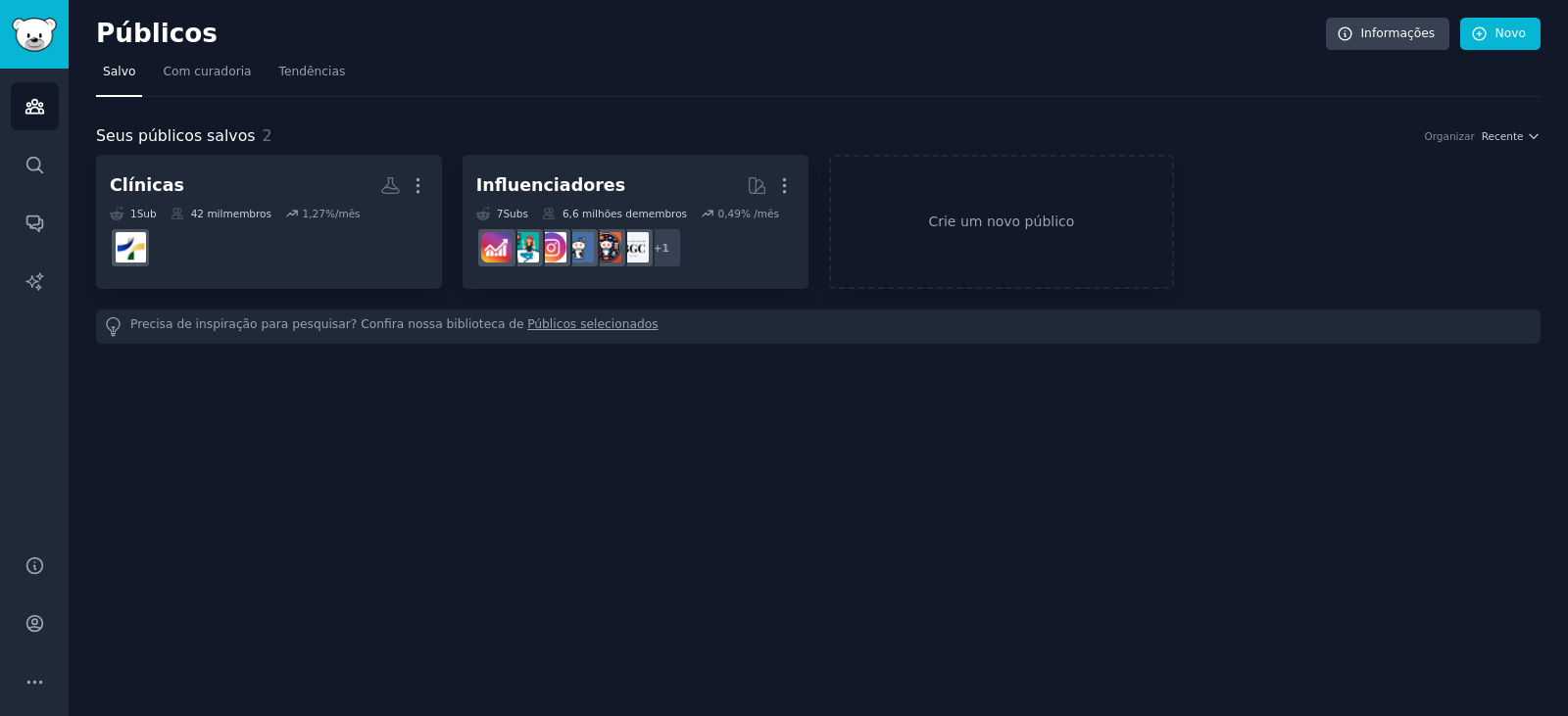
click at [871, 476] on div "Públicos Informações Novo Salvo Com curadoria Tendências Seus públicos salvos 2…" at bounding box center [817, 358] width 1499 height 716
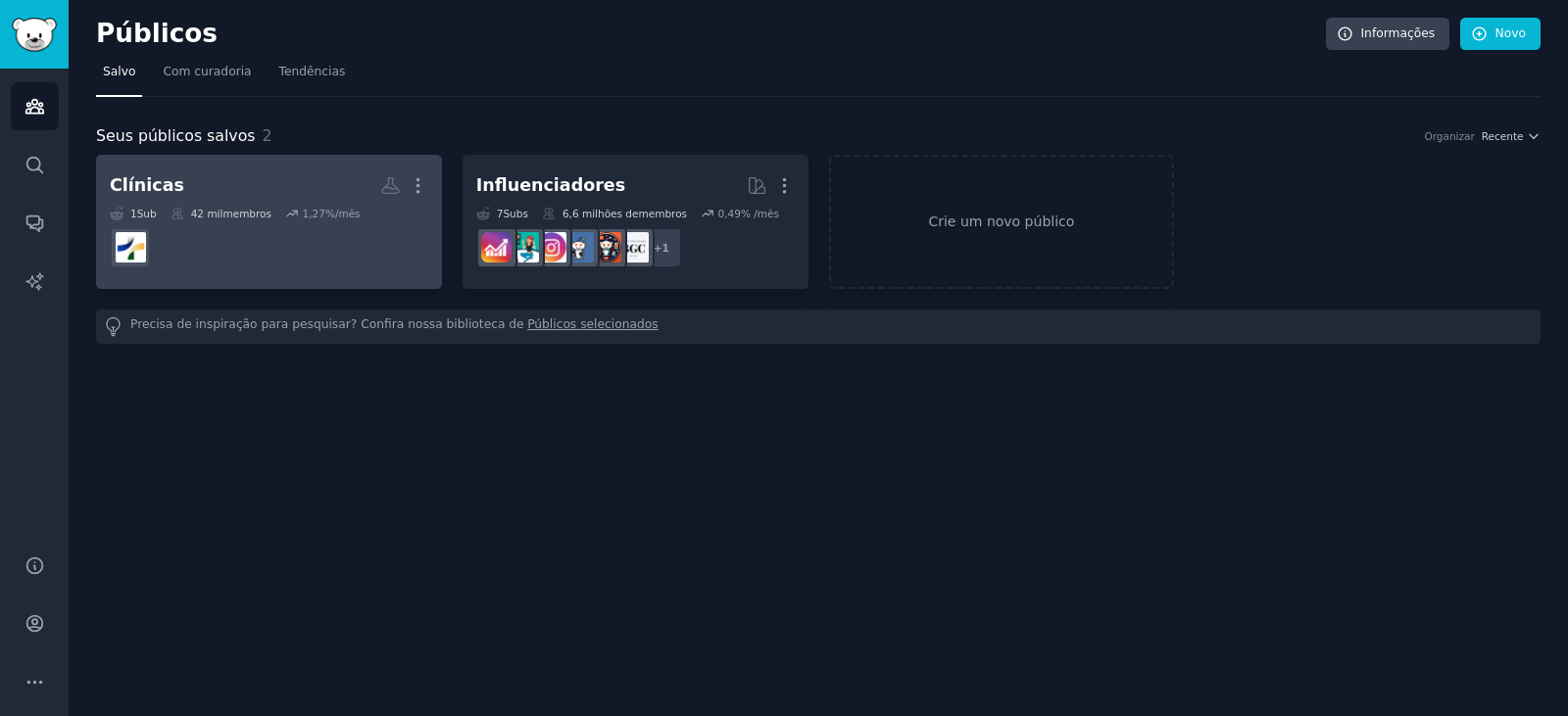
click at [294, 193] on h2 "Clínicas Mais" at bounding box center [269, 186] width 318 height 35
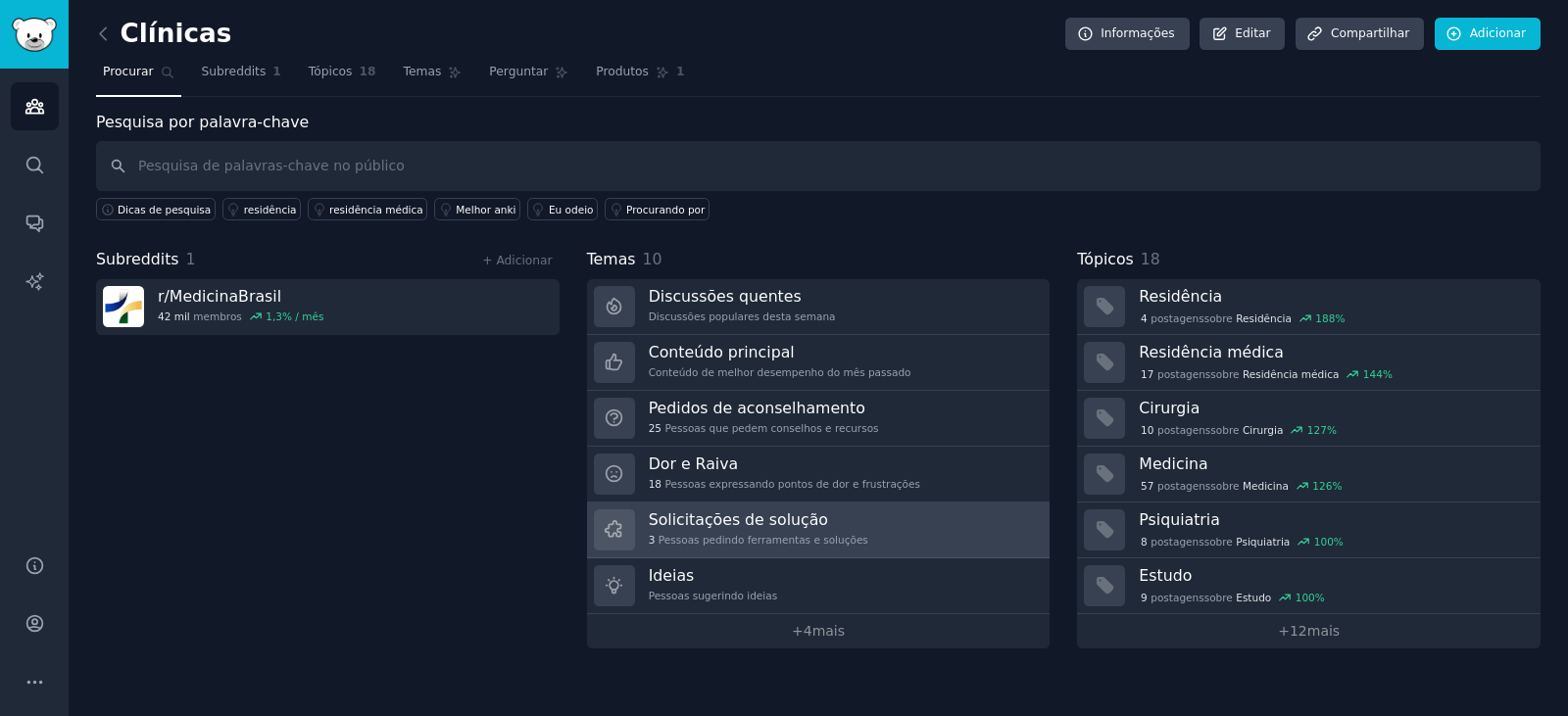
click at [744, 533] on font "Pessoas pedindo ferramentas e soluções" at bounding box center [763, 539] width 209 height 12
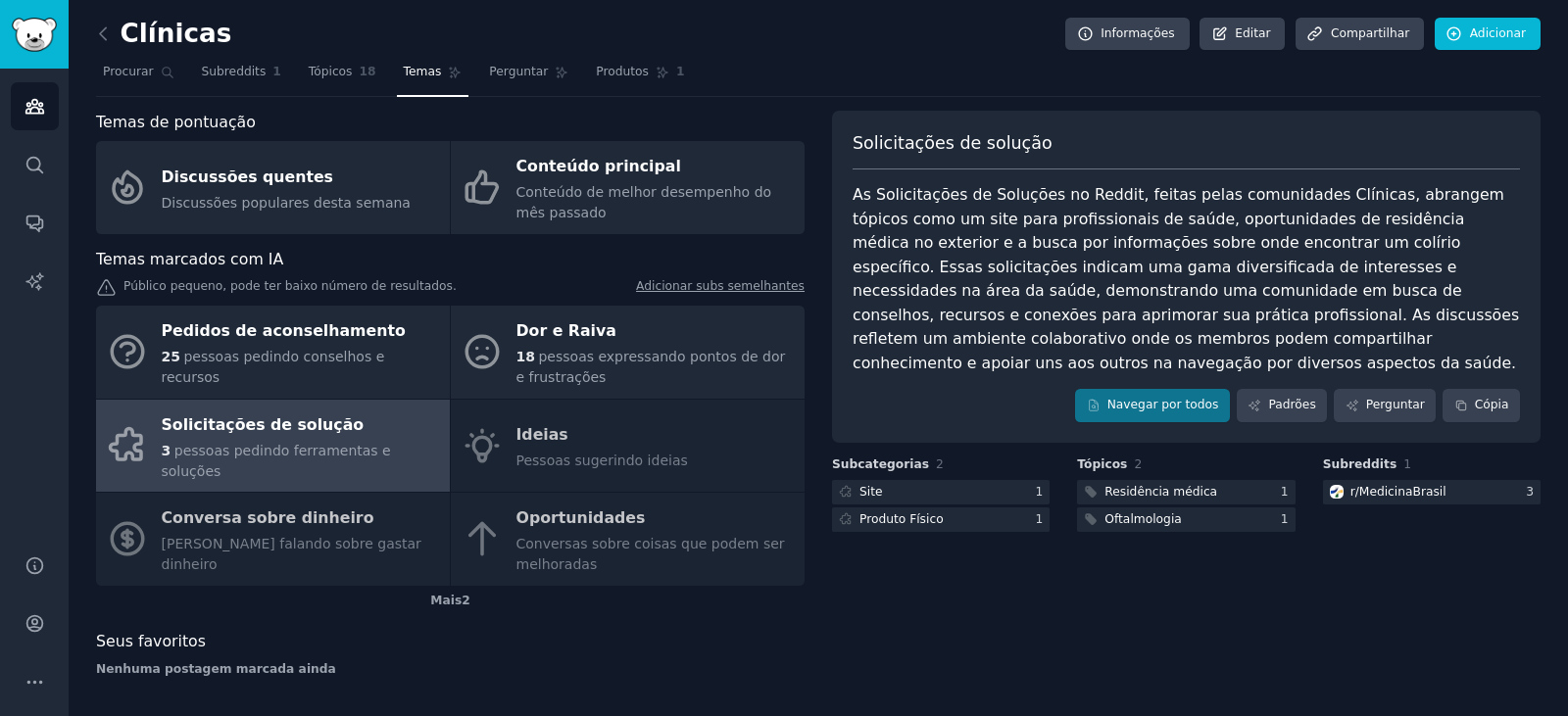
click at [861, 621] on div "Solicitações de solução As Solicitações de Soluções no Reddit, feitas pelas com…" at bounding box center [1186, 401] width 708 height 582
click at [440, 594] on font "Mais" at bounding box center [446, 600] width 32 height 14
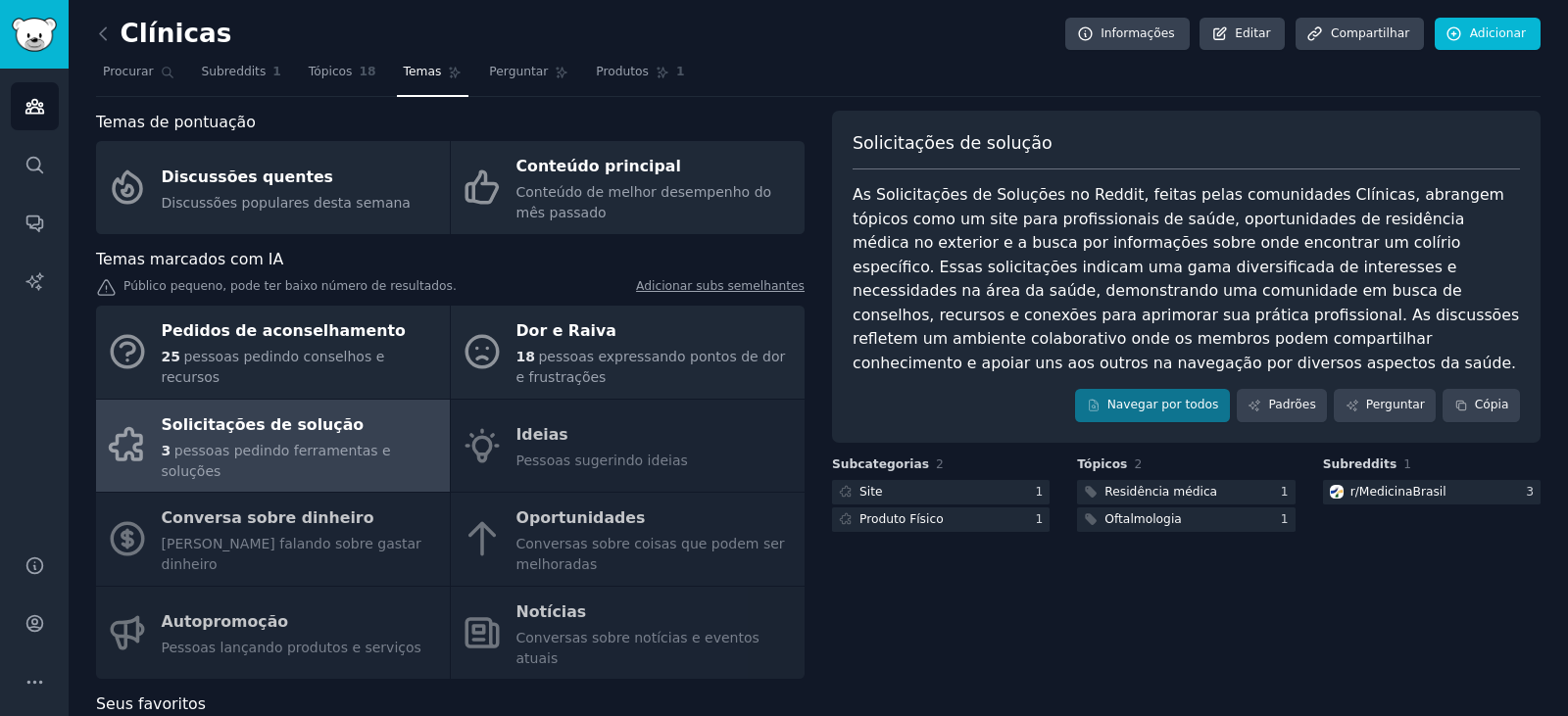
click at [989, 645] on div "Solicitações de solução As Solicitações de Soluções no Reddit, feitas pelas com…" at bounding box center [1186, 433] width 708 height 644
click at [1059, 618] on div "Solicitações de solução As Solicitações de Soluções no Reddit, feitas pelas com…" at bounding box center [1186, 433] width 708 height 644
click at [113, 35] on icon at bounding box center [103, 34] width 21 height 21
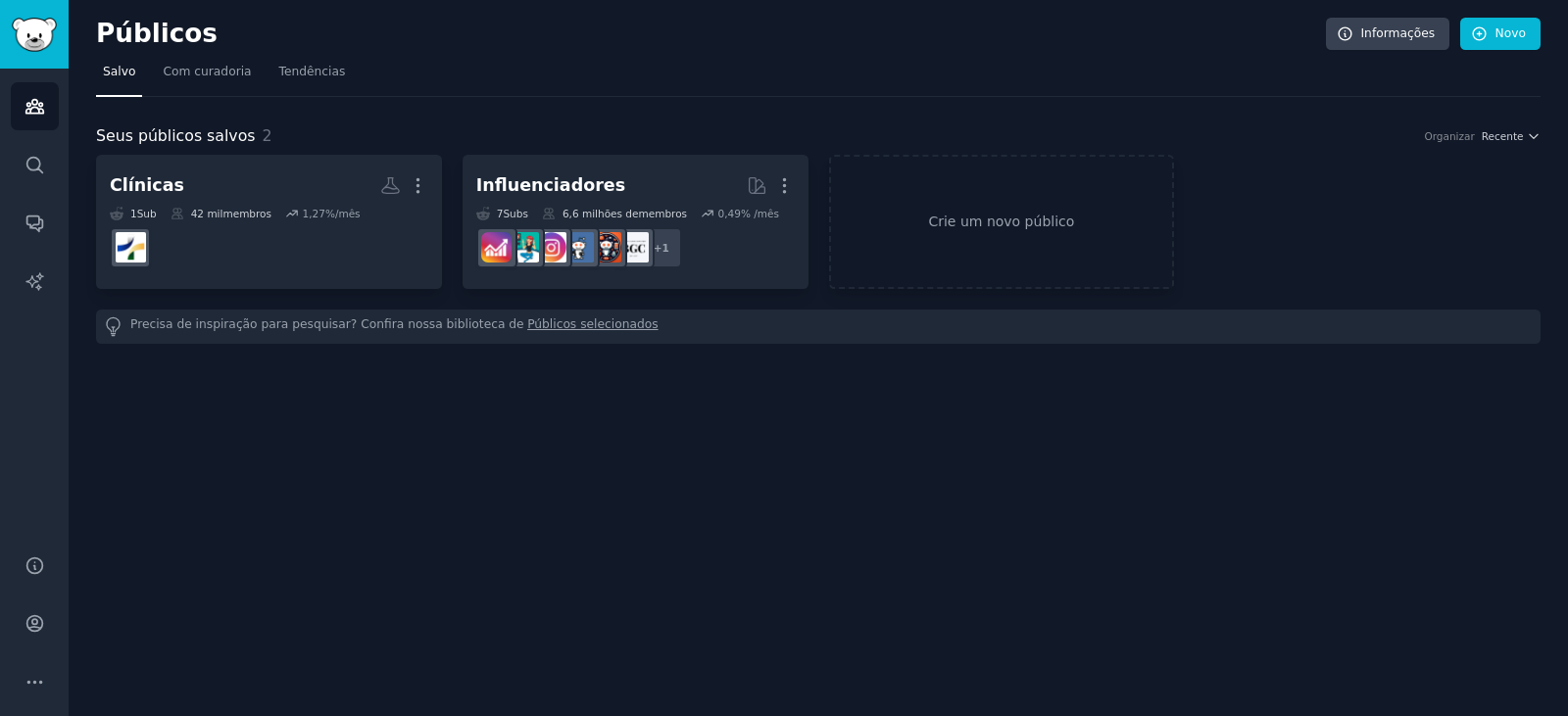
click at [700, 468] on div "Públicos Informações Novo Salvo Com curadoria Tendências Seus públicos salvos 2…" at bounding box center [817, 358] width 1499 height 716
click at [280, 72] on font "Tendências" at bounding box center [312, 71] width 66 height 14
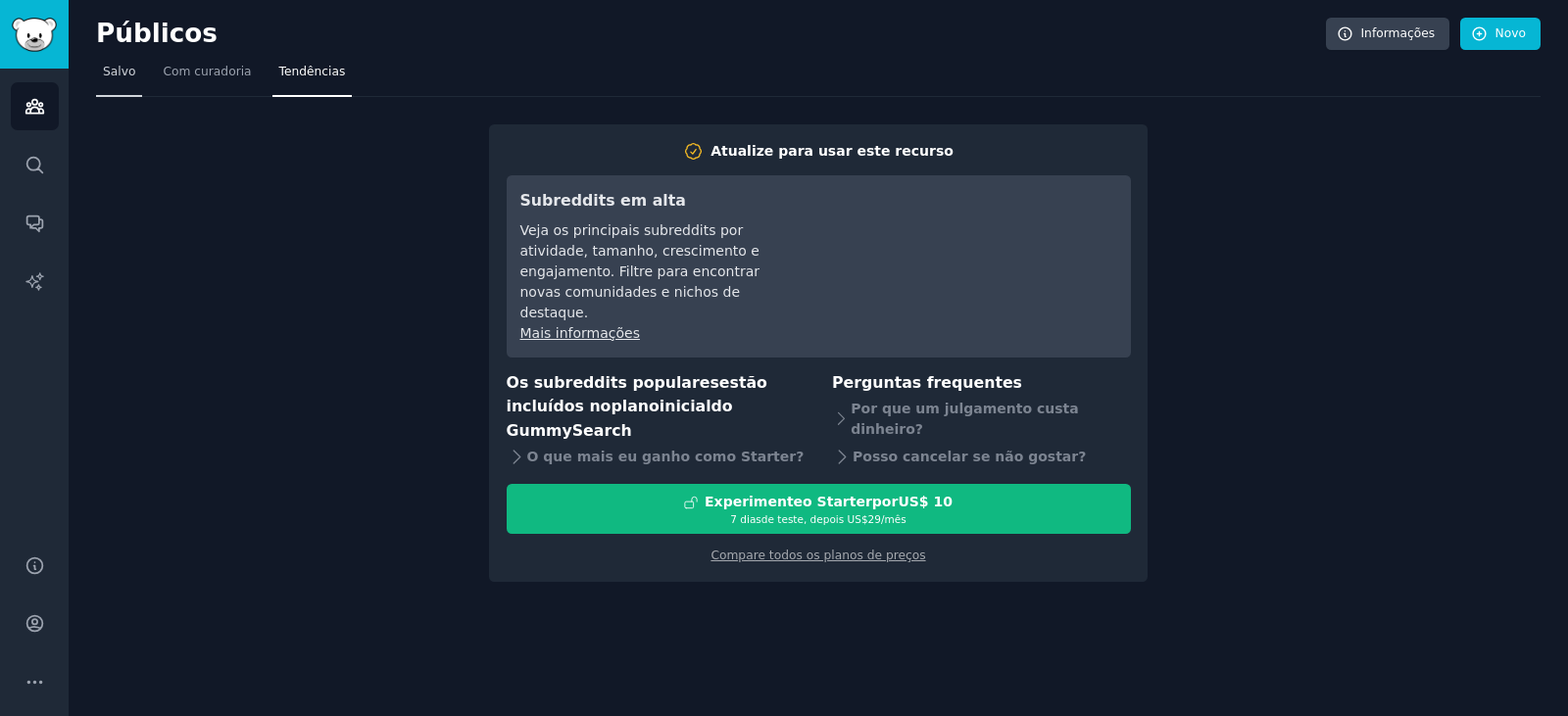
click at [115, 74] on font "Salvo" at bounding box center [119, 71] width 33 height 14
